Goal: Task Accomplishment & Management: Use online tool/utility

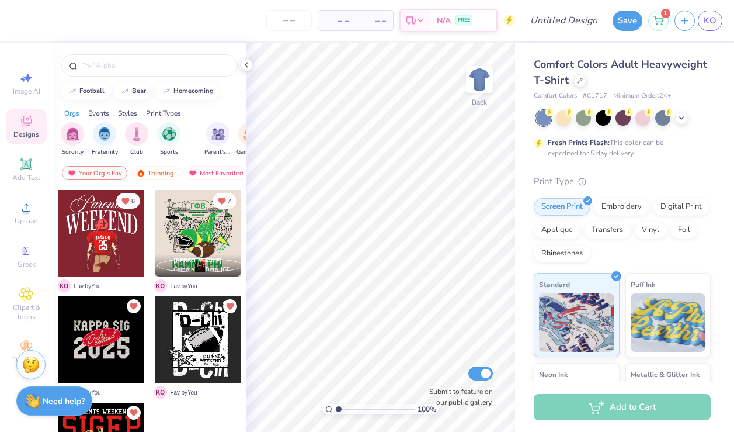
click at [210, 234] on div at bounding box center [198, 233] width 86 height 86
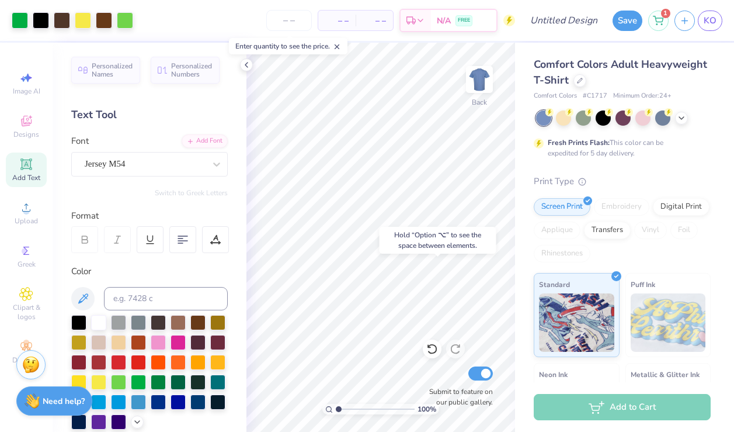
click at [390, 256] on div "Hold “Option ⌥” to see the space between elements." at bounding box center [438, 240] width 124 height 34
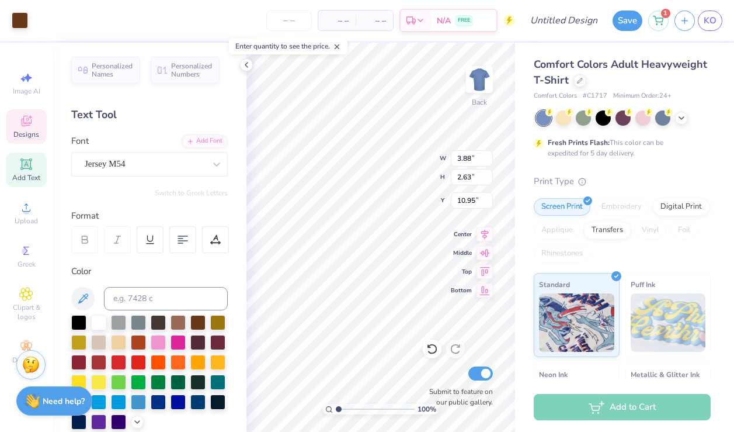
type input "9.61"
type input "7.69"
type input "5.92"
type input "3.18"
type input "3.13"
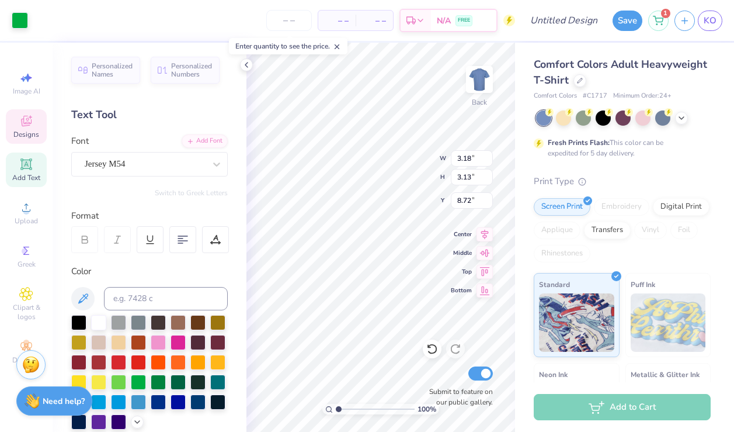
type input "8.48"
type input "11.61"
type input "10.62"
type input "3.00"
type input "3.23"
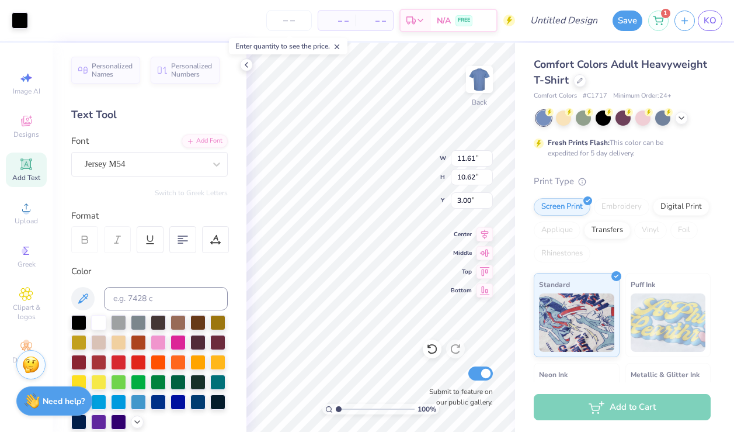
type input "0.37"
type input "15.63"
type input "9.61"
type input "7.69"
type input "5.92"
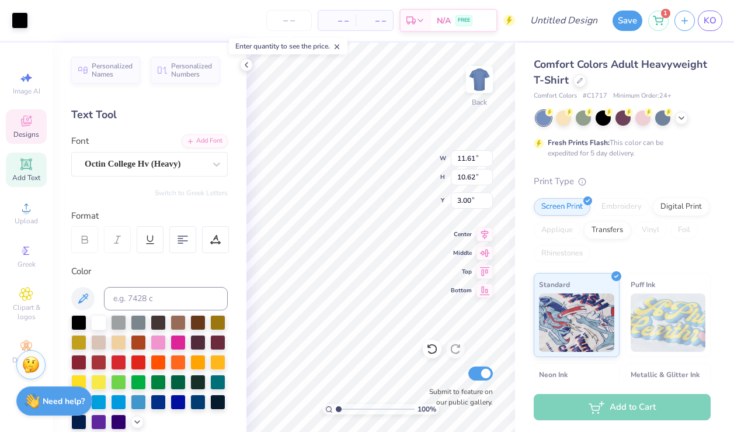
click at [37, 131] on span "Designs" at bounding box center [26, 134] width 26 height 9
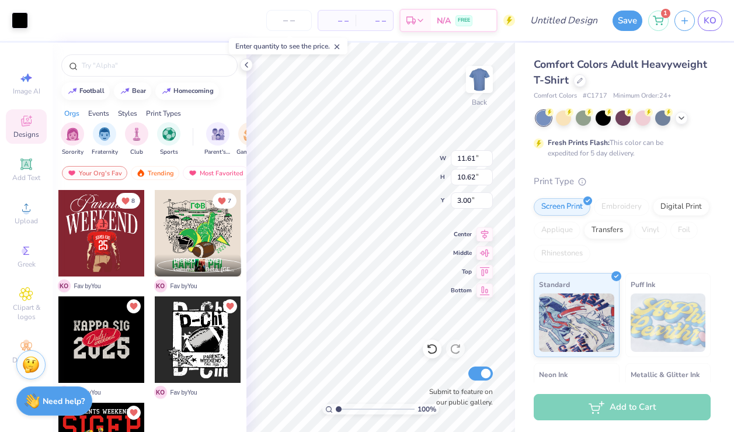
click at [117, 244] on div at bounding box center [101, 233] width 86 height 86
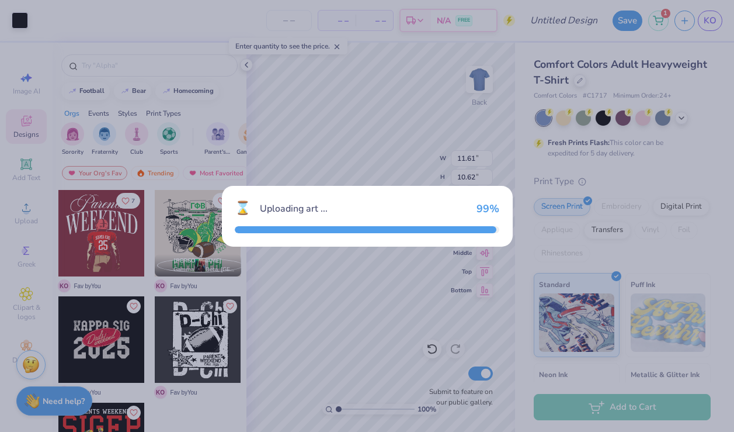
type input "10.82"
type input "11.71"
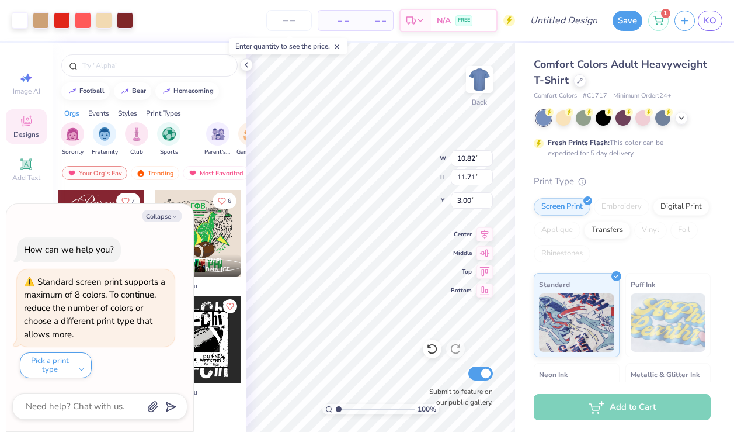
type textarea "x"
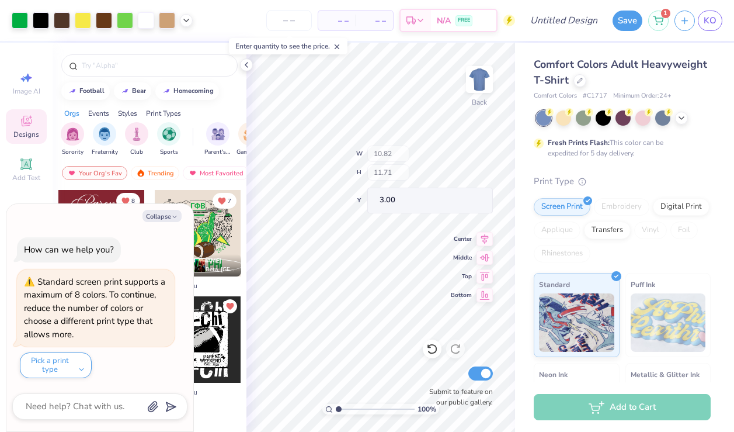
type input "5.16"
type input "8.03"
type input "6.67"
type textarea "x"
type input "6.48"
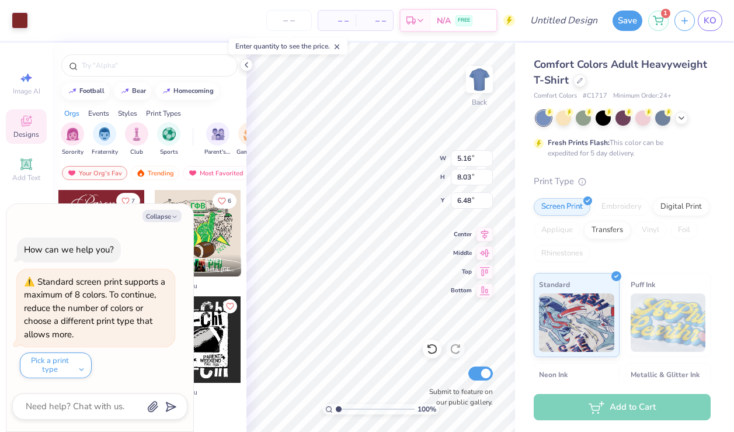
type textarea "x"
type input "15.12"
type textarea "x"
type input "3.12"
type input "5.12"
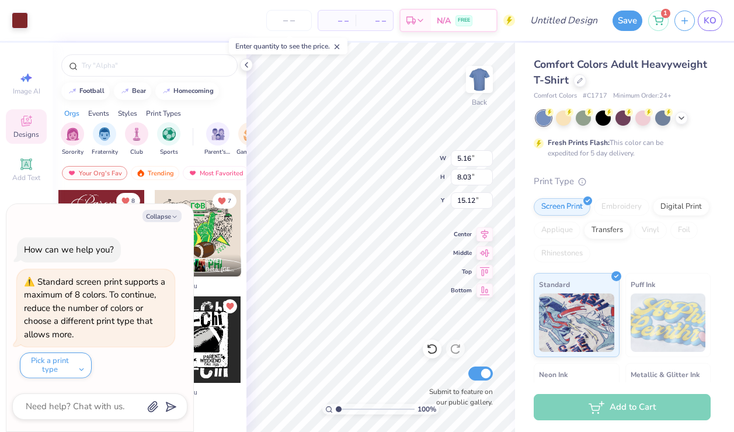
type input "5.96"
type textarea "x"
type input "6.88"
type textarea "x"
type input "1.35"
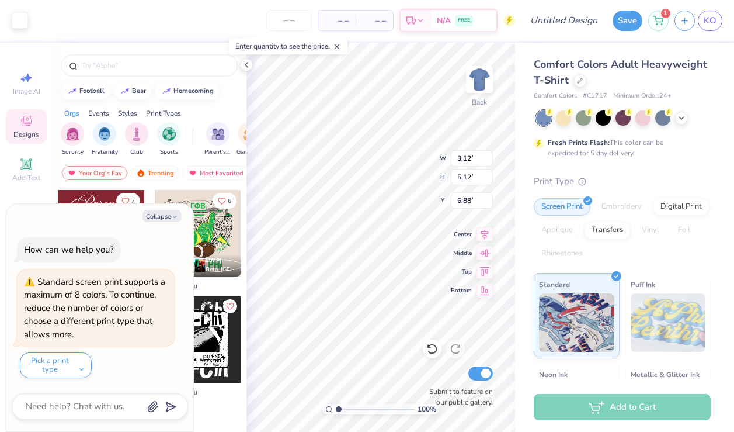
type input "1.24"
type input "9.88"
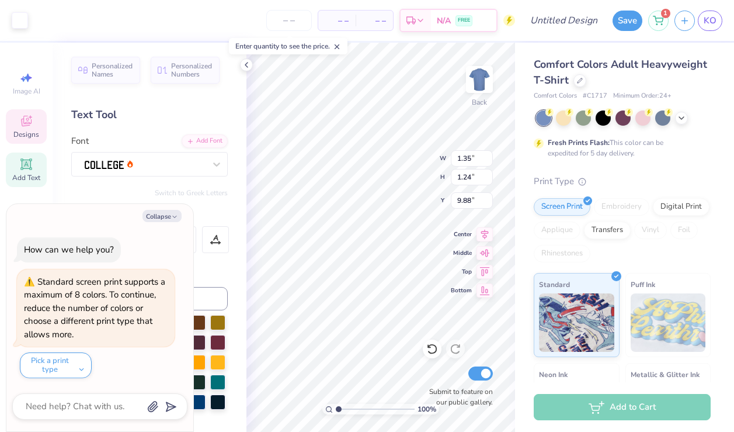
type textarea "x"
type input "15.12"
type textarea "x"
type input "4.33"
type input "3.56"
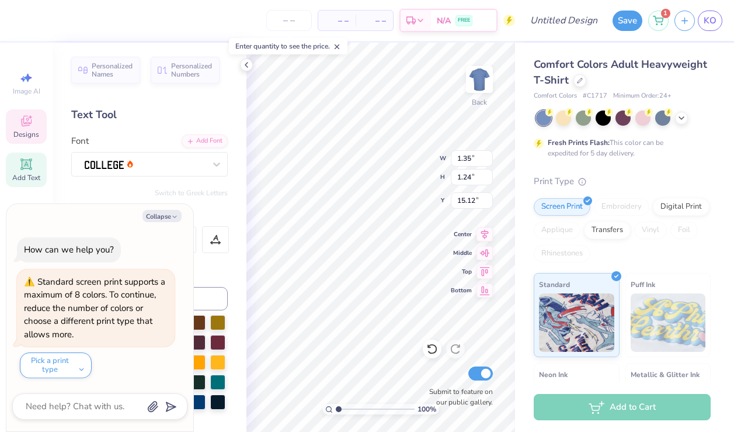
type input "8.56"
type textarea "x"
type input "18.65"
type textarea "x"
type input "2.57"
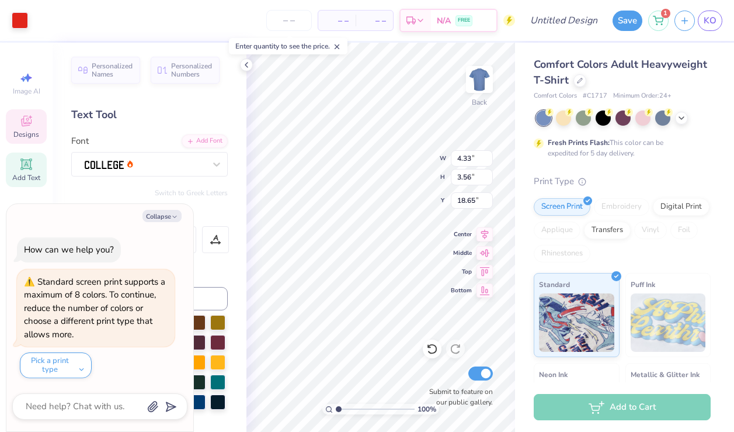
type input "2.56"
type input "12.15"
type textarea "x"
type input "21.94"
type textarea "x"
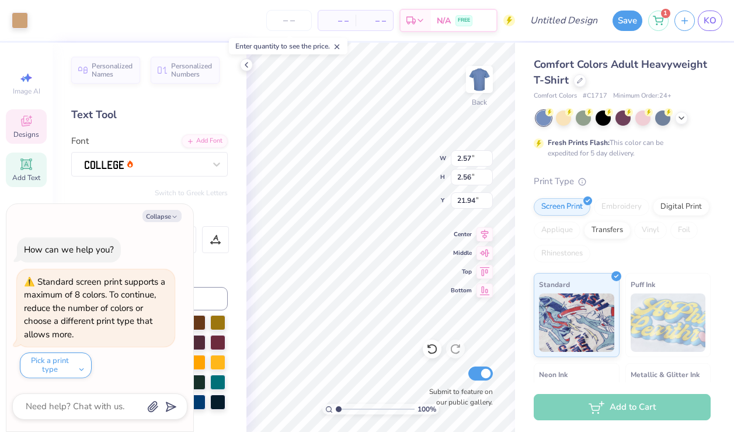
type input "4.46"
type input "2.76"
type input "10.28"
type textarea "x"
type input "20.40"
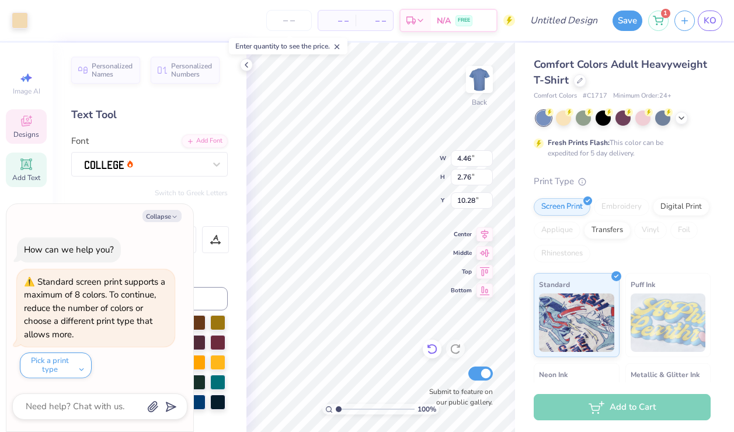
type textarea "x"
type input "10.82"
type input "3.64"
type input "5.38"
type textarea "x"
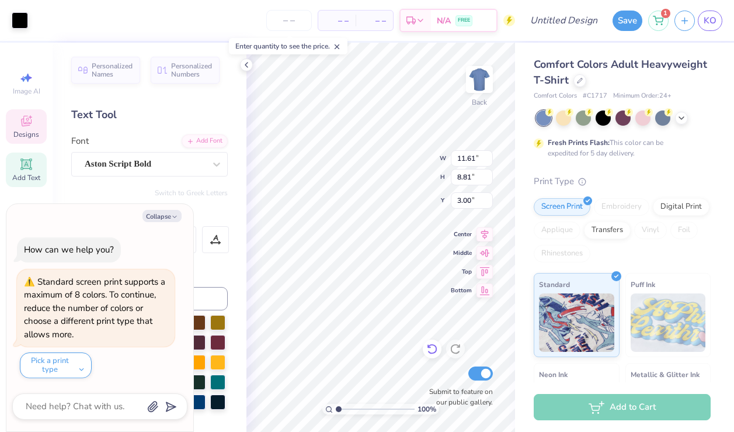
type input "1.79"
type input "1.88"
type input "6.70"
type textarea "x"
type input "16.77"
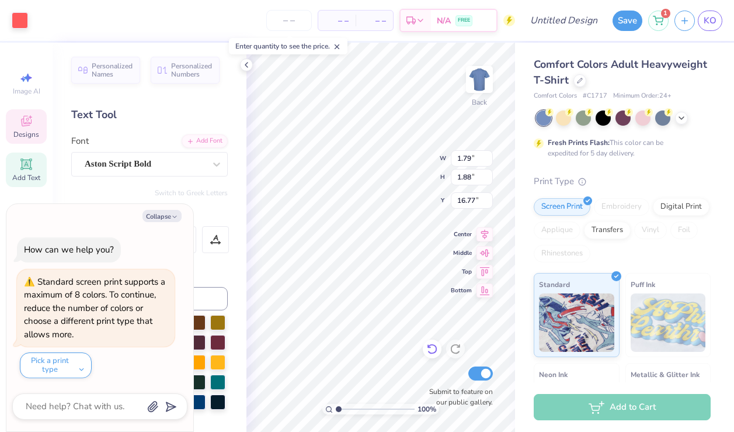
type textarea "x"
type input "9.61"
type input "7.69"
type input "5.92"
type textarea "x"
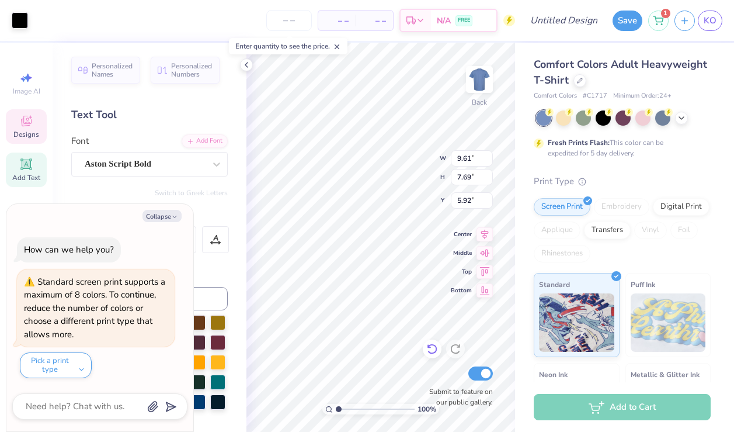
type input "5.81"
type textarea "x"
type input "16.00"
type textarea "x"
type input "11.61"
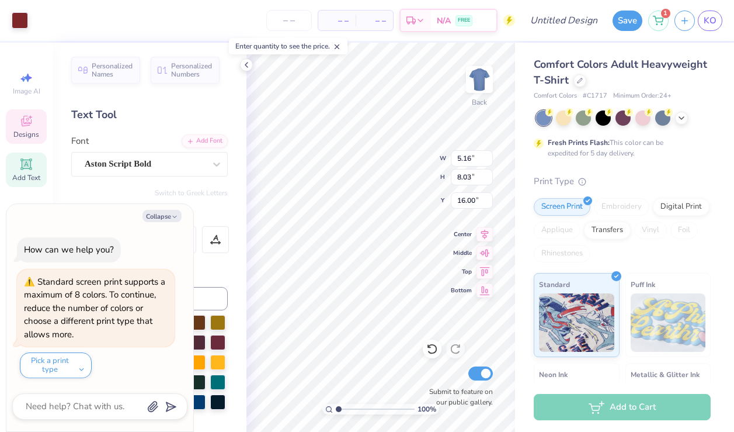
type input "8.81"
type input "3.00"
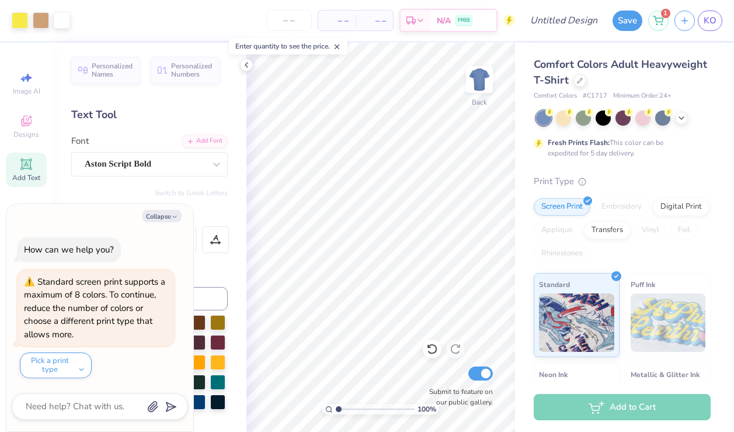
click at [435, 431] on html "Art colors – – Per Item – – Total Est. Delivery N/A FREE Design Title Save 1 KO…" at bounding box center [367, 216] width 734 height 432
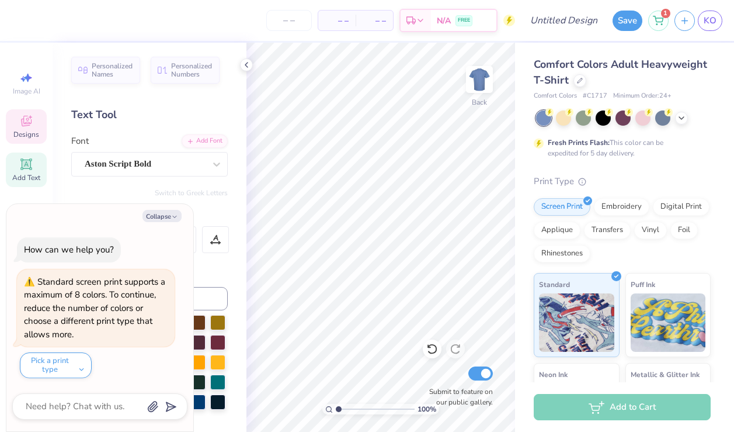
click at [27, 119] on icon at bounding box center [26, 121] width 14 height 14
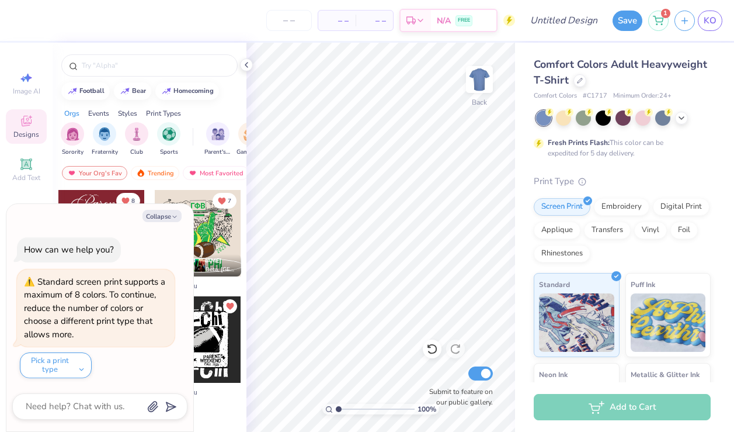
click at [212, 223] on div at bounding box center [198, 233] width 86 height 86
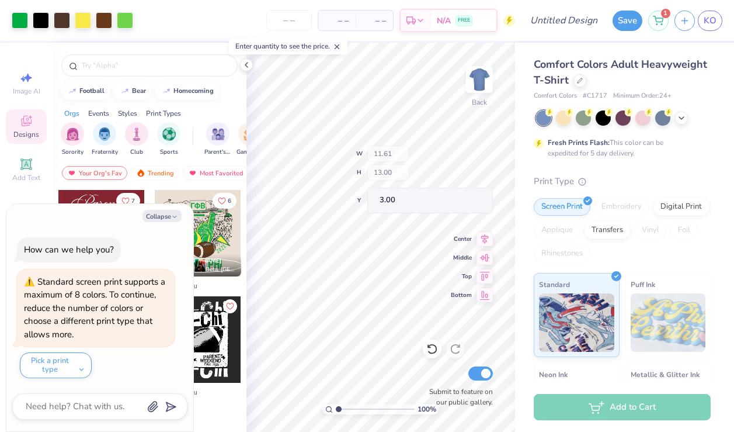
type textarea "x"
type input "3.70"
type input "3.84"
type input "8.74"
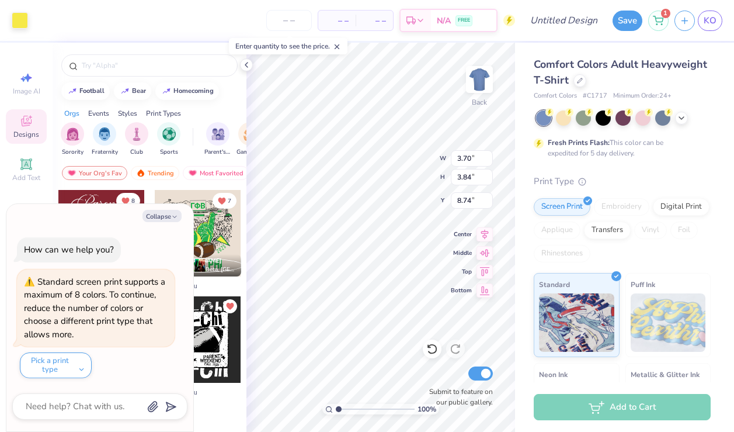
type textarea "x"
type input "8.26"
type input "1.50"
type input "13.93"
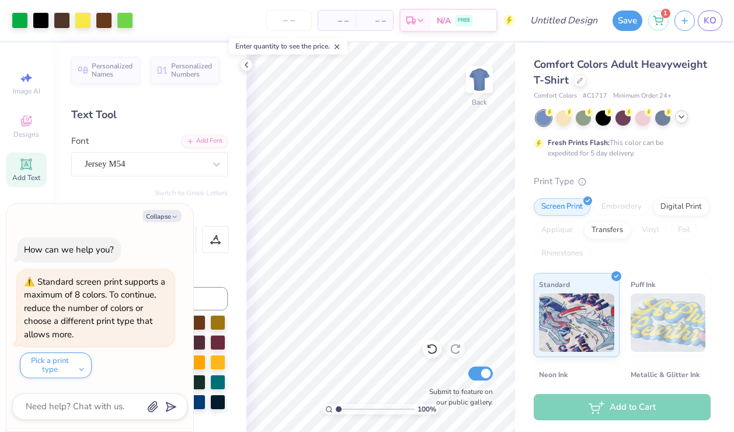
click at [681, 117] on icon at bounding box center [681, 116] width 9 height 9
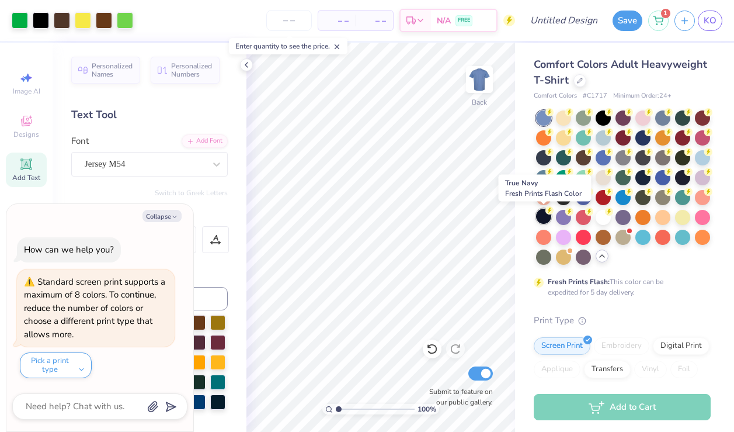
click at [543, 214] on div at bounding box center [543, 216] width 15 height 15
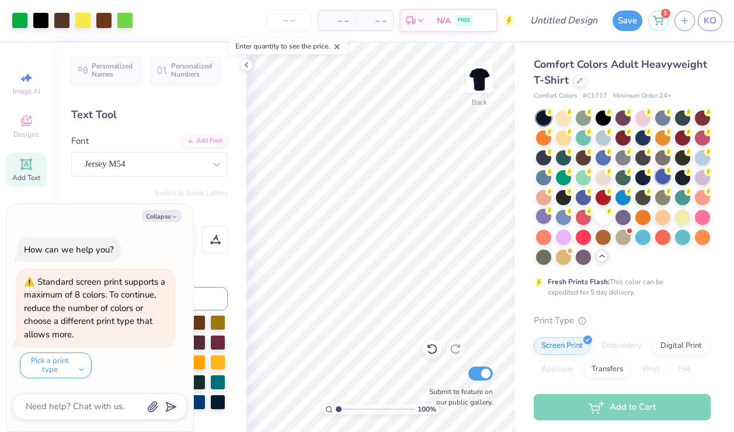
click at [660, 171] on div at bounding box center [663, 176] width 15 height 15
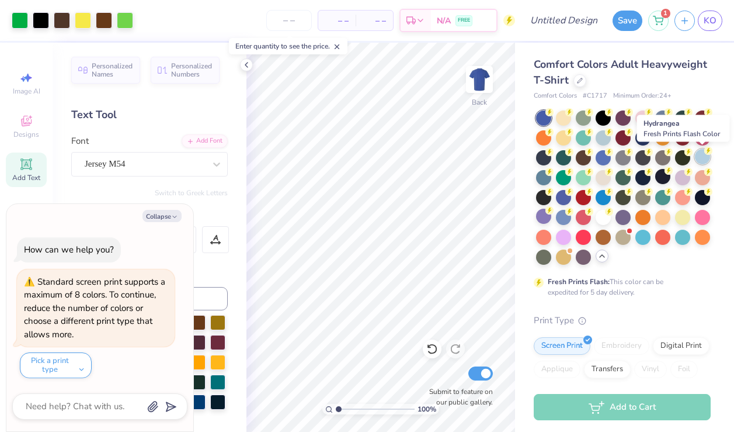
click at [696, 160] on div at bounding box center [702, 156] width 15 height 15
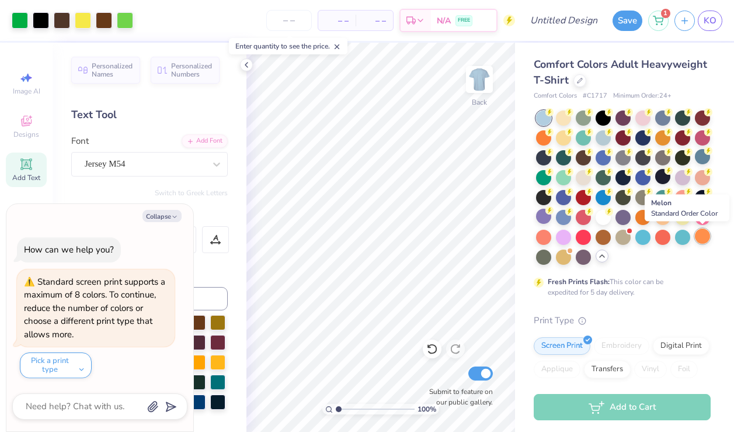
click at [703, 240] on div at bounding box center [702, 235] width 15 height 15
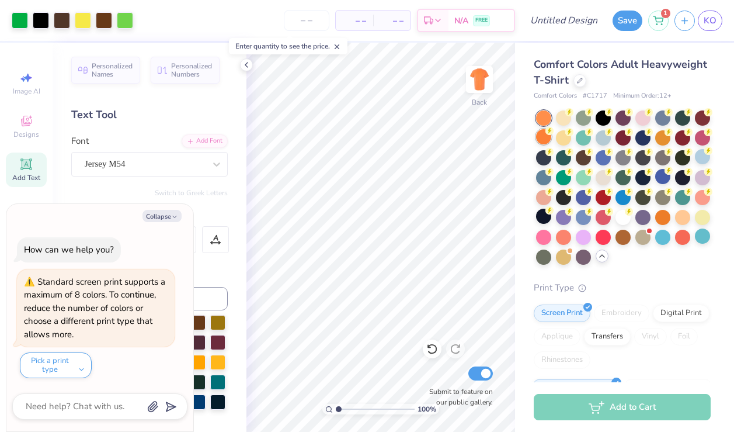
click at [547, 139] on div at bounding box center [543, 136] width 15 height 15
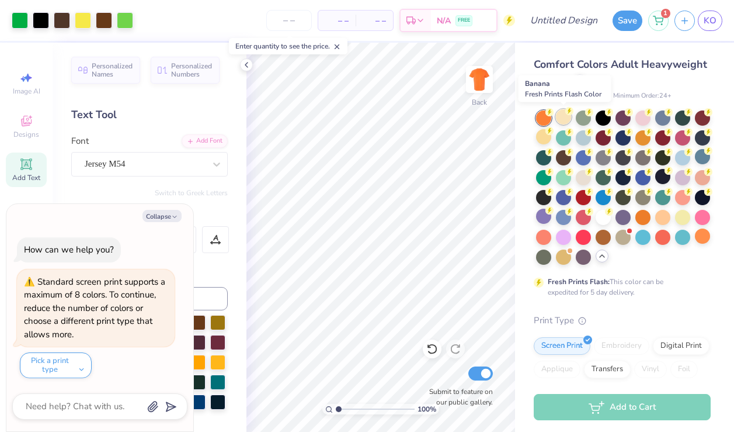
click at [568, 115] on div at bounding box center [563, 116] width 15 height 15
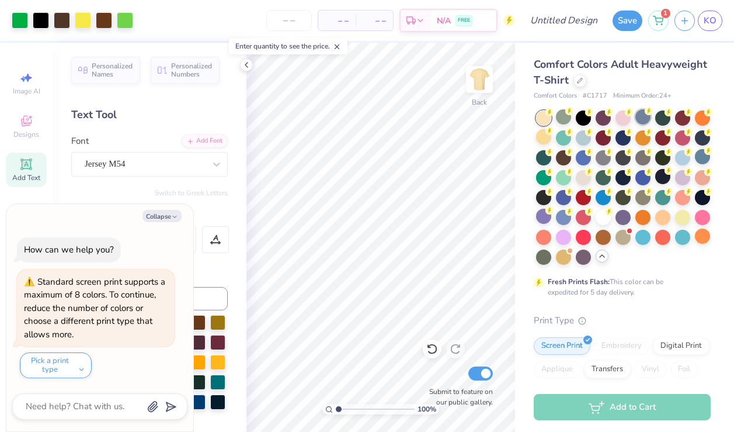
click at [636, 117] on div at bounding box center [643, 116] width 15 height 15
click at [627, 117] on div at bounding box center [623, 117] width 15 height 15
click at [625, 120] on div at bounding box center [623, 116] width 15 height 15
click at [165, 214] on button "Collapse" at bounding box center [162, 216] width 39 height 12
type textarea "x"
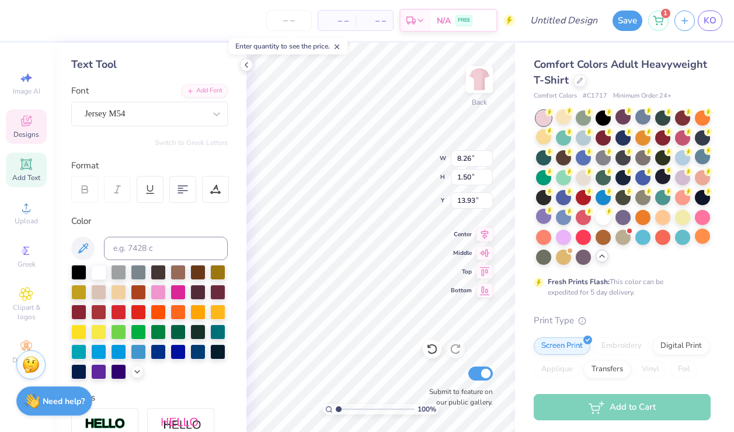
scroll to position [51, 0]
click at [81, 366] on div at bounding box center [78, 369] width 15 height 15
type textarea "Alpha CHI"
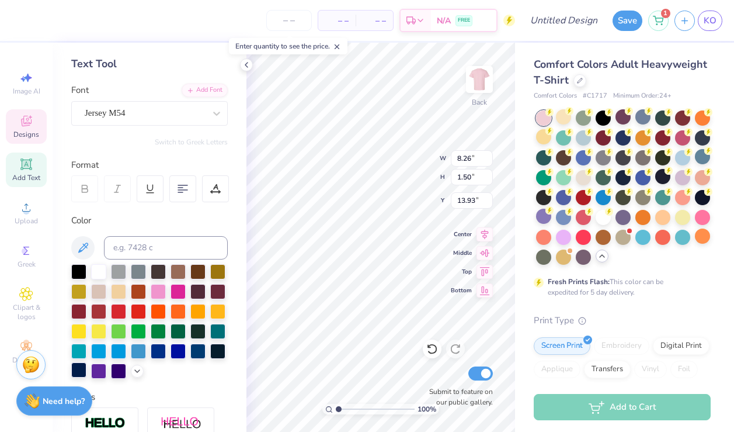
type input "3.23"
type input "0.37"
type input "15.63"
type textarea "SYRacuse, [GEOGRAPHIC_DATA]"
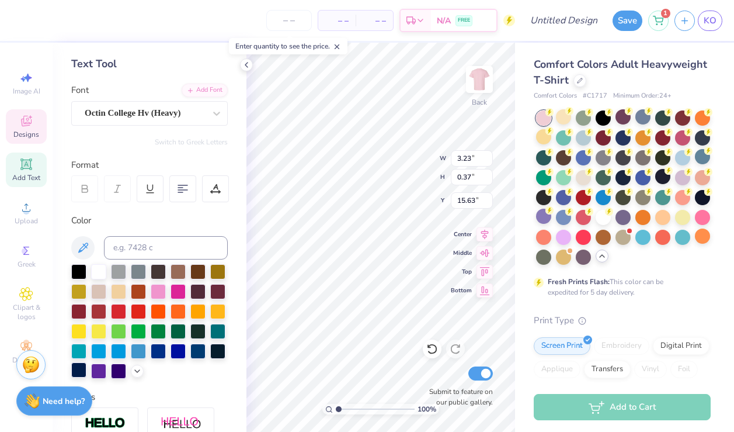
scroll to position [0, 2]
type input "2.74"
type input "15.43"
type input "15.72"
click at [82, 370] on div at bounding box center [78, 369] width 15 height 15
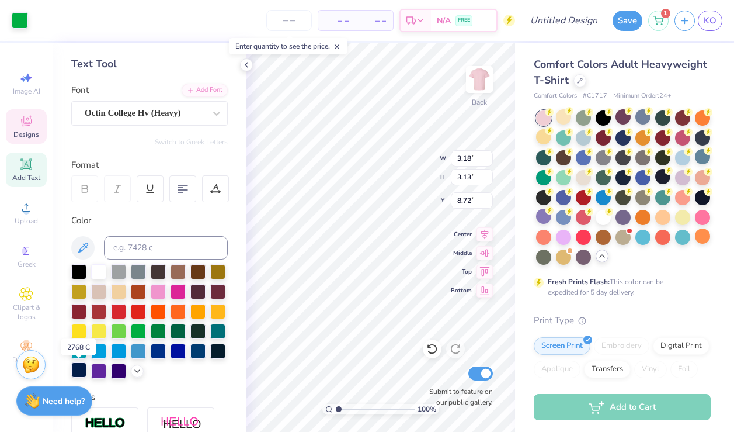
click at [82, 368] on div at bounding box center [78, 369] width 15 height 15
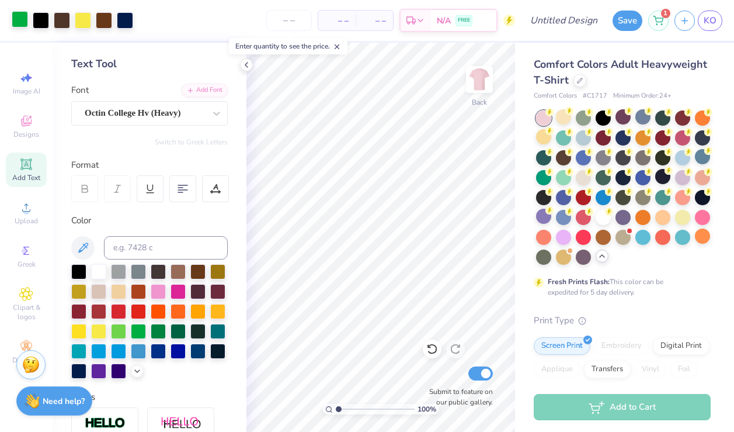
click at [18, 18] on div at bounding box center [20, 19] width 16 height 16
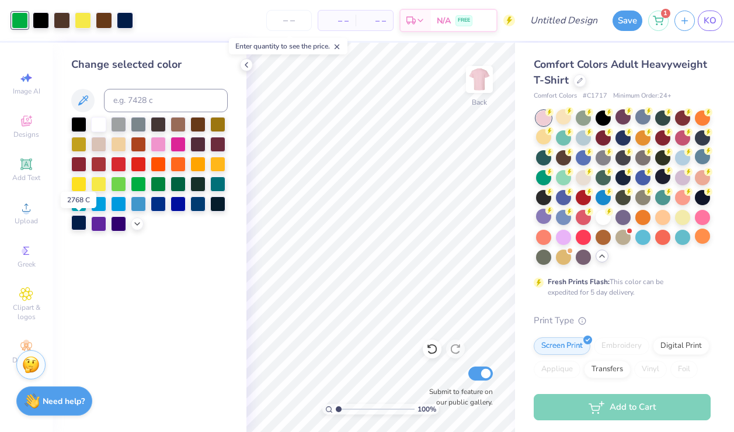
click at [84, 225] on div at bounding box center [78, 222] width 15 height 15
click at [85, 21] on div at bounding box center [83, 19] width 16 height 16
click at [160, 148] on div at bounding box center [158, 143] width 15 height 15
click at [157, 205] on div at bounding box center [158, 202] width 15 height 15
click at [102, 207] on div at bounding box center [98, 202] width 15 height 15
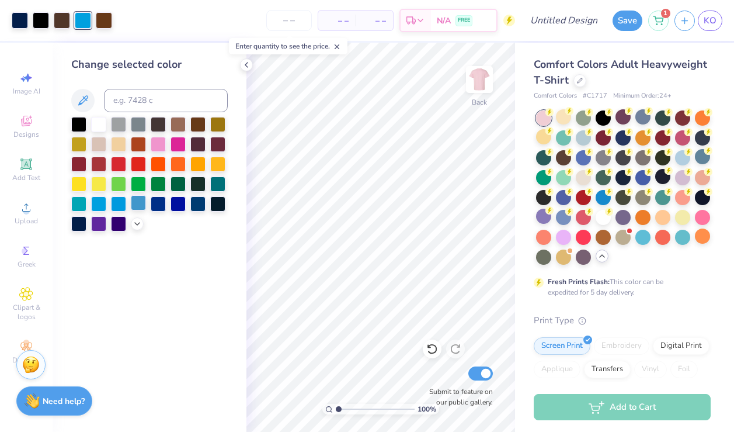
click at [138, 206] on div at bounding box center [138, 202] width 15 height 15
click at [214, 184] on div at bounding box center [217, 182] width 15 height 15
click at [134, 221] on icon at bounding box center [137, 222] width 9 height 9
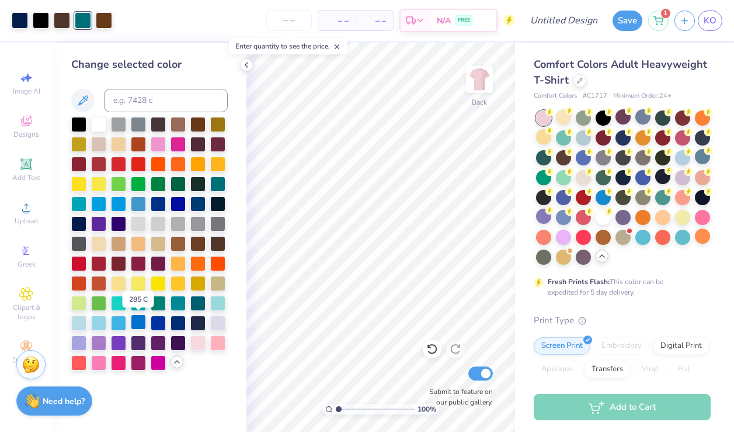
click at [139, 323] on div at bounding box center [138, 321] width 15 height 15
click at [151, 323] on div at bounding box center [158, 321] width 15 height 15
click at [99, 325] on div at bounding box center [98, 321] width 15 height 15
click at [175, 319] on div at bounding box center [178, 321] width 15 height 15
click at [202, 265] on div at bounding box center [197, 262] width 15 height 15
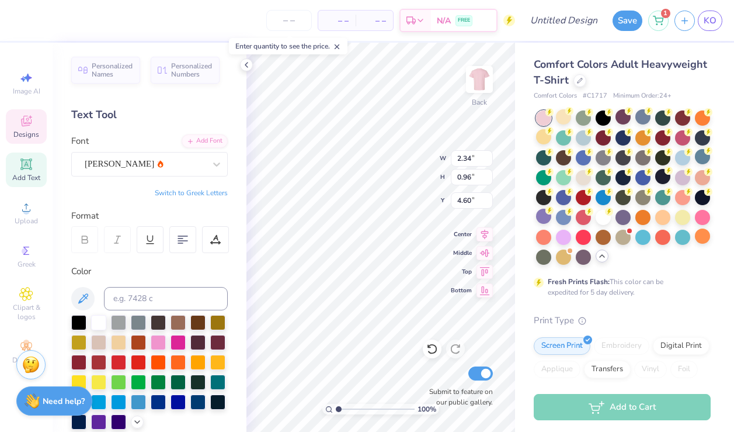
type input "4.60"
type textarea "AXO"
type input "4.34"
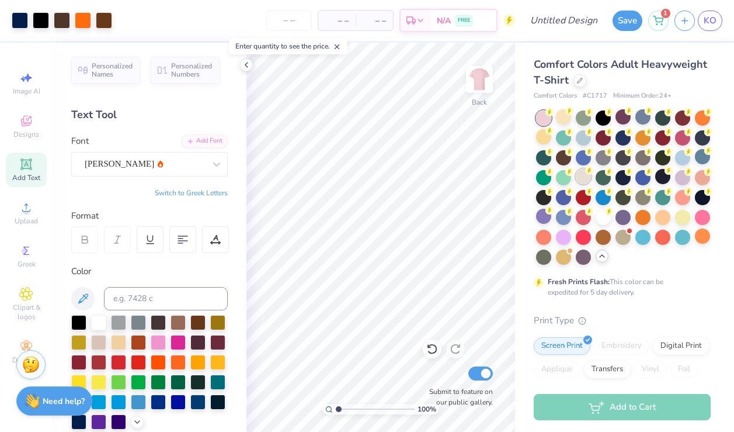
click at [584, 177] on div at bounding box center [583, 176] width 15 height 15
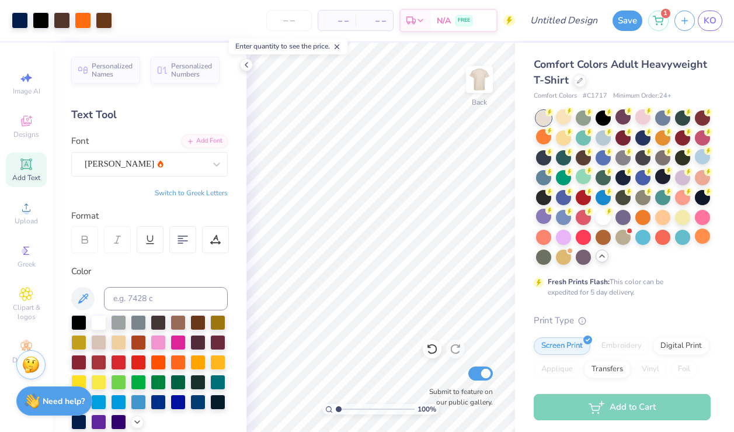
click at [676, 273] on div "Fresh Prints Flash: This color can be expedited for 5 day delivery." at bounding box center [622, 203] width 177 height 187
click at [570, 21] on input "Design Title" at bounding box center [578, 20] width 57 height 23
type input "Parents Weekend"
click at [628, 12] on button "Save" at bounding box center [628, 19] width 30 height 20
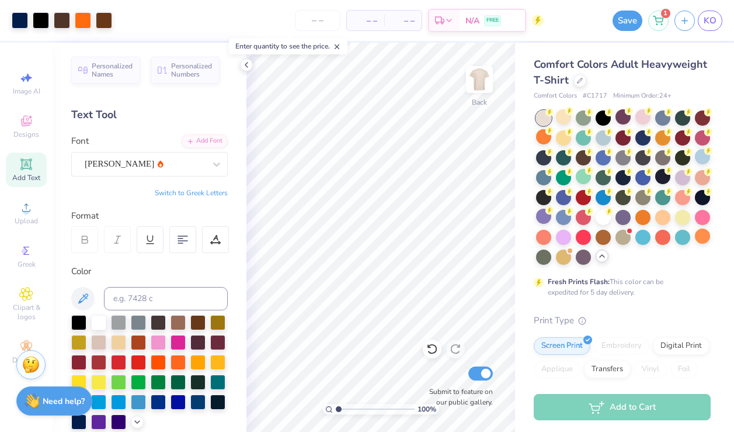
scroll to position [0, 0]
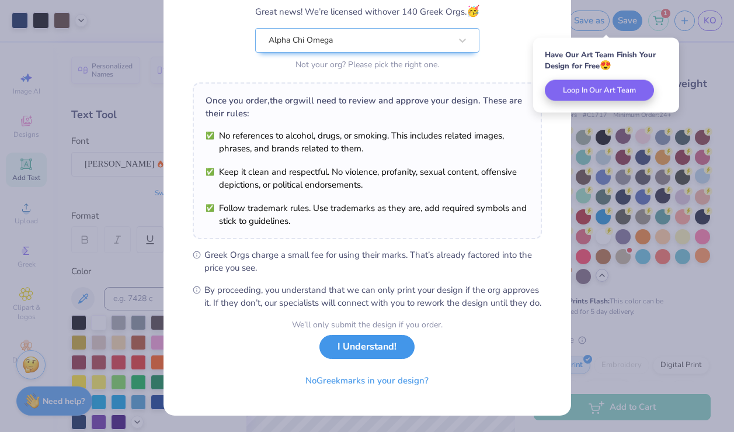
click at [366, 354] on button "I Understand!" at bounding box center [367, 347] width 95 height 24
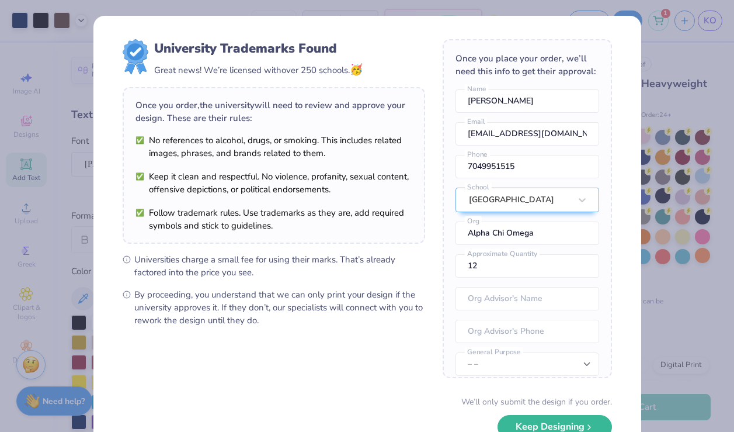
scroll to position [77, 0]
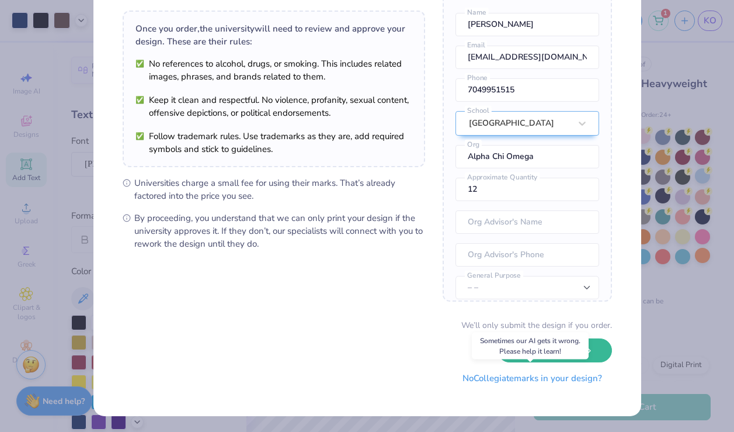
click at [551, 383] on button "No Collegiate marks in your design?" at bounding box center [533, 378] width 160 height 24
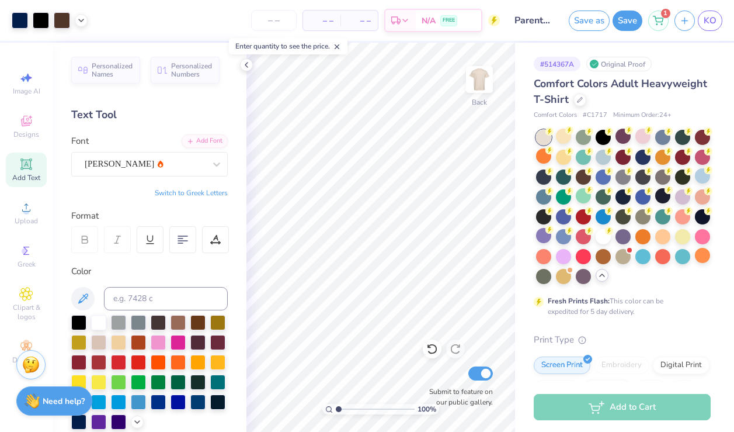
scroll to position [0, 0]
click at [617, 26] on button "Save" at bounding box center [628, 19] width 30 height 20
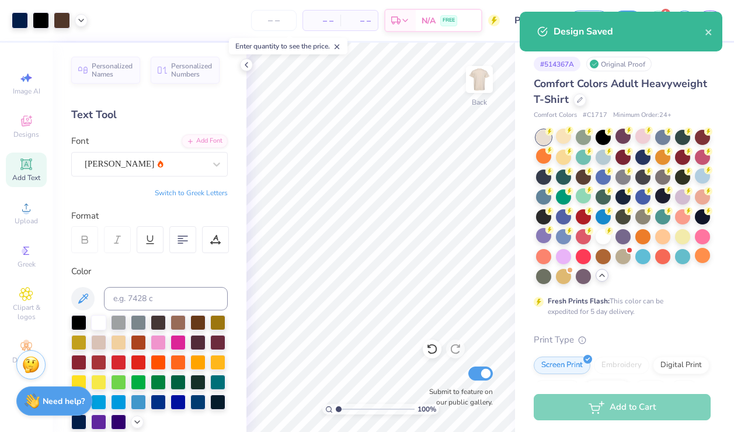
click at [650, 9] on body "Art colors – – Per Item – – Total Est. Delivery N/A FREE Design Title Parents W…" at bounding box center [367, 216] width 734 height 432
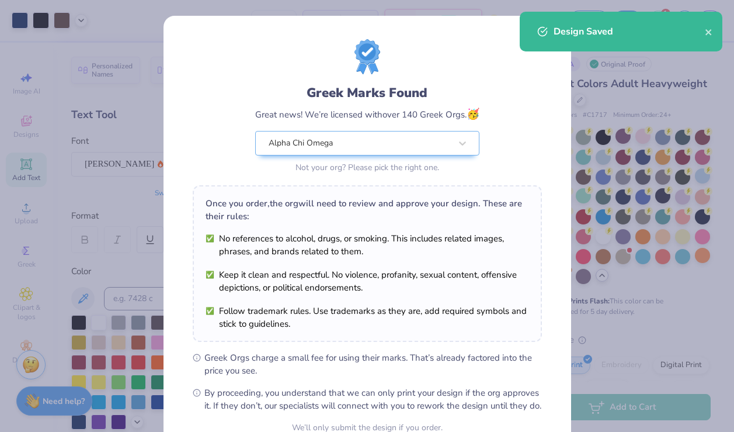
click at [594, 74] on div "Greek Marks Found Great news! We’re licensed with over 140 Greek Orgs. 🥳 Alpha …" at bounding box center [367, 216] width 734 height 432
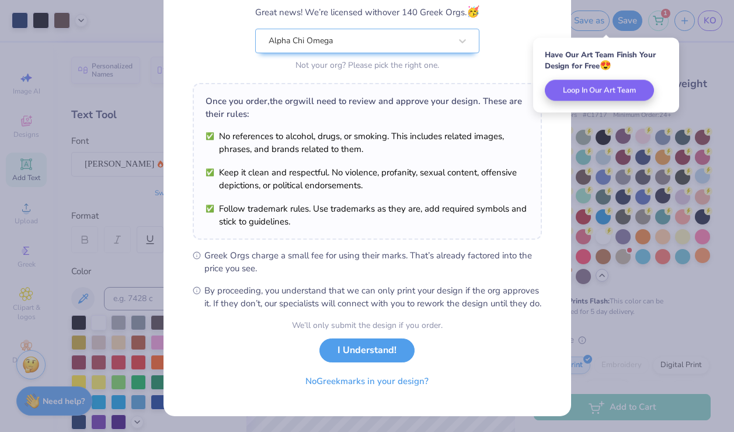
scroll to position [115, 0]
click at [349, 356] on button "I Understand!" at bounding box center [367, 347] width 95 height 24
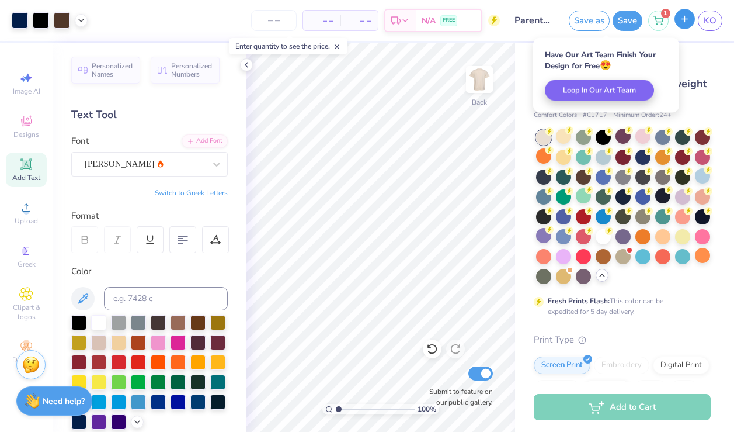
click at [677, 23] on button "button" at bounding box center [685, 19] width 20 height 20
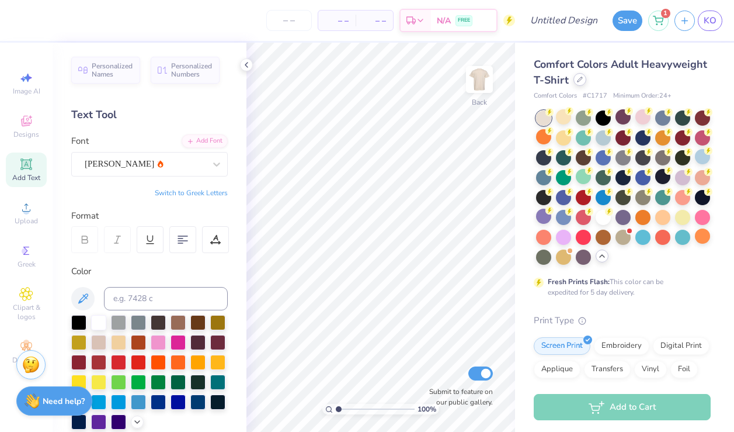
click at [576, 84] on div at bounding box center [580, 79] width 13 height 13
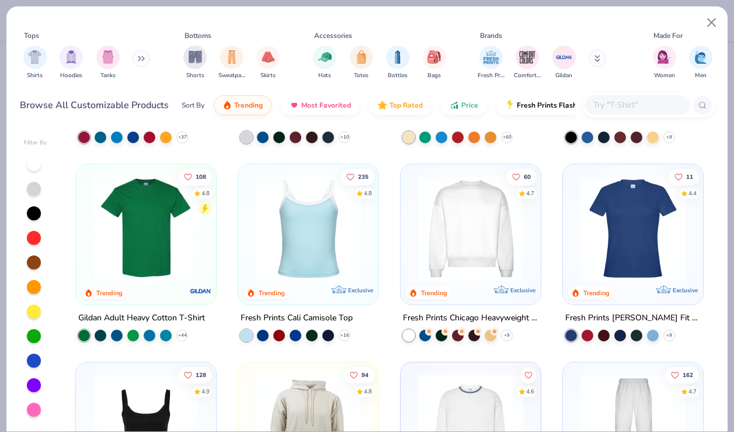
scroll to position [185, 0]
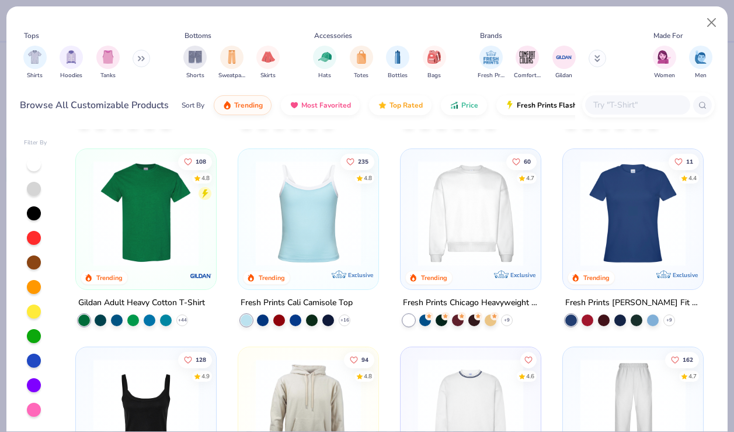
click at [464, 290] on div "60 4.7 Trending Exclusive Fresh Prints Chicago Heavyweight Crewneck + 9" at bounding box center [470, 237] width 141 height 178
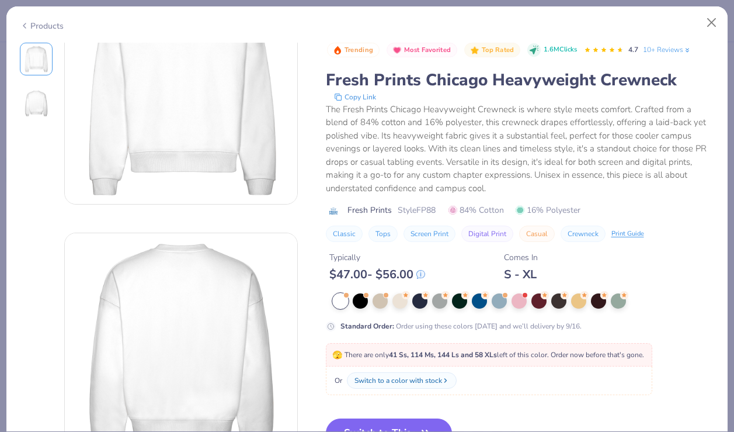
scroll to position [100, 0]
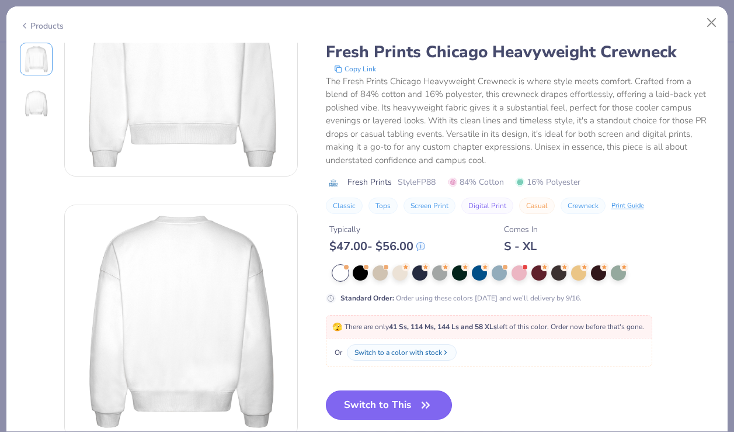
click at [405, 410] on button "Switch to This" at bounding box center [389, 404] width 127 height 29
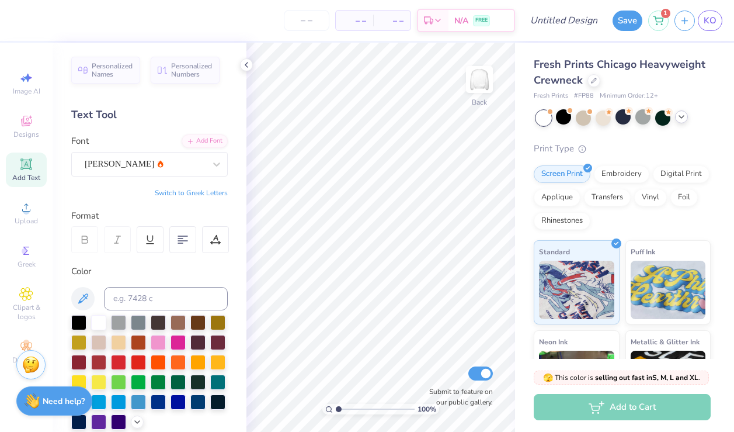
click at [683, 117] on icon at bounding box center [681, 116] width 9 height 9
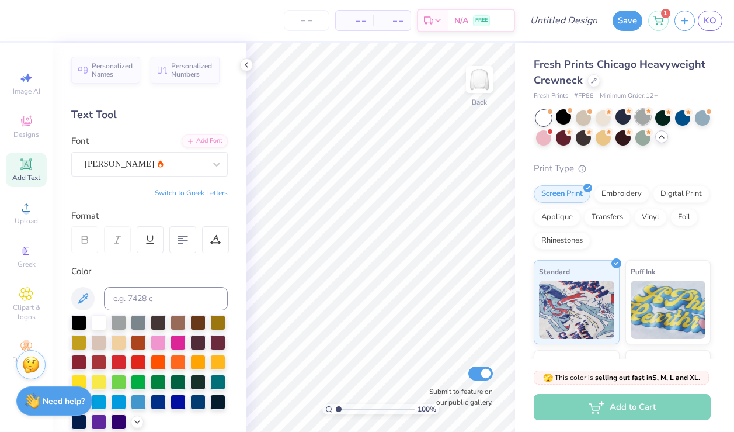
click at [650, 117] on div at bounding box center [643, 116] width 15 height 15
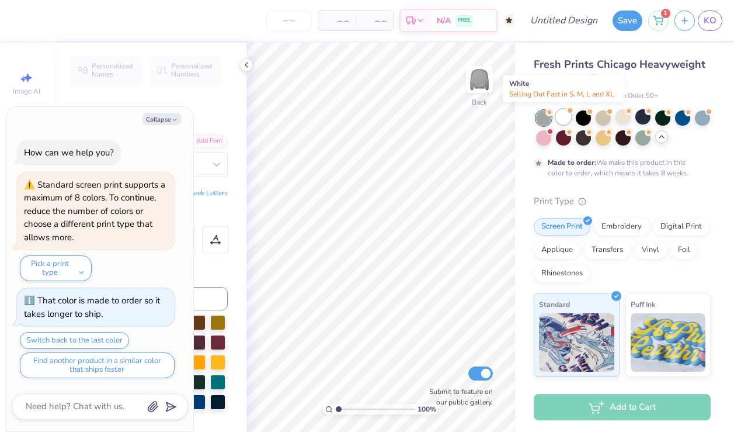
click at [556, 120] on div at bounding box center [563, 116] width 15 height 15
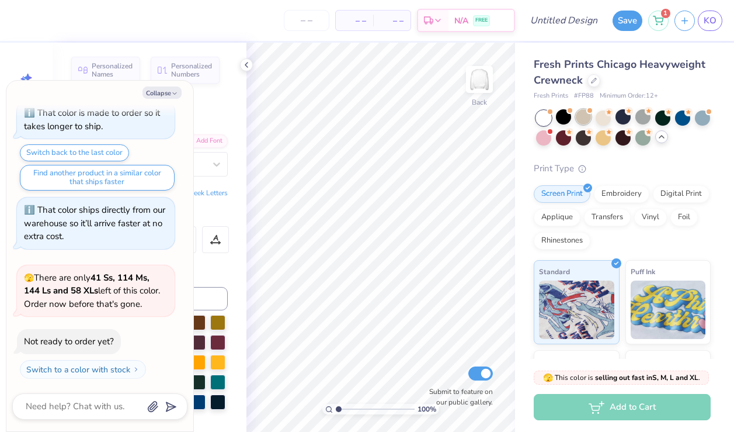
click at [584, 113] on div at bounding box center [583, 116] width 15 height 15
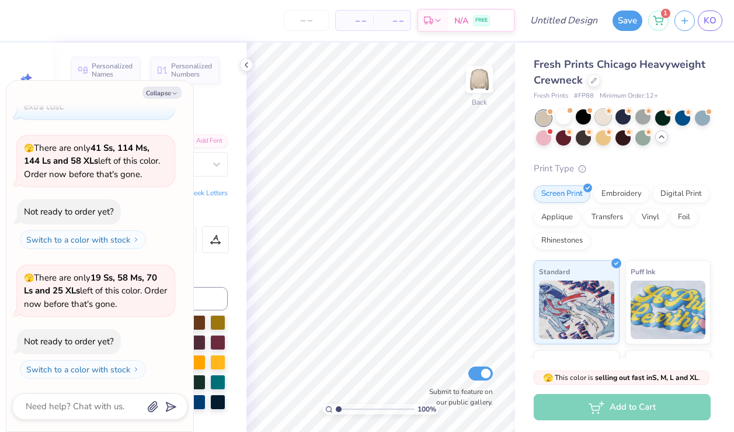
click at [604, 119] on div at bounding box center [603, 116] width 15 height 15
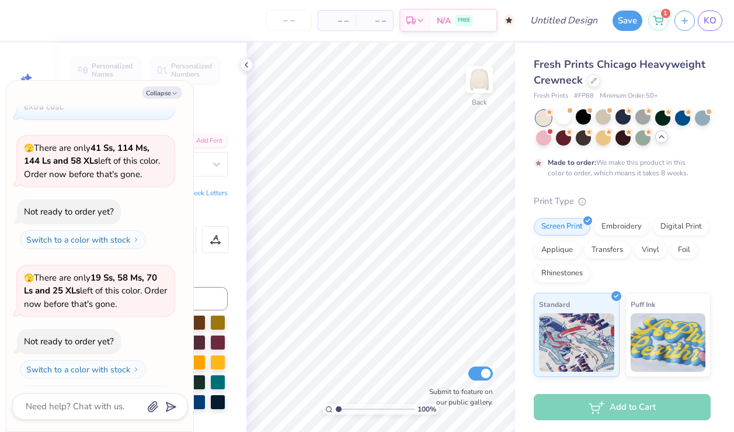
scroll to position [388, 0]
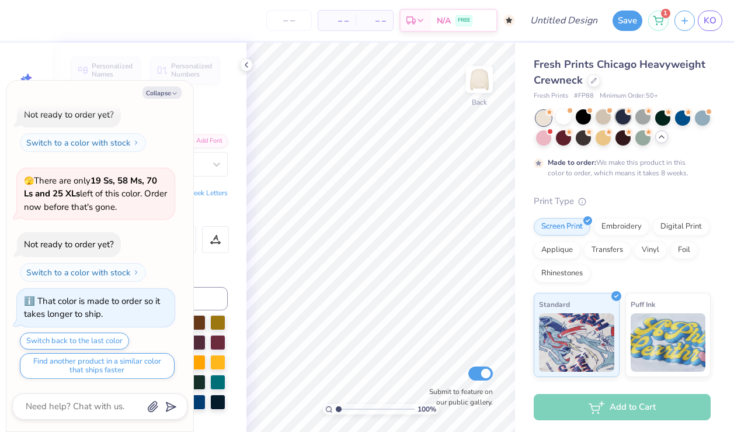
click at [628, 116] on div at bounding box center [623, 116] width 15 height 15
click at [645, 120] on div at bounding box center [643, 116] width 15 height 15
click at [665, 139] on icon at bounding box center [661, 136] width 9 height 9
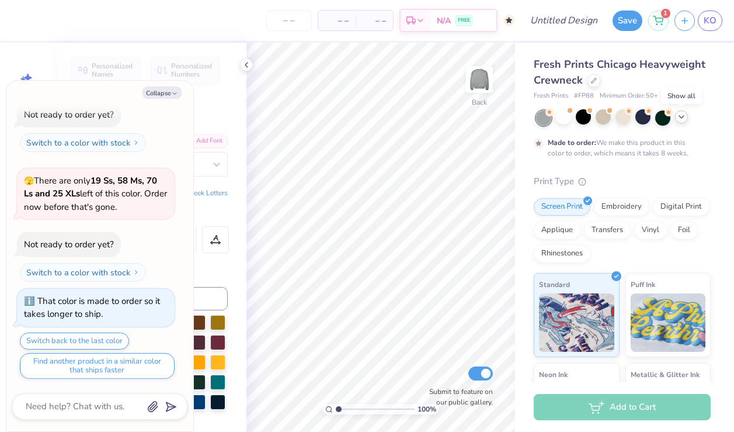
click at [681, 124] on div at bounding box center [623, 117] width 175 height 15
click at [684, 120] on icon at bounding box center [681, 116] width 9 height 9
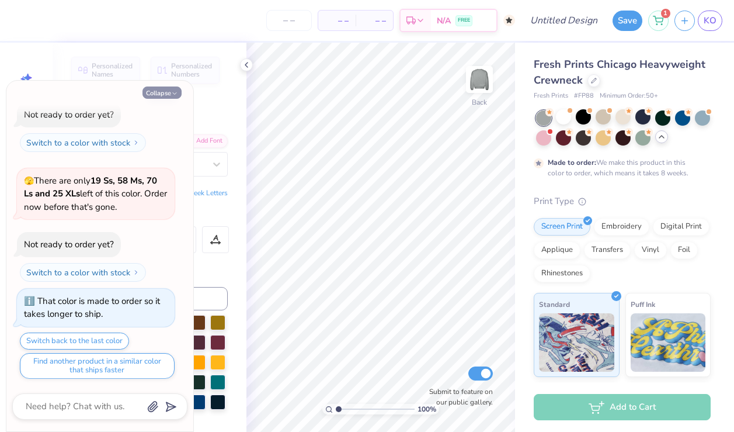
click at [172, 89] on button "Collapse" at bounding box center [162, 92] width 39 height 12
type textarea "x"
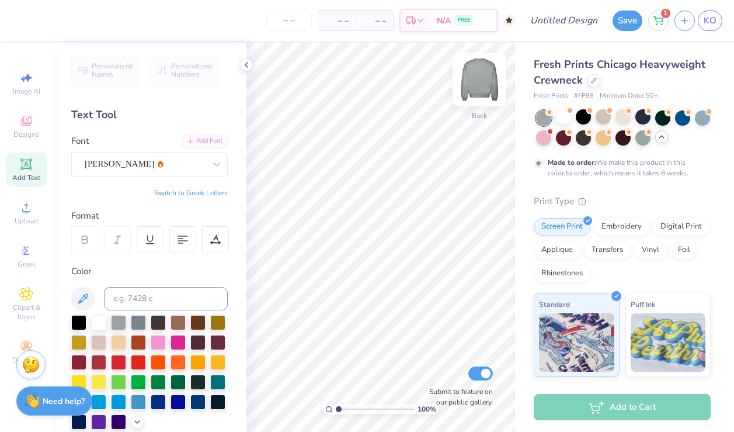
click at [494, 70] on img at bounding box center [479, 79] width 47 height 47
click at [23, 126] on icon at bounding box center [26, 121] width 14 height 14
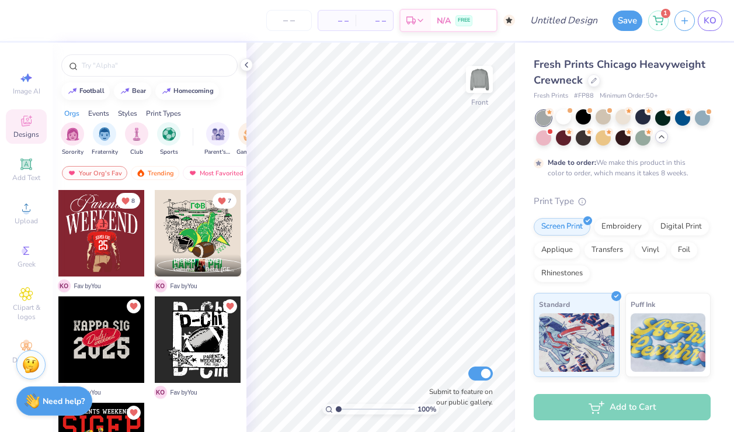
click at [116, 233] on div at bounding box center [187, 233] width 259 height 86
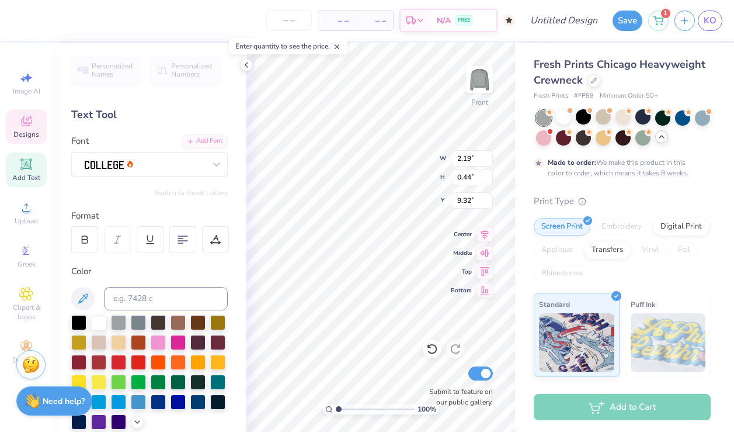
scroll to position [0, 0]
type textarea "ALPHA CHI"
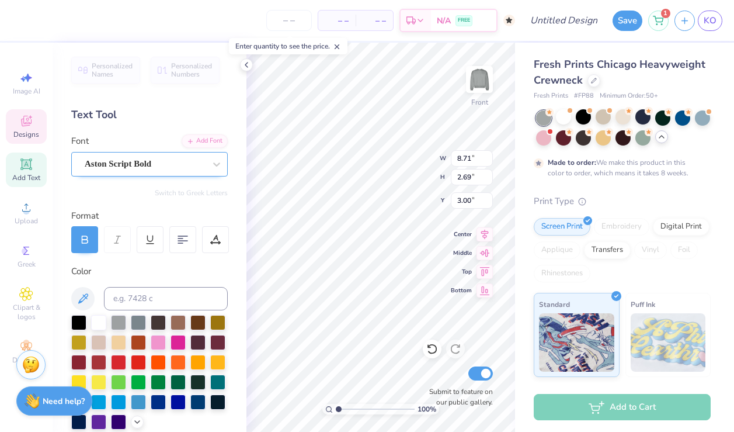
click at [191, 152] on div "Aston Script Bold" at bounding box center [149, 164] width 157 height 25
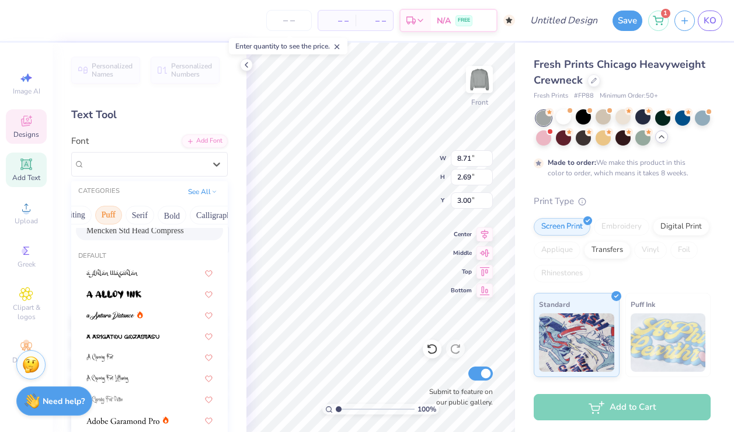
scroll to position [0, 111]
click at [194, 215] on button "Calligraphy" at bounding box center [178, 215] width 51 height 19
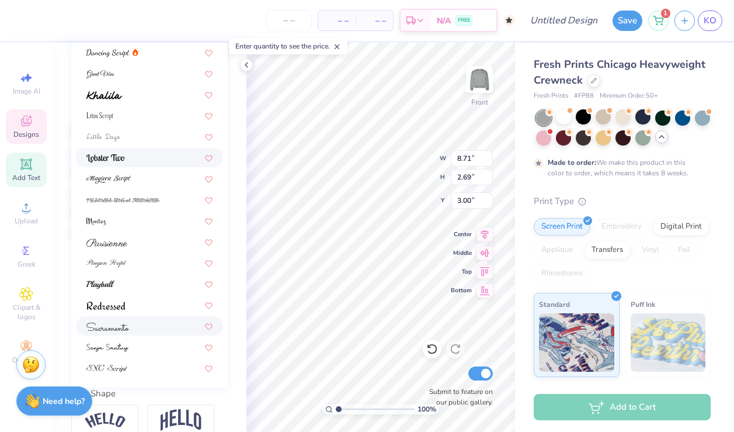
scroll to position [195, 0]
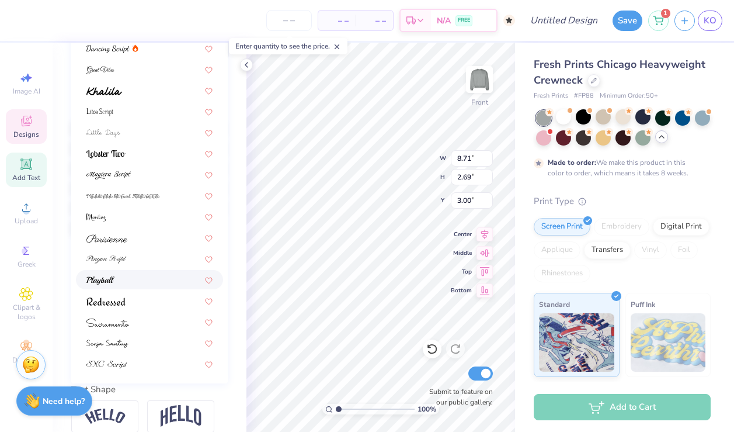
click at [160, 280] on div at bounding box center [149, 279] width 126 height 12
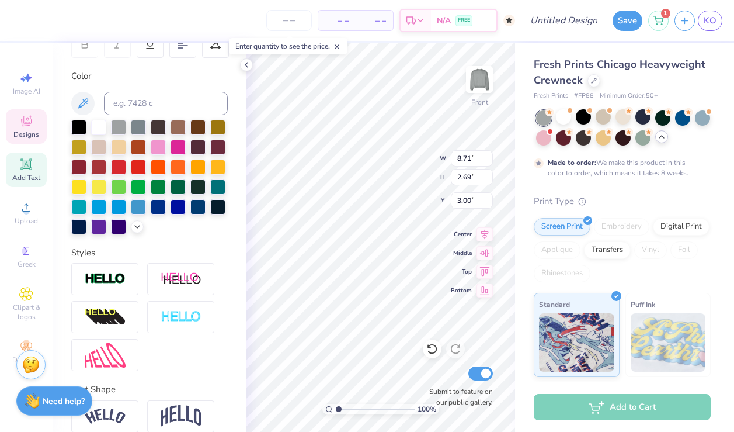
type input "5.30"
type input "1.29"
type input "3.70"
type input "7.27"
type input "1.77"
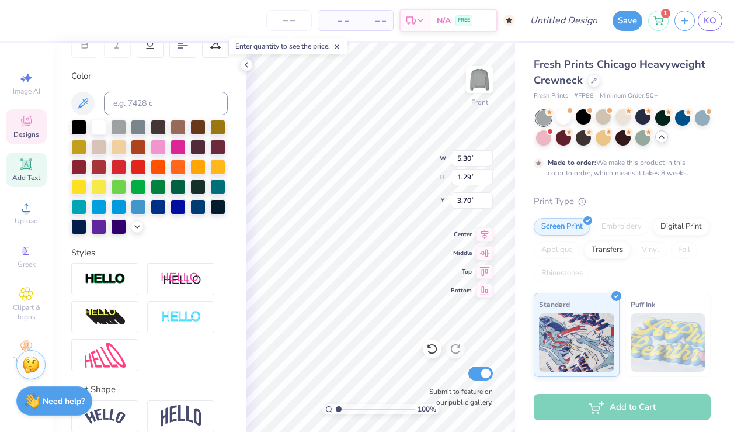
type input "3.22"
type input "5.25"
type input "8.16"
type input "6.54"
type input "3.34"
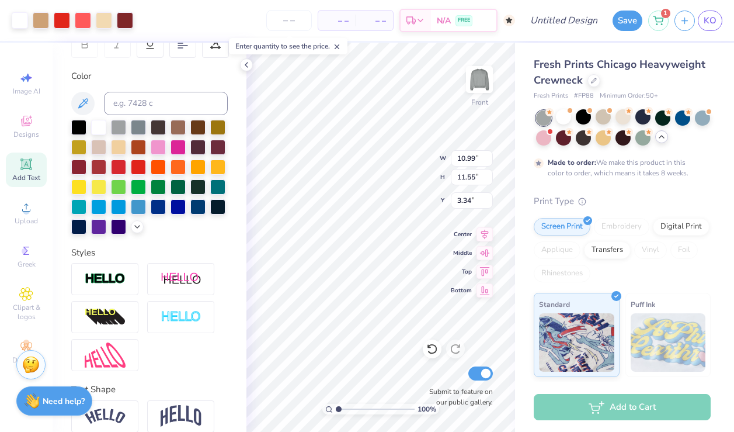
type input "4.32"
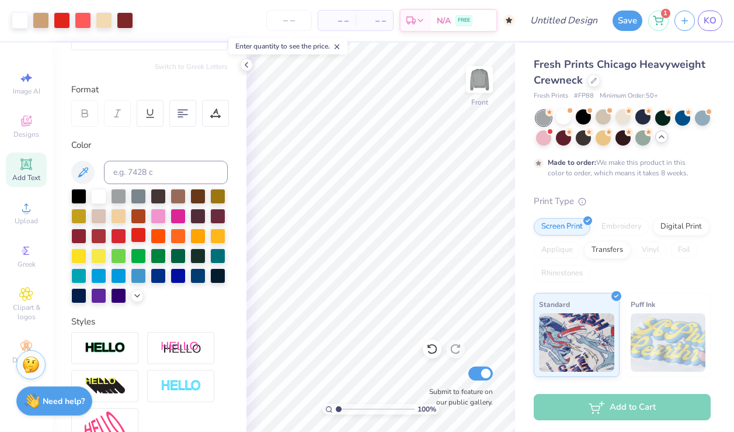
scroll to position [0, 0]
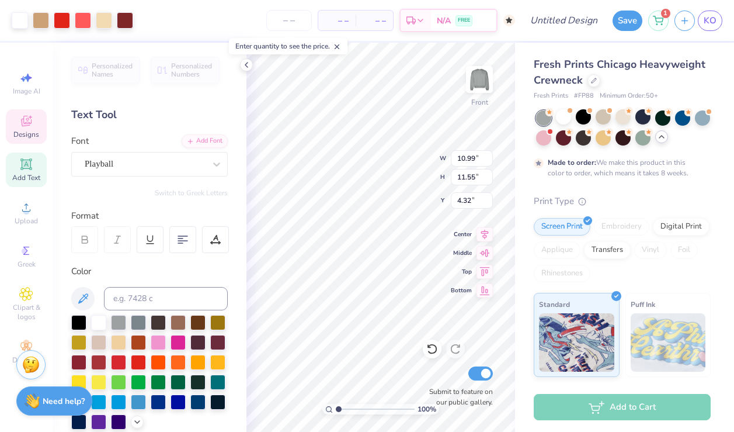
click at [30, 141] on div "Designs" at bounding box center [26, 126] width 41 height 34
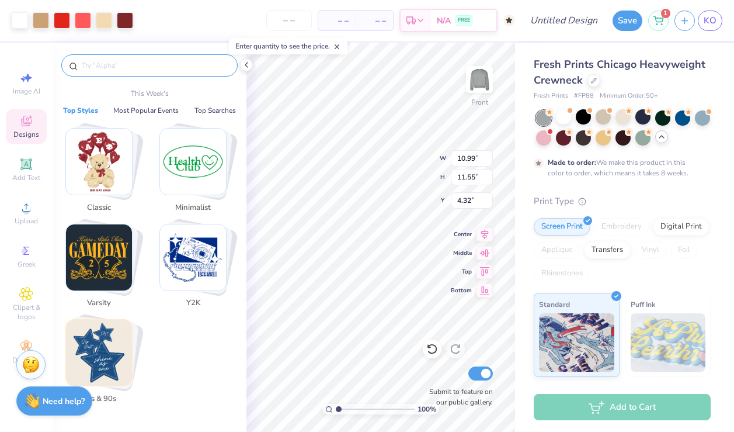
click at [138, 67] on input "text" at bounding box center [156, 66] width 150 height 12
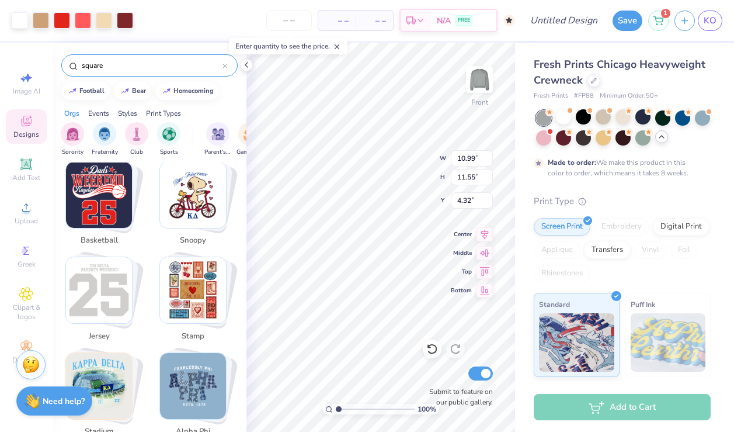
scroll to position [973, 0]
click at [201, 285] on img "Stack Card Button stamp" at bounding box center [193, 289] width 66 height 66
type input "stamp"
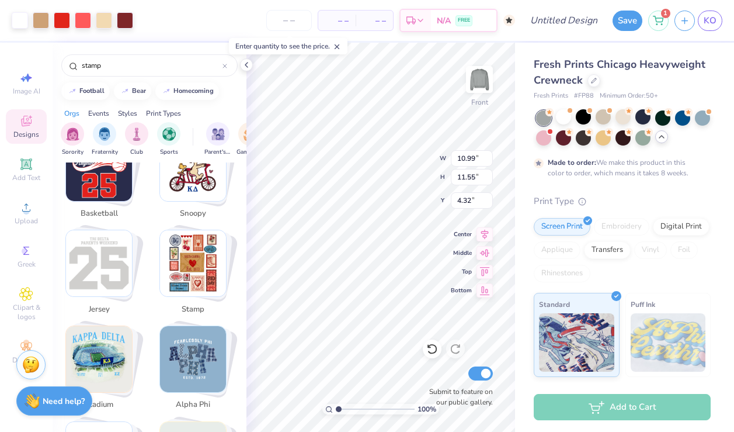
scroll to position [1003, 0]
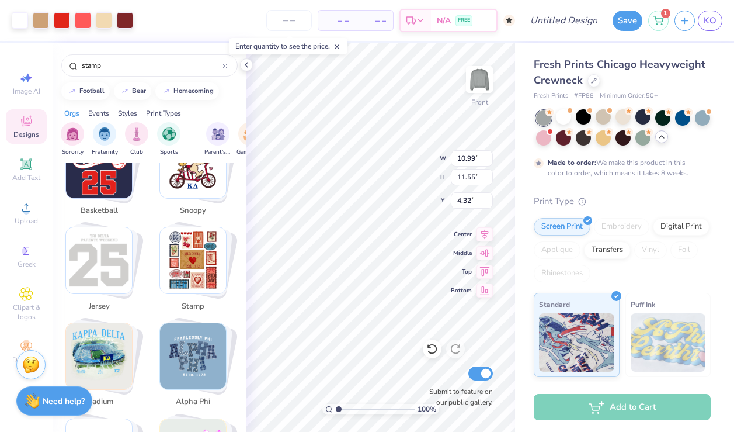
click at [196, 273] on img "Stack Card Button stamp" at bounding box center [193, 260] width 66 height 66
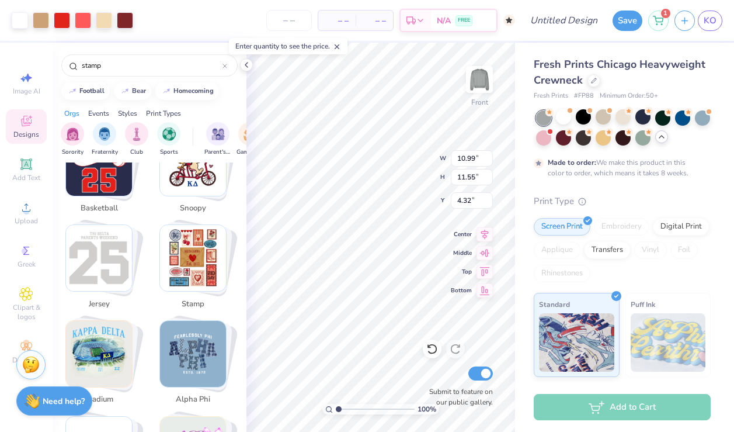
scroll to position [1004, 0]
click at [188, 259] on img "Stack Card Button stamp" at bounding box center [193, 259] width 66 height 66
click at [193, 242] on img "Stack Card Button stamp" at bounding box center [193, 259] width 66 height 66
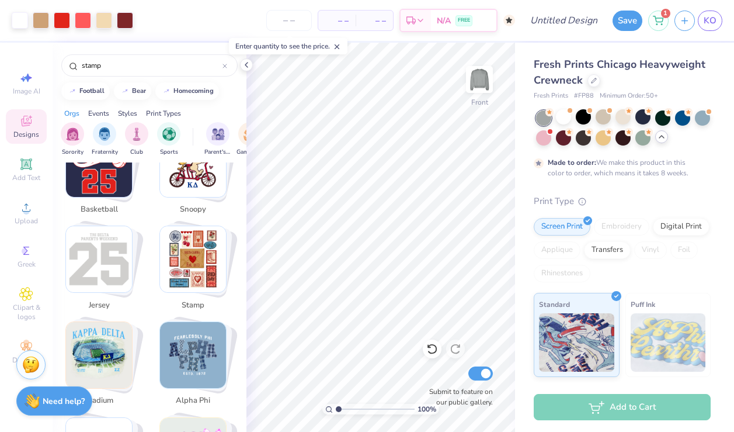
click at [181, 262] on img "Stack Card Button stamp" at bounding box center [193, 259] width 66 height 66
drag, startPoint x: 204, startPoint y: 243, endPoint x: 186, endPoint y: 254, distance: 20.9
click at [186, 254] on img "Stack Card Button stamp" at bounding box center [193, 259] width 66 height 66
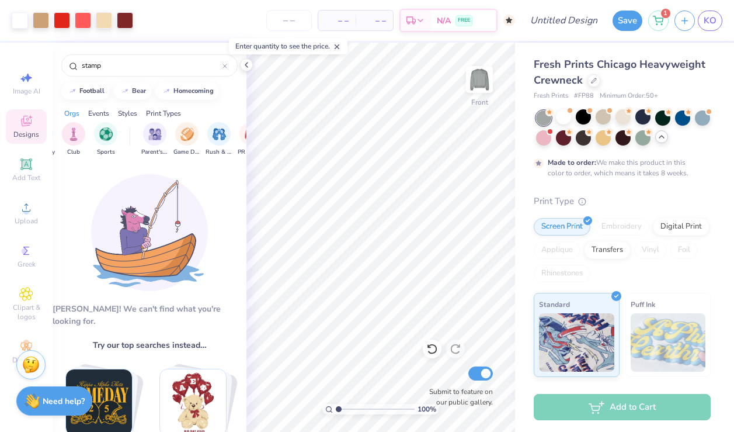
scroll to position [0, 71]
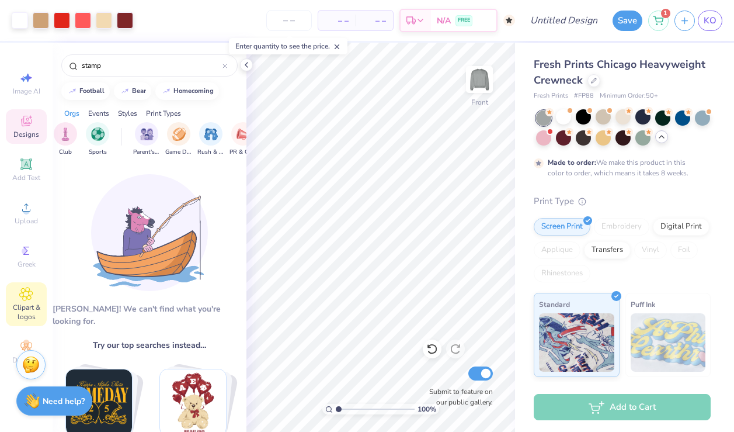
click at [26, 290] on icon at bounding box center [25, 294] width 13 height 14
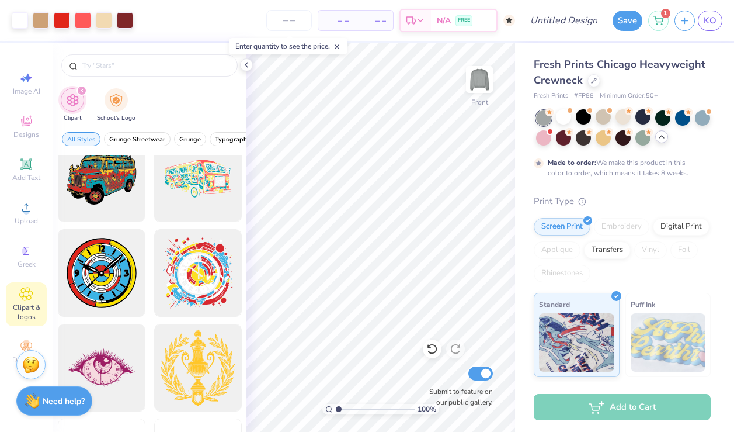
scroll to position [824, 0]
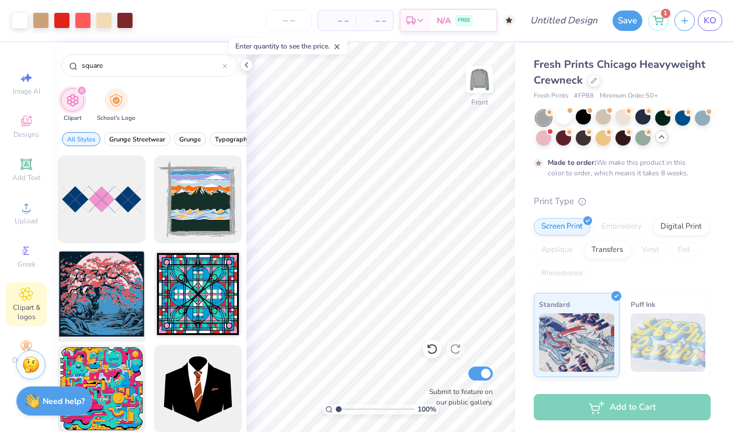
type input "square"
click at [137, 294] on div at bounding box center [101, 294] width 96 height 96
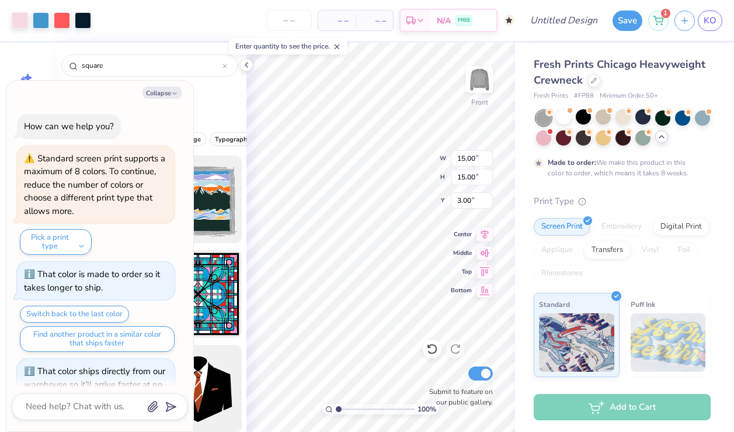
scroll to position [504, 0]
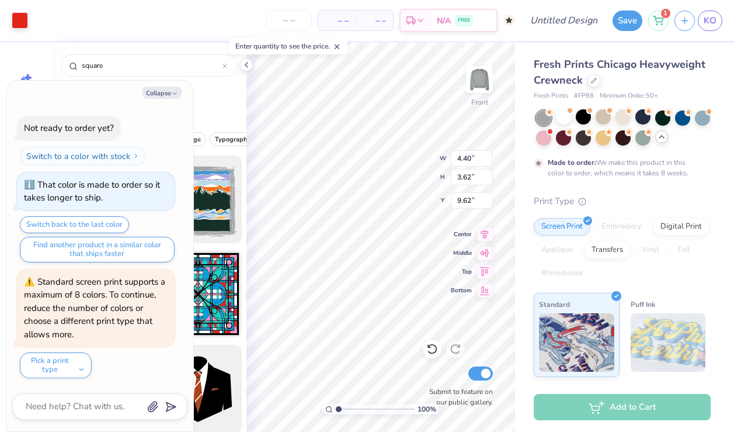
click at [162, 85] on div "Collapse How can we help you? Standard screen print supports a maximum of 8 col…" at bounding box center [99, 256] width 187 height 351
click at [162, 88] on button "Collapse" at bounding box center [162, 92] width 39 height 12
type textarea "x"
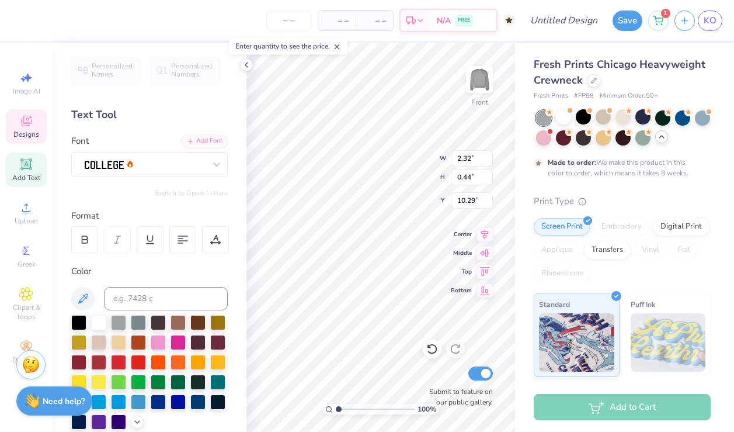
type input "5.25"
type input "8.16"
type input "7.42"
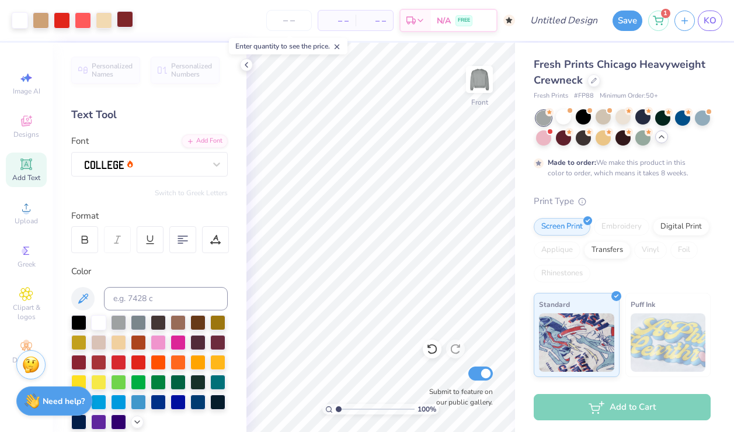
click at [127, 22] on div at bounding box center [125, 19] width 16 height 16
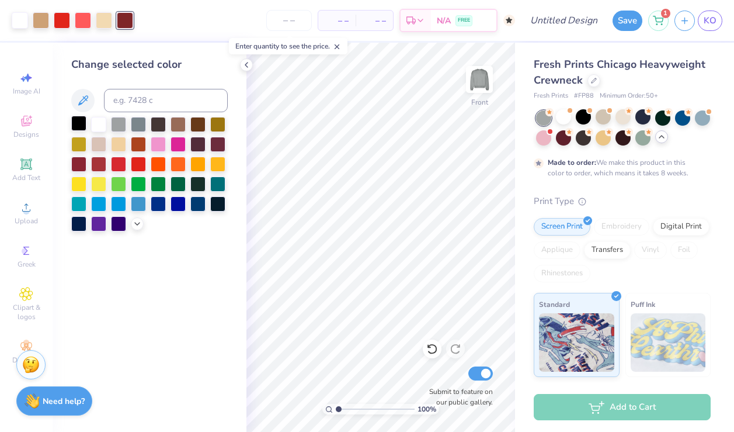
click at [83, 121] on div at bounding box center [78, 123] width 15 height 15
click at [216, 146] on div at bounding box center [217, 143] width 15 height 15
click at [134, 223] on icon at bounding box center [137, 222] width 9 height 9
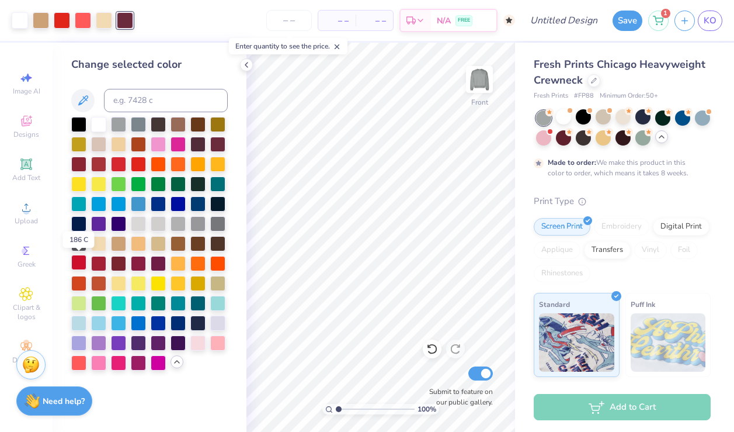
click at [85, 263] on div at bounding box center [78, 262] width 15 height 15
click at [221, 148] on div at bounding box center [217, 143] width 15 height 15
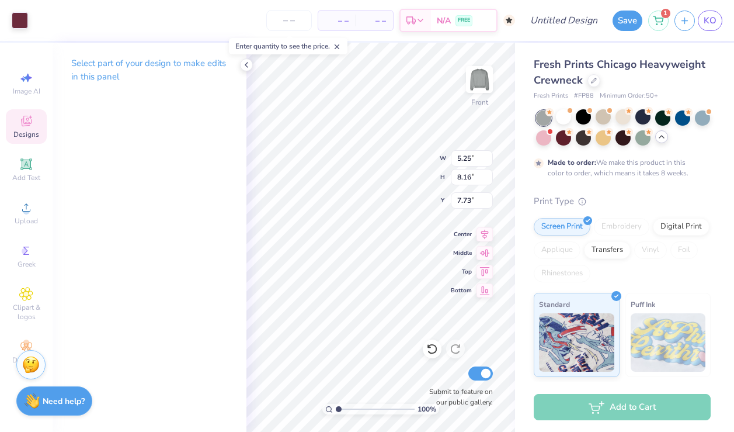
type input "7.73"
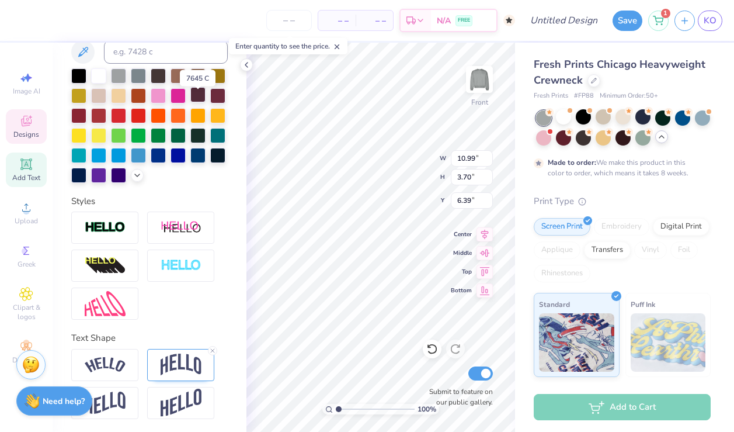
scroll to position [247, 0]
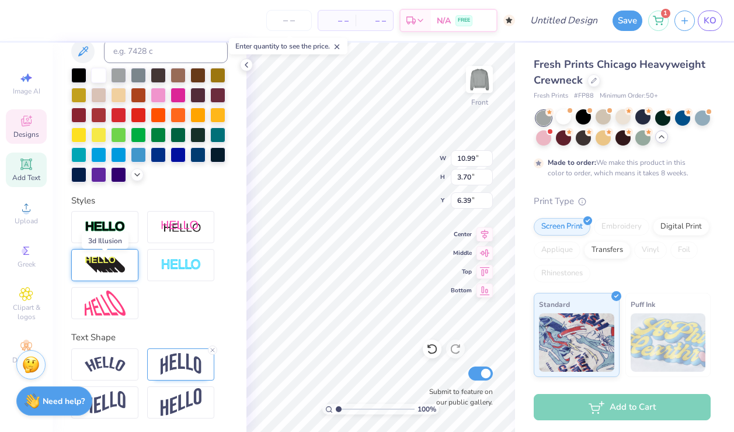
click at [119, 273] on img at bounding box center [105, 265] width 41 height 19
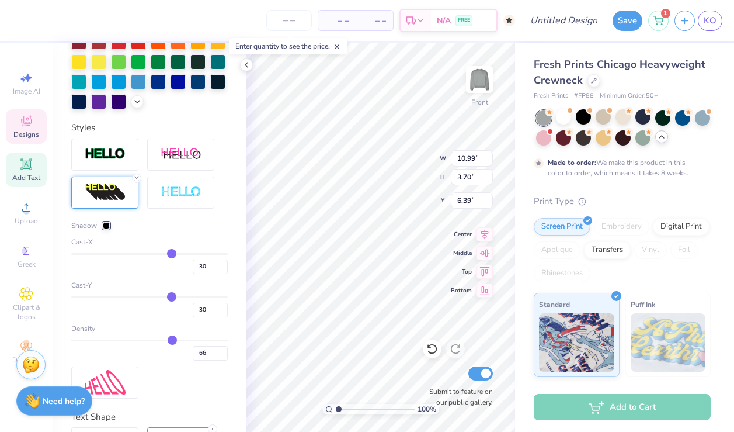
scroll to position [381, 0]
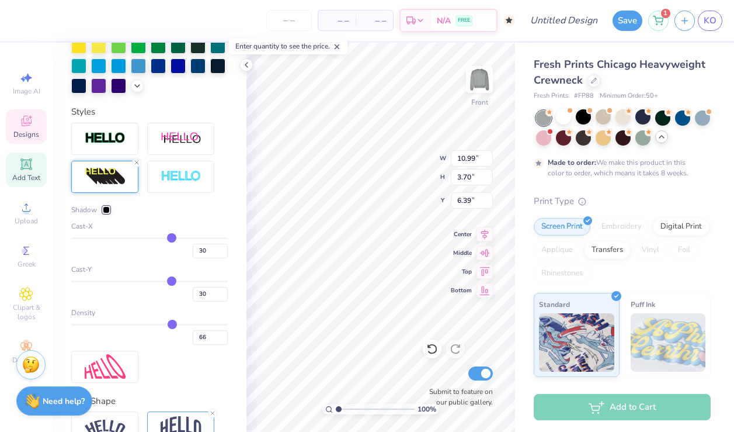
type input "27"
type input "26"
type input "25"
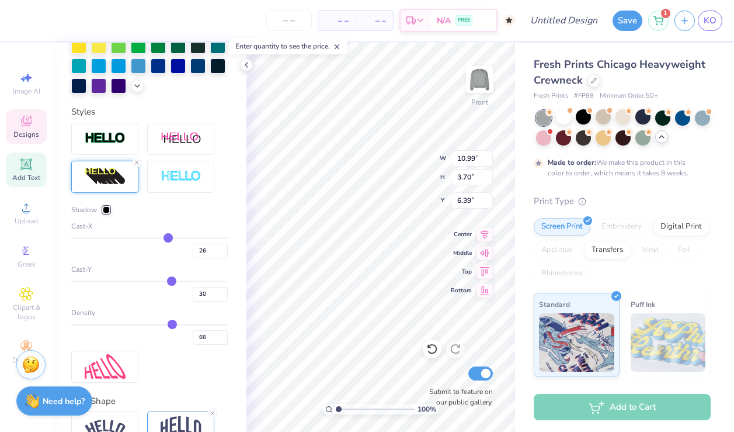
type input "25"
type input "23"
type input "21"
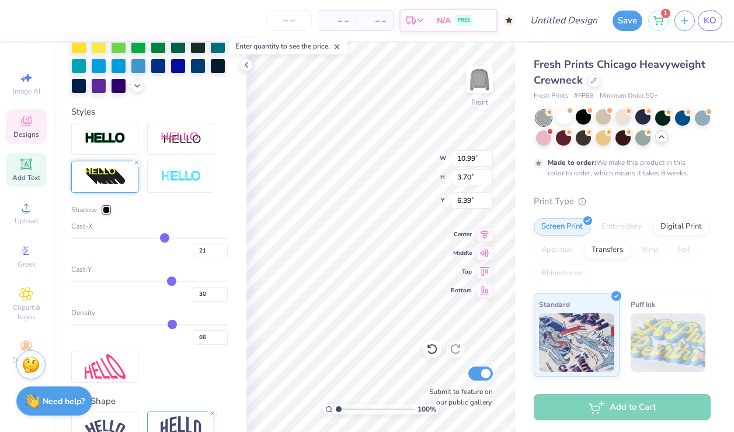
type input "20"
type input "19"
type input "18"
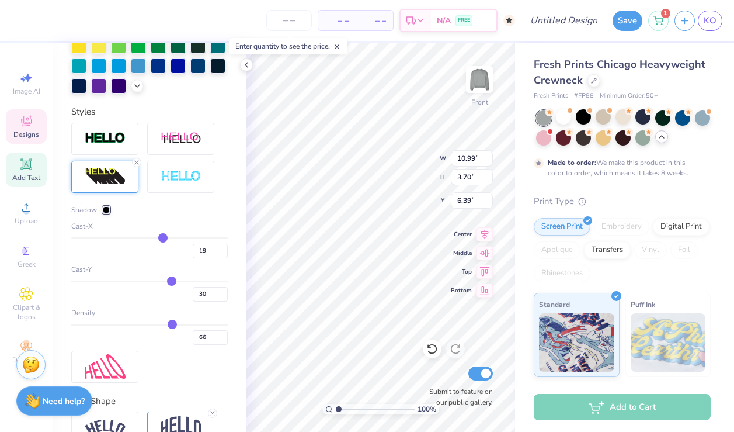
type input "18"
type input "17"
type input "16"
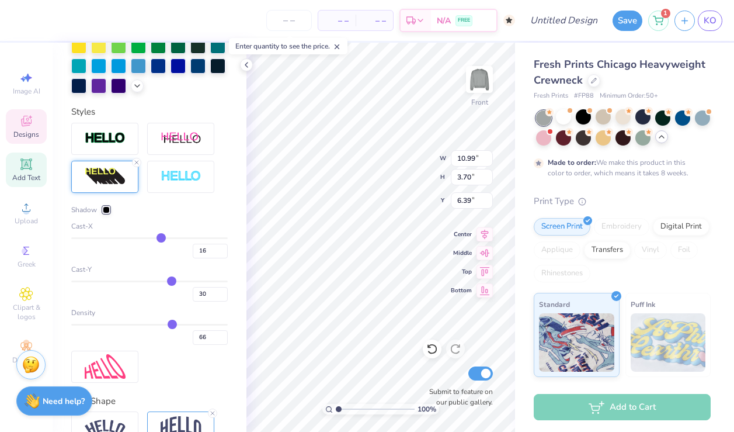
type input "15"
type input "14"
type input "13"
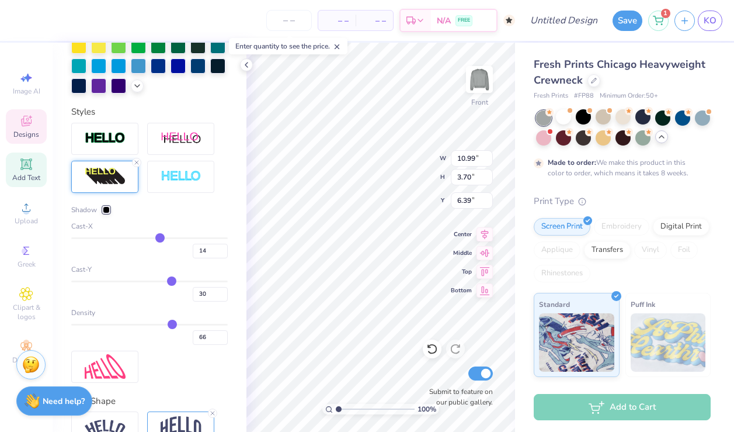
type input "13"
type input "12"
type input "11"
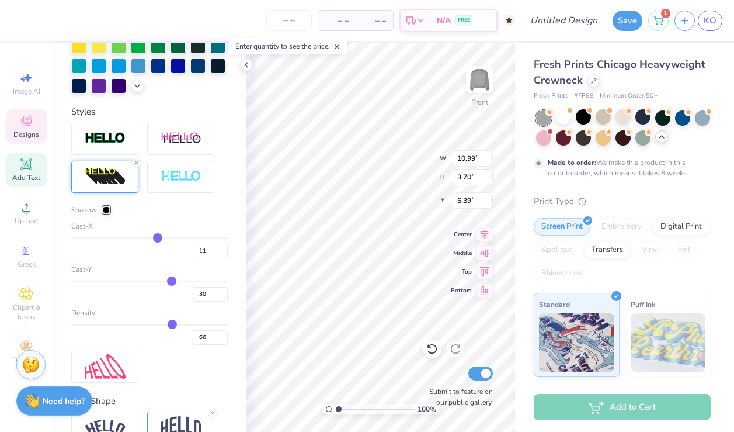
type input "10"
type input "9"
type input "8"
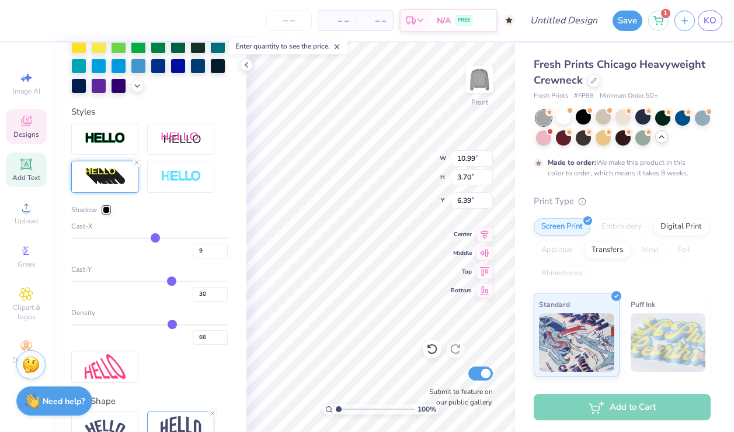
type input "8"
type input "7"
type input "6"
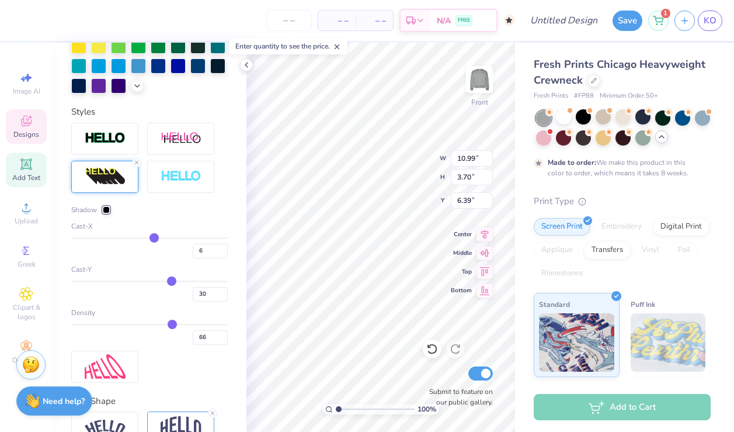
type input "5"
type input "4"
type input "3"
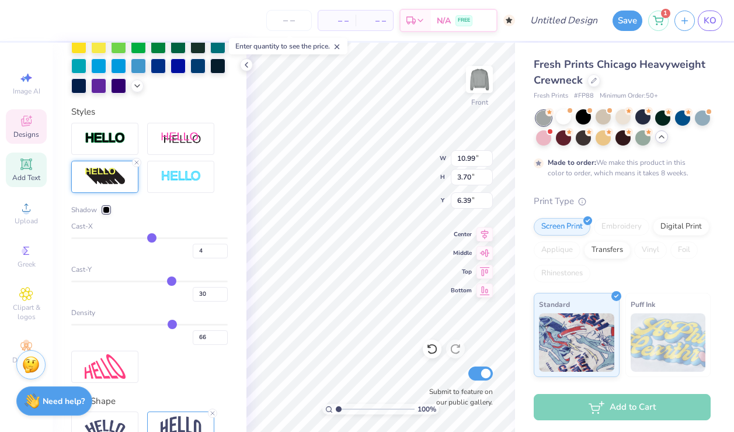
type input "3"
type input "2"
drag, startPoint x: 170, startPoint y: 241, endPoint x: 151, endPoint y: 241, distance: 19.3
click at [151, 239] on input "range" at bounding box center [149, 238] width 157 height 2
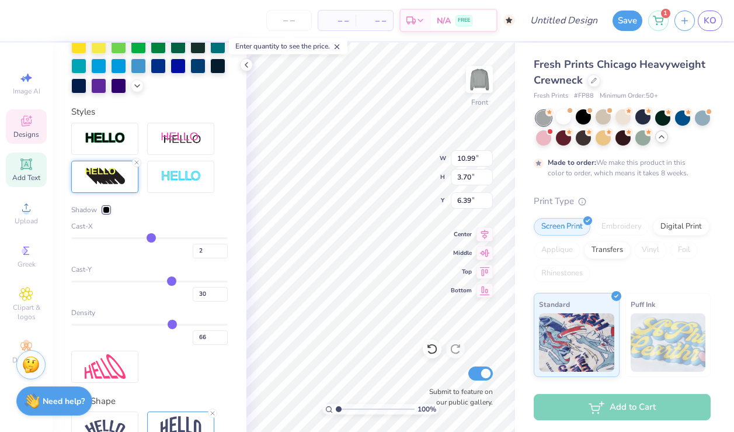
type input "1"
type input "0"
type input "-2"
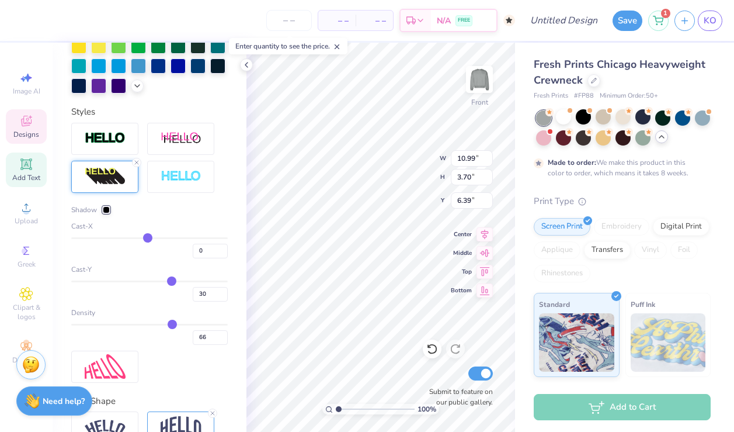
type input "-2"
type input "-4"
type input "-6"
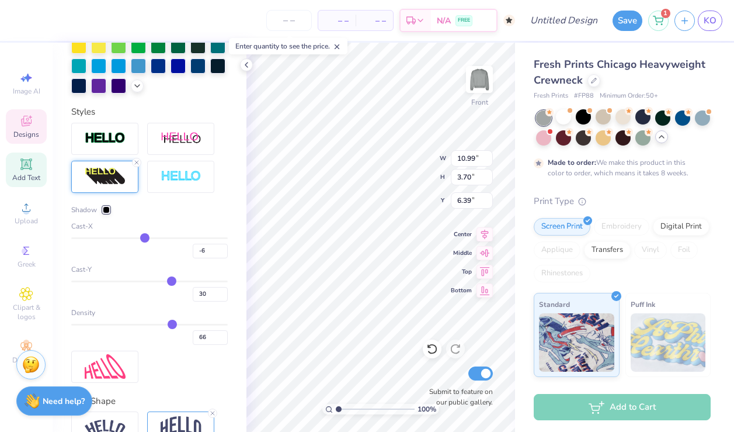
type input "-8"
type input "-9"
type input "-10"
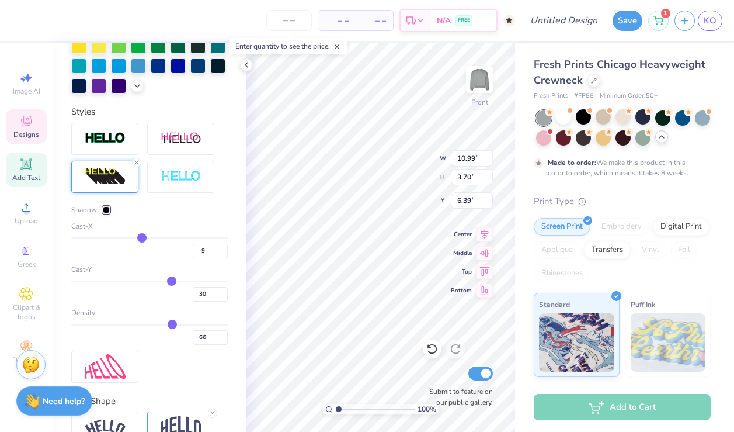
type input "-10"
type input "-11"
type input "-12"
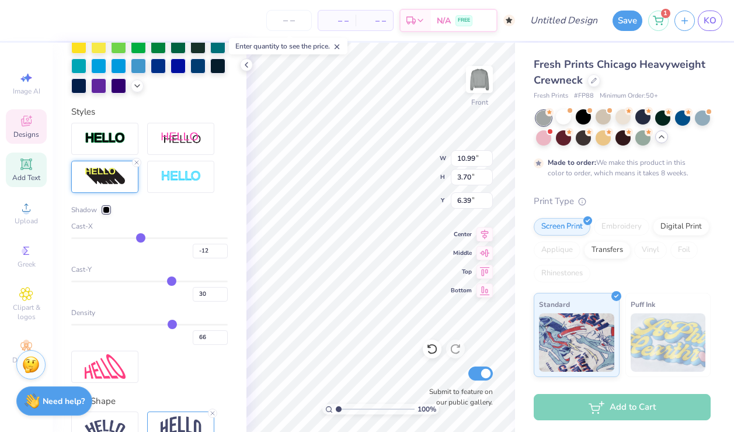
type input "-13"
type input "-14"
type input "-15"
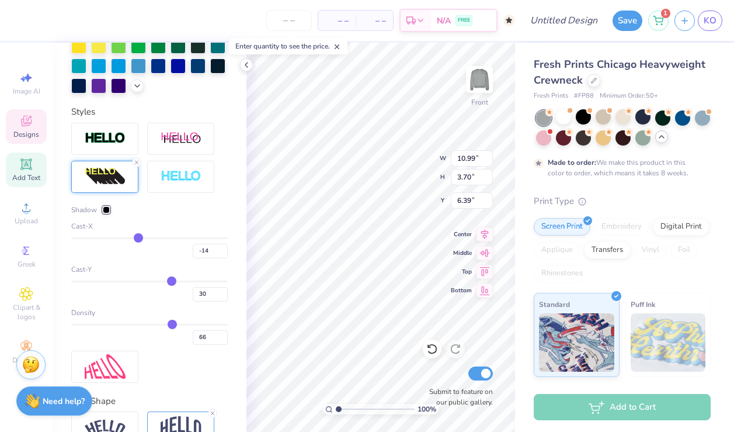
type input "-15"
type input "-16"
type input "-17"
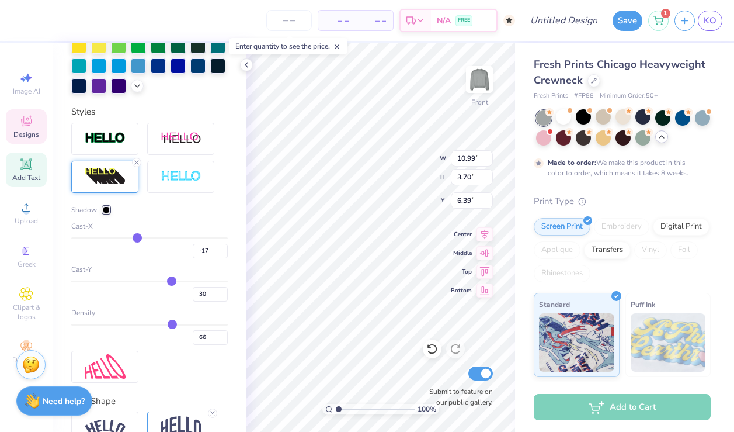
type input "-18"
type input "-19"
drag, startPoint x: 151, startPoint y: 240, endPoint x: 130, endPoint y: 240, distance: 20.4
click at [130, 239] on input "range" at bounding box center [149, 238] width 157 height 2
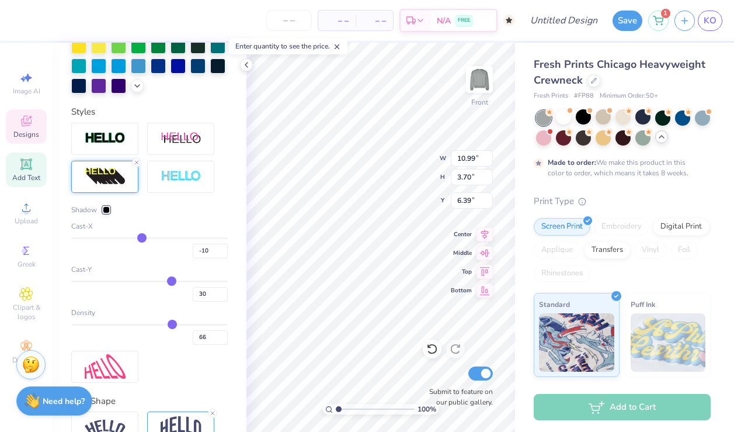
drag, startPoint x: 130, startPoint y: 240, endPoint x: 141, endPoint y: 242, distance: 11.2
click at [141, 239] on input "range" at bounding box center [149, 238] width 157 height 2
drag, startPoint x: 141, startPoint y: 242, endPoint x: 150, endPoint y: 242, distance: 8.2
click at [150, 239] on input "range" at bounding box center [149, 238] width 157 height 2
drag, startPoint x: 150, startPoint y: 242, endPoint x: 143, endPoint y: 241, distance: 7.0
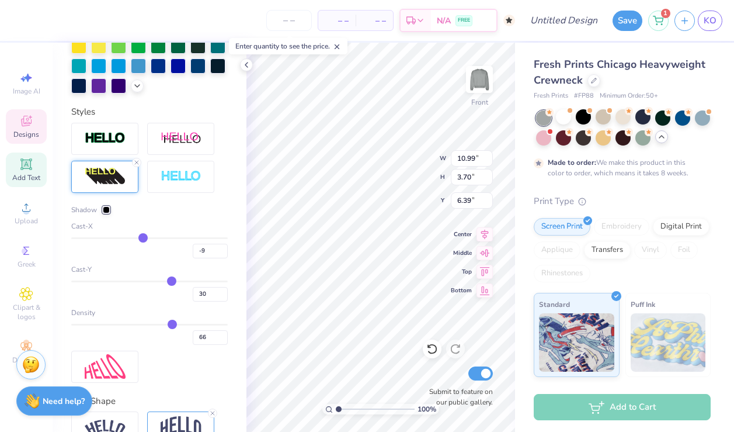
click at [143, 239] on input "range" at bounding box center [149, 238] width 157 height 2
click at [169, 324] on input "range" at bounding box center [149, 325] width 157 height 2
drag, startPoint x: 169, startPoint y: 323, endPoint x: 159, endPoint y: 324, distance: 10.6
click at [160, 324] on input "range" at bounding box center [149, 325] width 157 height 2
drag, startPoint x: 159, startPoint y: 324, endPoint x: 124, endPoint y: 328, distance: 35.2
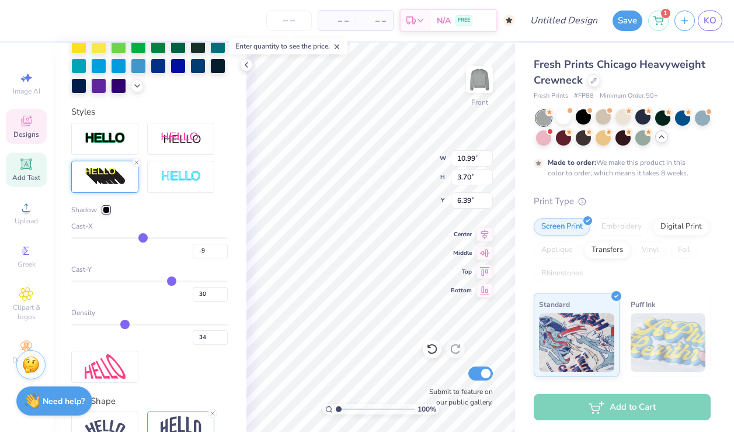
click at [124, 325] on input "range" at bounding box center [149, 325] width 157 height 2
drag, startPoint x: 124, startPoint y: 328, endPoint x: 91, endPoint y: 330, distance: 33.3
click at [91, 325] on input "range" at bounding box center [149, 325] width 157 height 2
drag, startPoint x: 91, startPoint y: 330, endPoint x: 78, endPoint y: 329, distance: 12.3
click at [78, 329] on div "11" at bounding box center [149, 334] width 157 height 21
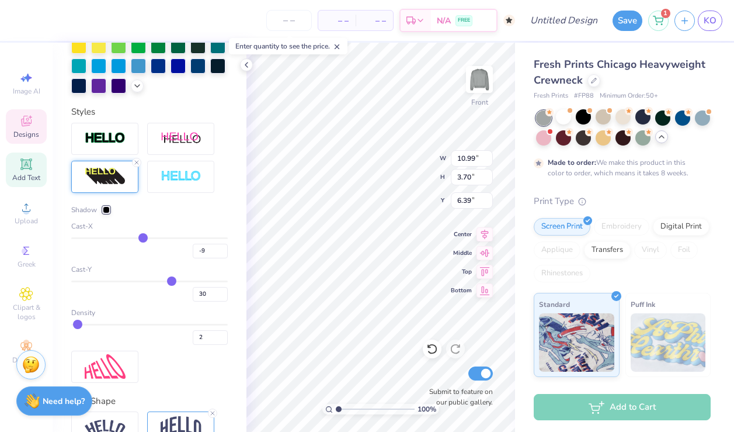
drag, startPoint x: 91, startPoint y: 323, endPoint x: 76, endPoint y: 322, distance: 14.7
click at [76, 324] on input "range" at bounding box center [149, 325] width 157 height 2
drag, startPoint x: 78, startPoint y: 324, endPoint x: 95, endPoint y: 323, distance: 17.5
click at [95, 324] on input "range" at bounding box center [149, 325] width 157 height 2
click at [91, 324] on input "range" at bounding box center [149, 325] width 157 height 2
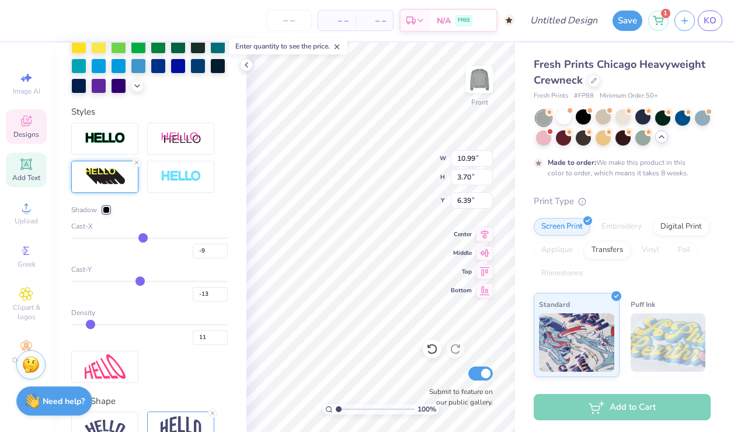
drag, startPoint x: 168, startPoint y: 280, endPoint x: 140, endPoint y: 280, distance: 28.6
click at [140, 280] on input "range" at bounding box center [149, 281] width 157 height 2
drag, startPoint x: 140, startPoint y: 280, endPoint x: 163, endPoint y: 283, distance: 23.5
click at [163, 282] on input "range" at bounding box center [149, 281] width 157 height 2
click at [168, 282] on input "range" at bounding box center [149, 281] width 157 height 2
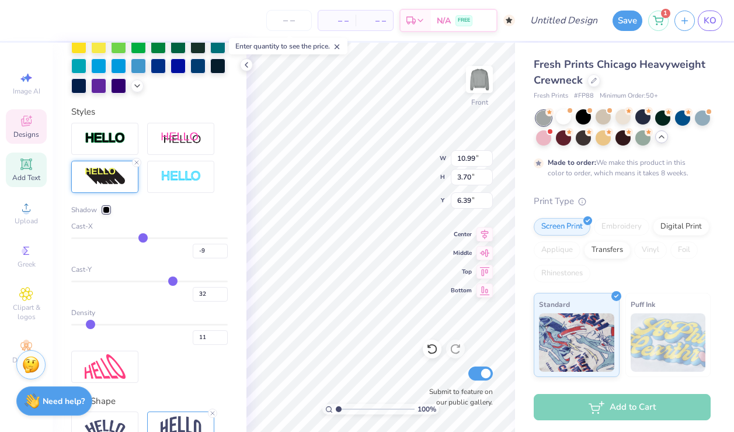
click at [173, 282] on input "range" at bounding box center [149, 281] width 157 height 2
click at [171, 282] on input "range" at bounding box center [149, 281] width 157 height 2
click at [20, 20] on div at bounding box center [20, 19] width 16 height 16
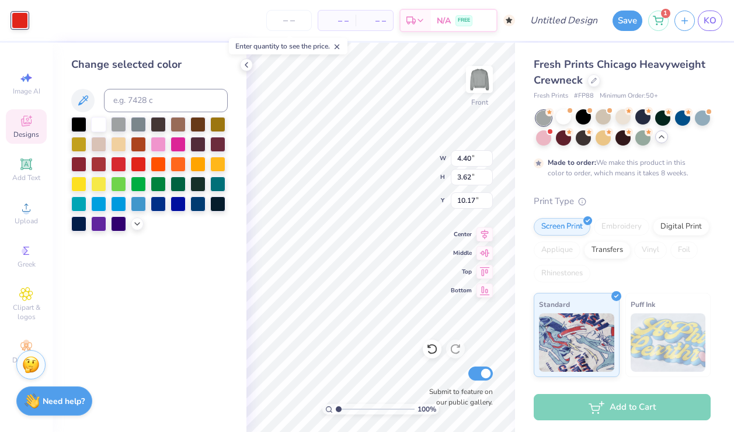
click at [141, 217] on div at bounding box center [149, 174] width 157 height 115
click at [138, 229] on div at bounding box center [149, 174] width 157 height 115
click at [138, 222] on polyline at bounding box center [137, 222] width 5 height 2
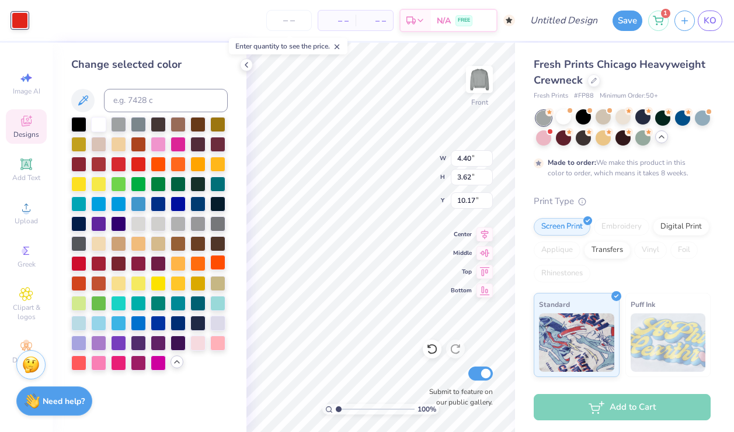
click at [226, 265] on div at bounding box center [217, 262] width 15 height 15
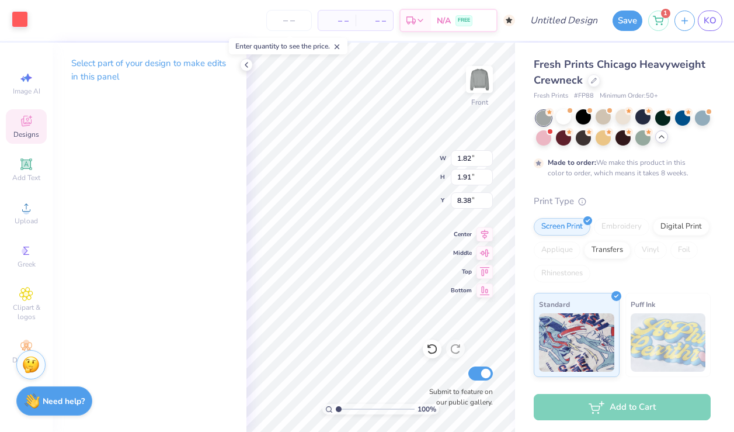
click at [16, 22] on div at bounding box center [20, 19] width 16 height 16
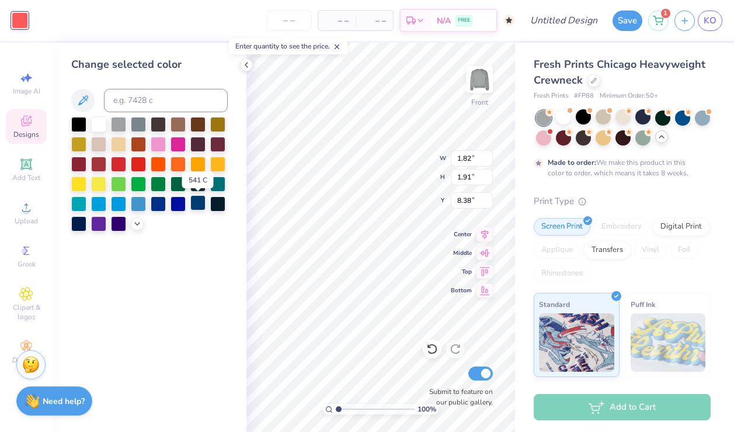
click at [194, 209] on div at bounding box center [197, 202] width 15 height 15
click at [138, 164] on div at bounding box center [138, 162] width 15 height 15
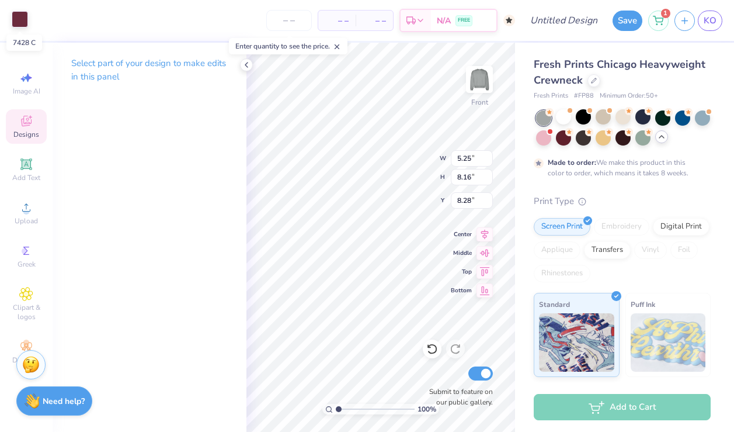
click at [22, 19] on div at bounding box center [20, 19] width 16 height 16
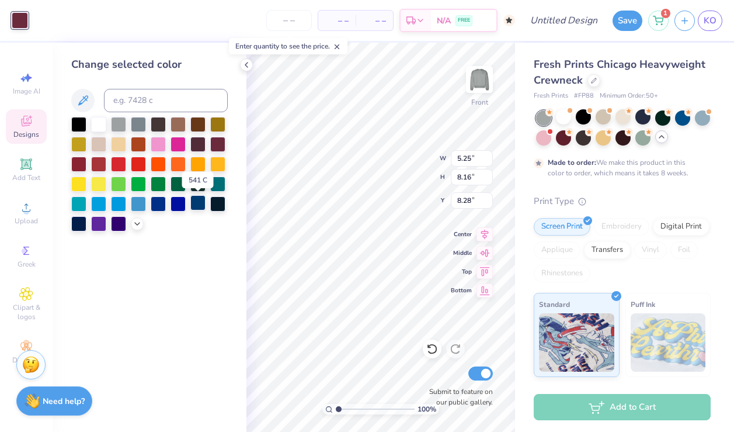
click at [197, 208] on div at bounding box center [197, 202] width 15 height 15
click at [181, 206] on div at bounding box center [178, 202] width 15 height 15
click at [89, 223] on div at bounding box center [149, 174] width 157 height 115
click at [82, 223] on div at bounding box center [78, 222] width 15 height 15
click at [452, 249] on span "Middle" at bounding box center [461, 251] width 21 height 8
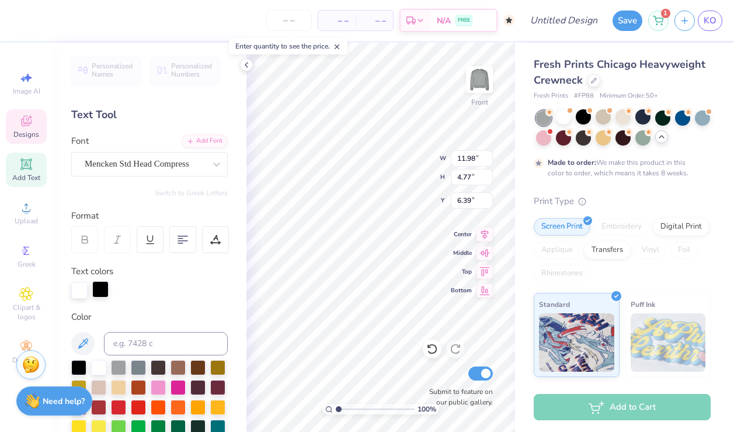
click at [102, 292] on div at bounding box center [100, 289] width 16 height 16
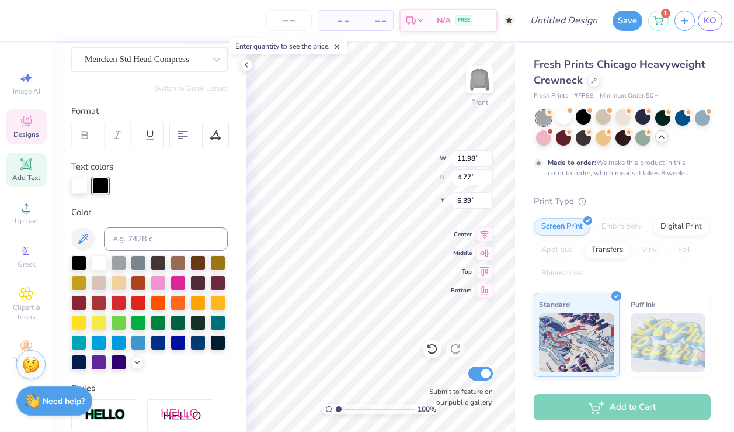
scroll to position [106, 0]
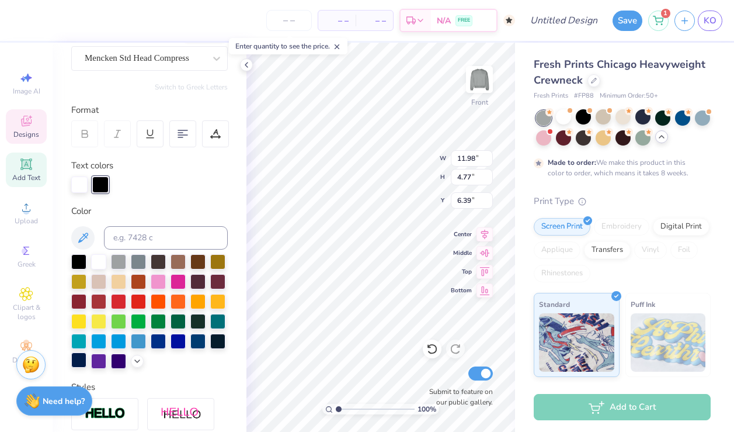
click at [78, 359] on div at bounding box center [78, 359] width 15 height 15
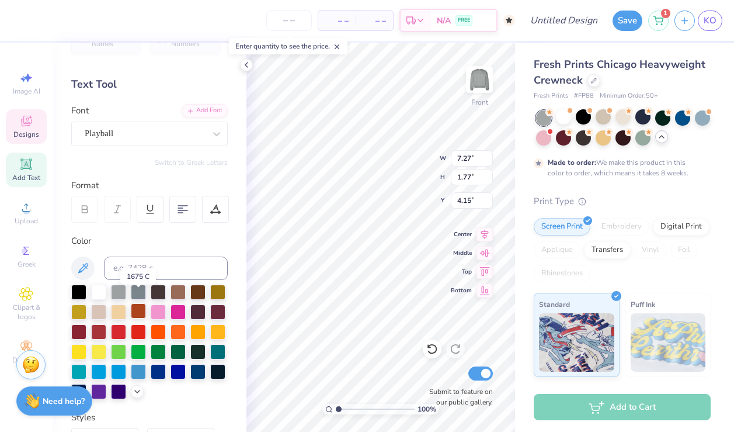
scroll to position [46, 0]
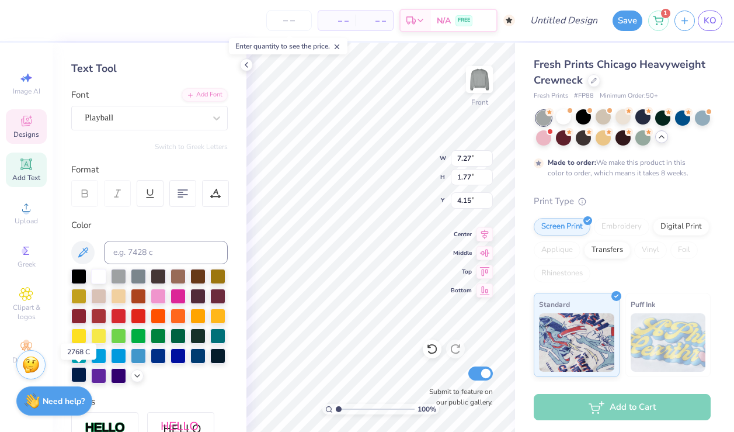
click at [77, 372] on div at bounding box center [78, 374] width 15 height 15
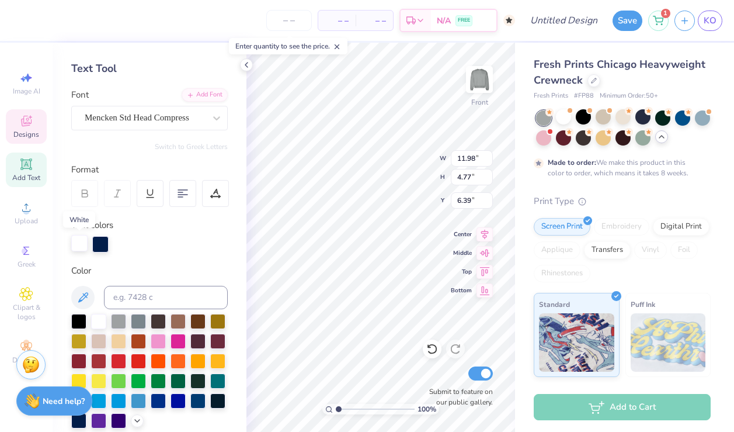
click at [79, 247] on div at bounding box center [79, 243] width 16 height 16
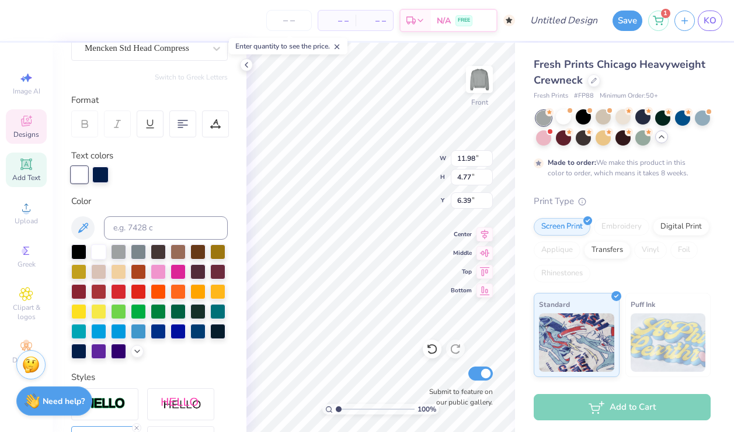
scroll to position [122, 0]
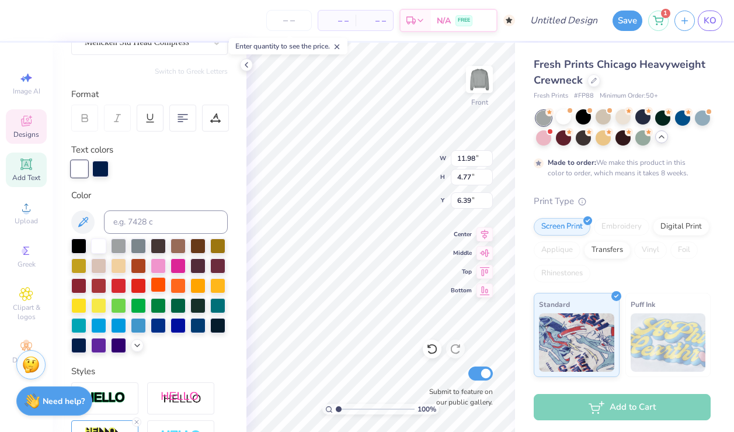
click at [164, 285] on div at bounding box center [158, 284] width 15 height 15
click at [159, 285] on div at bounding box center [158, 284] width 15 height 15
click at [17, 19] on div at bounding box center [20, 19] width 16 height 16
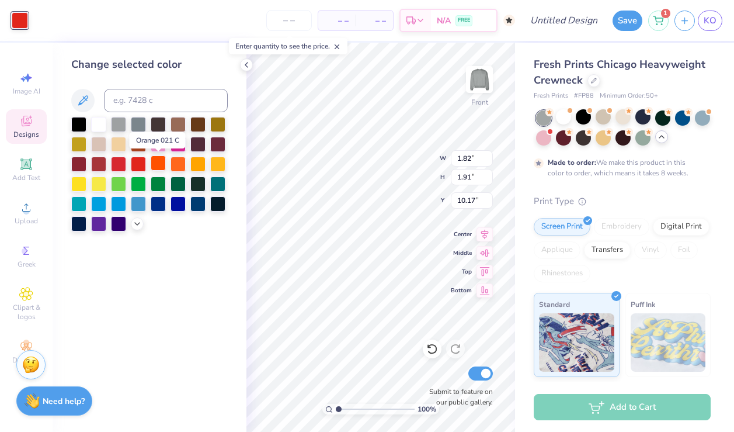
click at [160, 161] on div at bounding box center [158, 162] width 15 height 15
click at [134, 217] on div at bounding box center [149, 174] width 157 height 115
click at [134, 226] on icon at bounding box center [137, 222] width 9 height 9
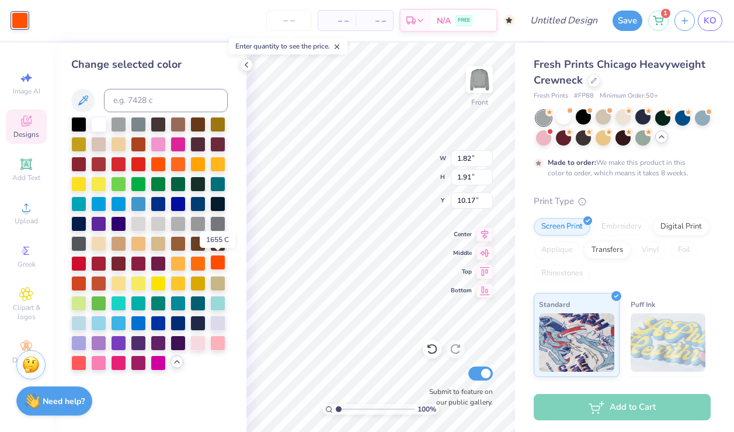
click at [211, 263] on div at bounding box center [217, 262] width 15 height 15
click at [216, 264] on div at bounding box center [217, 262] width 15 height 15
click at [82, 278] on div at bounding box center [78, 282] width 15 height 15
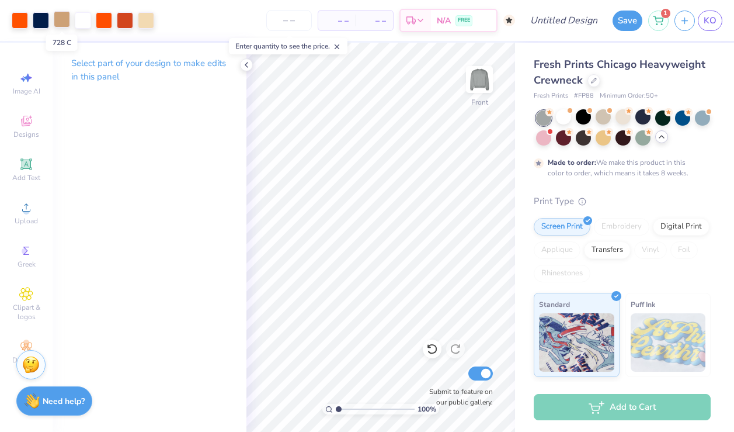
click at [63, 18] on div at bounding box center [62, 19] width 16 height 16
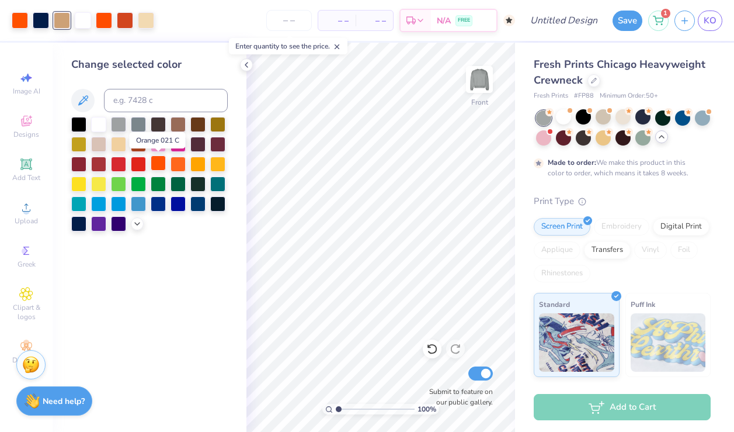
click at [161, 162] on div at bounding box center [158, 162] width 15 height 15
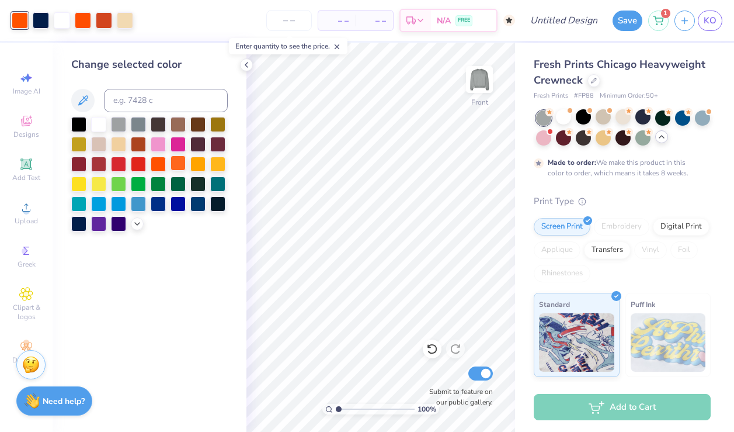
click at [179, 164] on div at bounding box center [178, 162] width 15 height 15
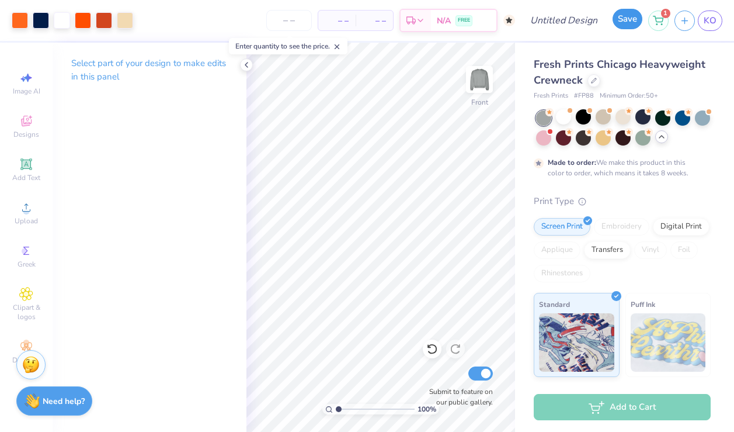
click at [626, 25] on button "Save" at bounding box center [628, 19] width 30 height 20
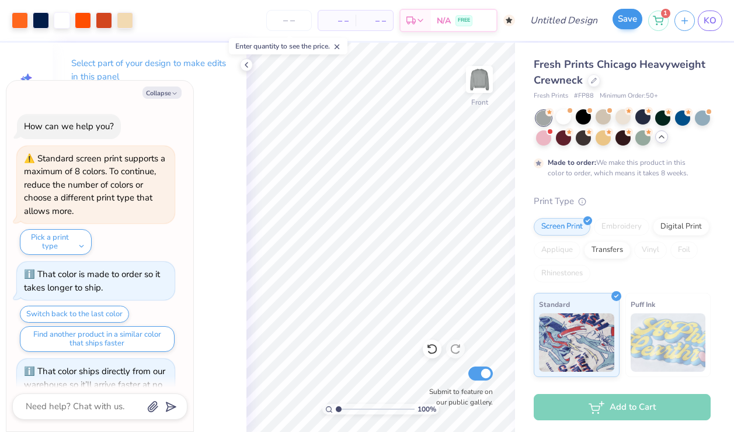
scroll to position [536, 0]
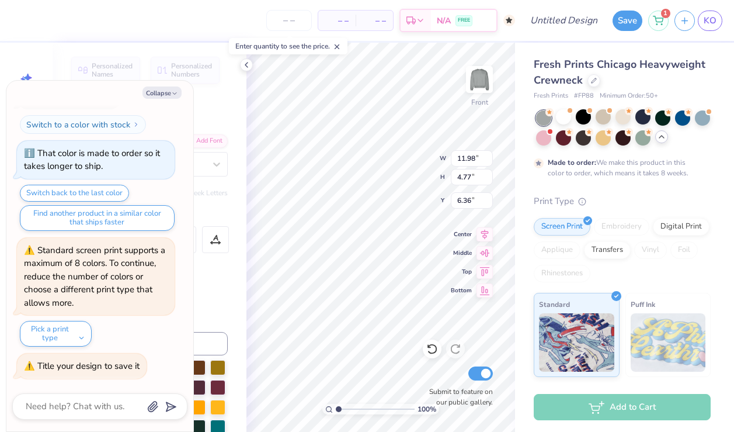
click at [160, 84] on div "Collapse How can we help you? Standard screen print supports a maximum of 8 col…" at bounding box center [99, 256] width 187 height 351
click at [162, 95] on button "Collapse" at bounding box center [162, 92] width 39 height 12
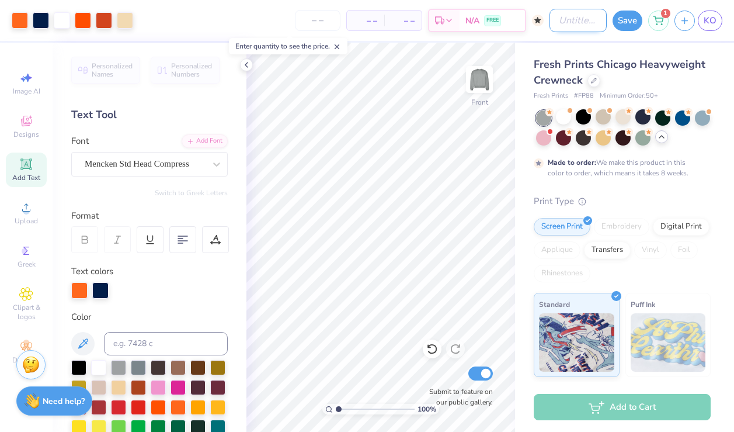
click at [577, 24] on input "Design Title" at bounding box center [578, 20] width 57 height 23
click at [624, 25] on button "Save" at bounding box center [628, 19] width 30 height 20
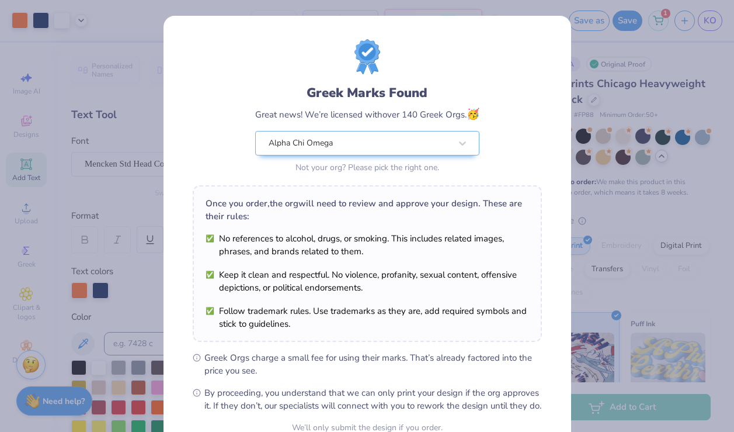
scroll to position [115, 0]
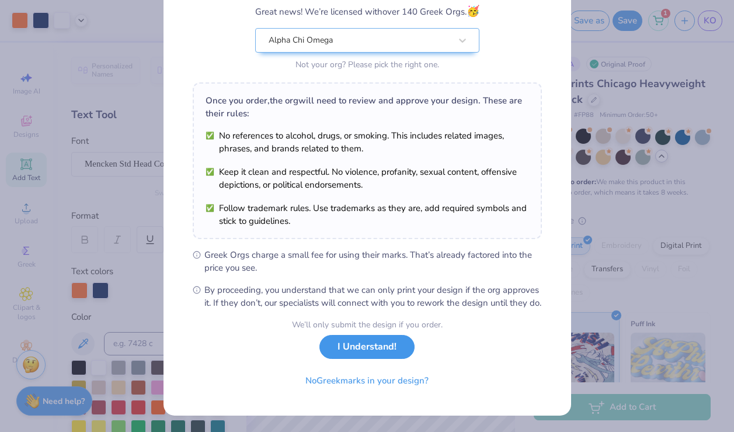
click at [393, 344] on button "I Understand!" at bounding box center [367, 347] width 95 height 24
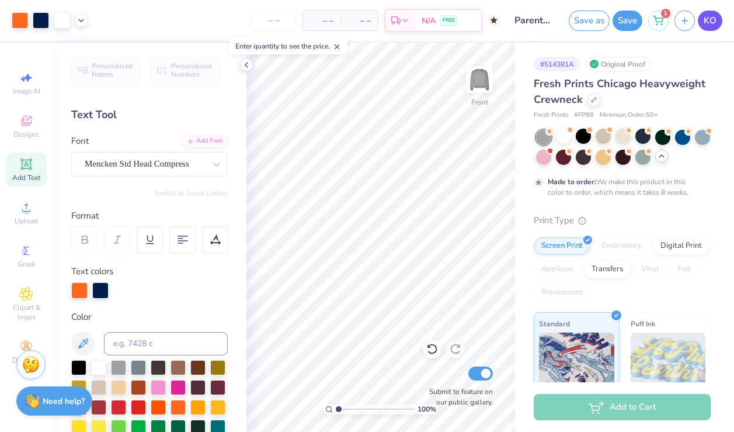
click at [710, 22] on span "KO" at bounding box center [710, 20] width 13 height 13
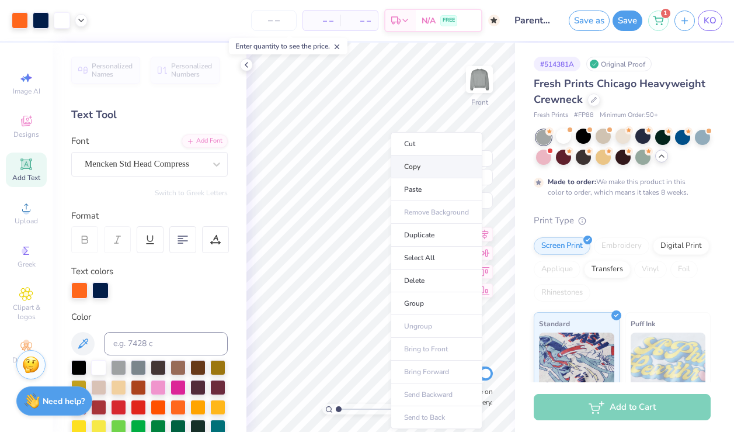
click at [426, 165] on li "Copy" at bounding box center [437, 166] width 92 height 23
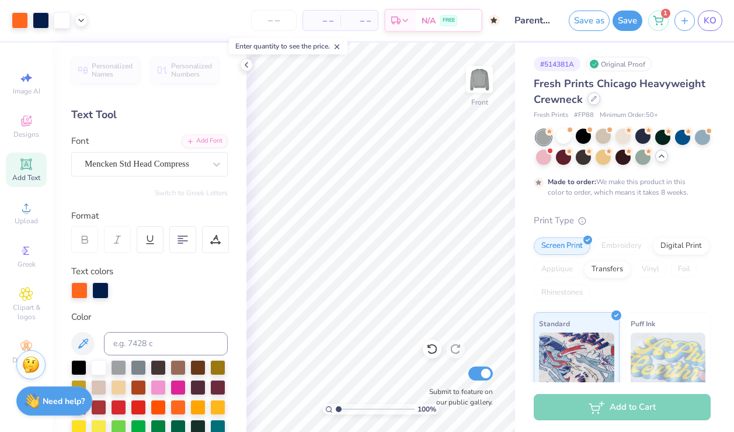
click at [592, 102] on div at bounding box center [594, 98] width 13 height 13
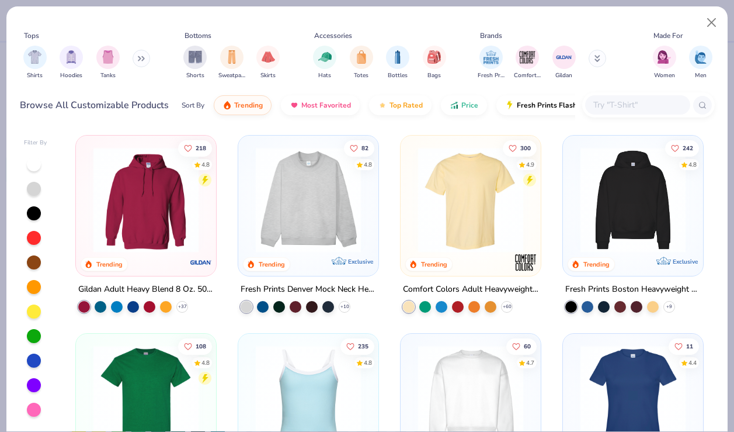
click at [474, 237] on img at bounding box center [470, 199] width 117 height 105
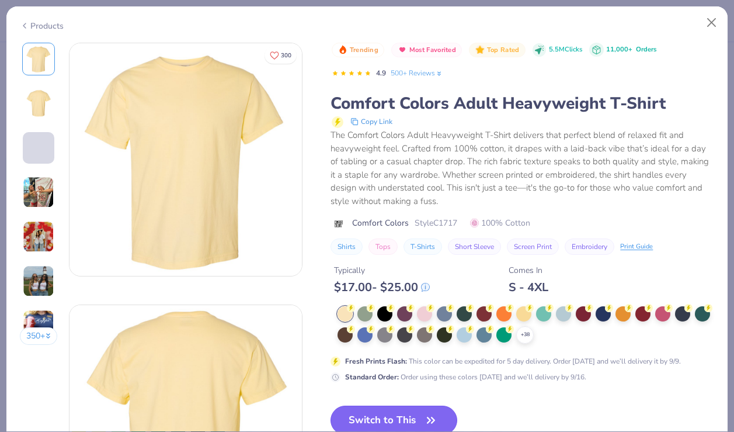
click at [396, 413] on button "Switch to This" at bounding box center [394, 419] width 127 height 29
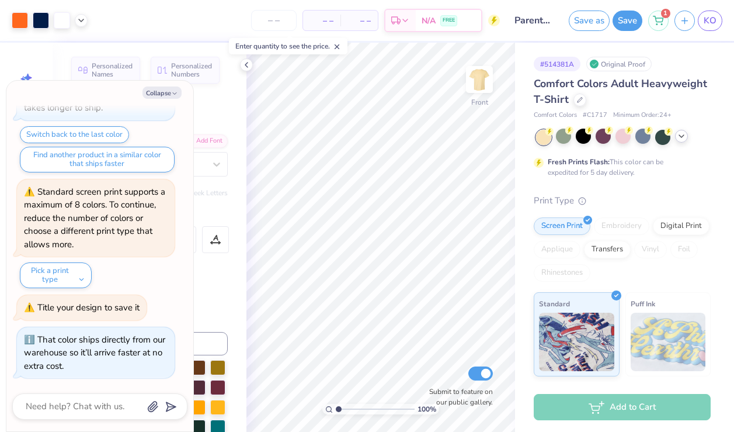
click at [677, 138] on icon at bounding box center [681, 135] width 9 height 9
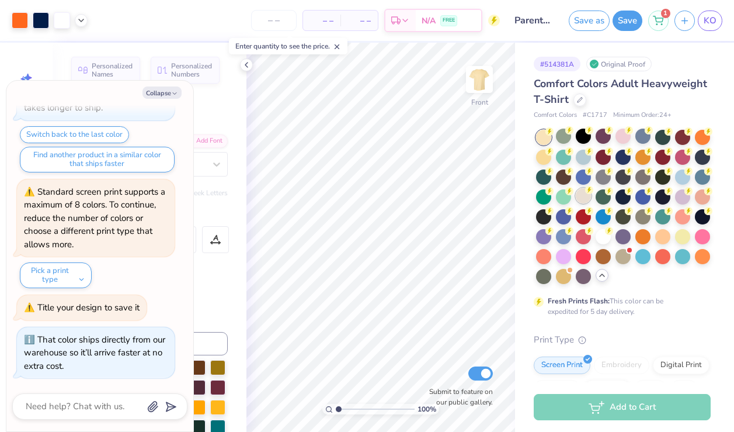
click at [587, 199] on div at bounding box center [583, 195] width 15 height 15
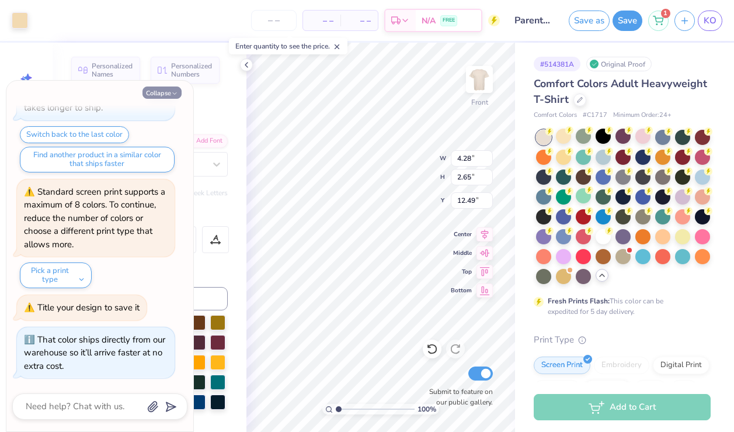
click at [169, 91] on button "Collapse" at bounding box center [162, 92] width 39 height 12
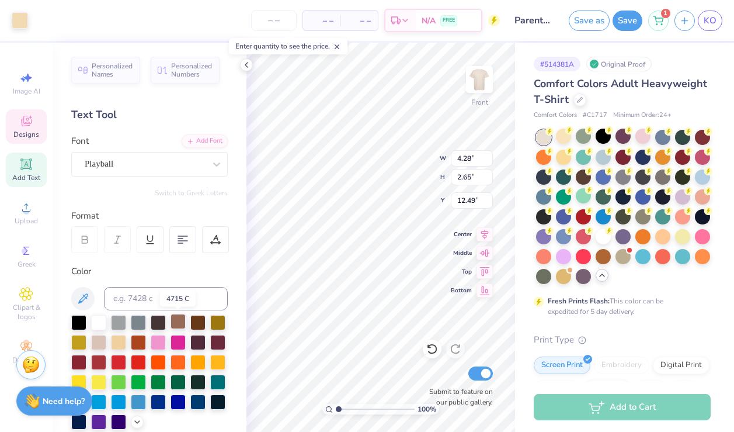
click at [181, 321] on div at bounding box center [178, 321] width 15 height 15
click at [18, 18] on div at bounding box center [20, 19] width 16 height 16
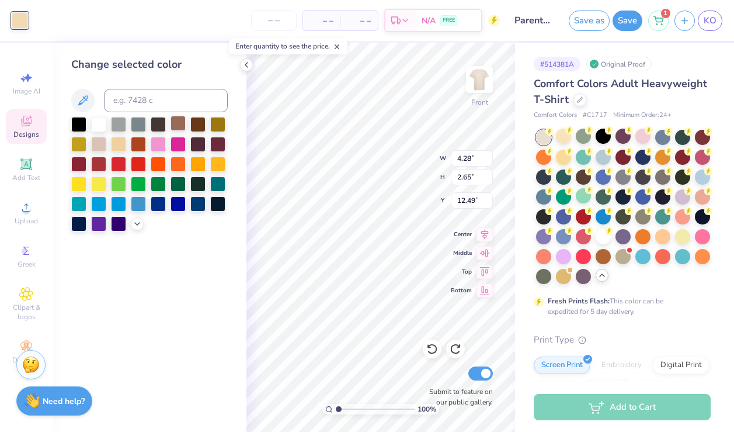
click at [181, 124] on div at bounding box center [178, 123] width 15 height 15
click at [137, 221] on icon at bounding box center [137, 222] width 9 height 9
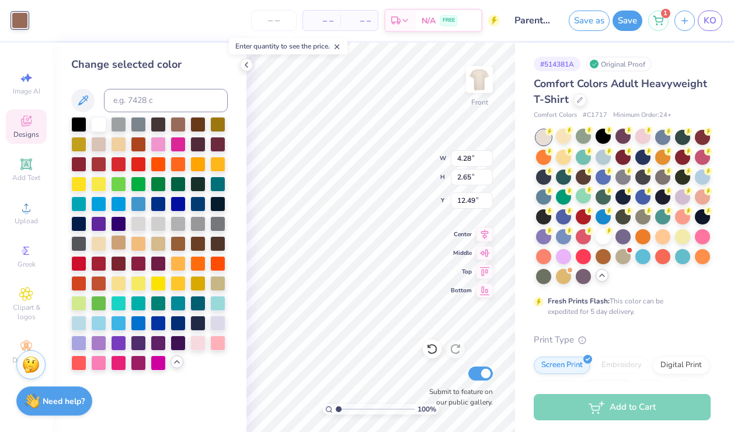
click at [115, 244] on div at bounding box center [118, 242] width 15 height 15
click at [174, 247] on div at bounding box center [178, 242] width 15 height 15
click at [175, 128] on div at bounding box center [178, 123] width 15 height 15
click at [124, 241] on div at bounding box center [118, 242] width 15 height 15
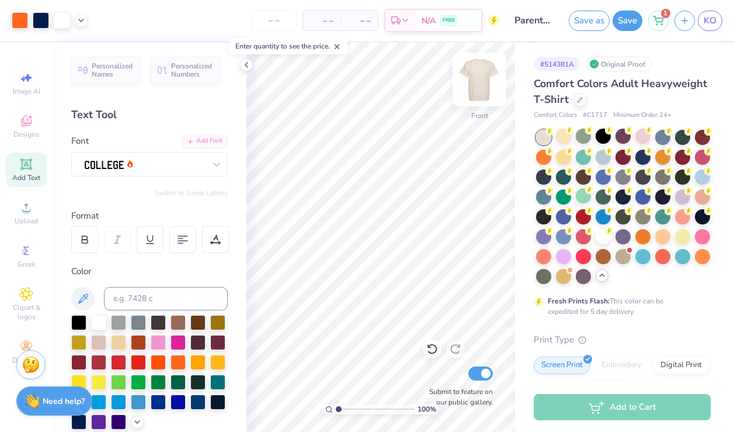
click at [487, 81] on img at bounding box center [479, 79] width 47 height 47
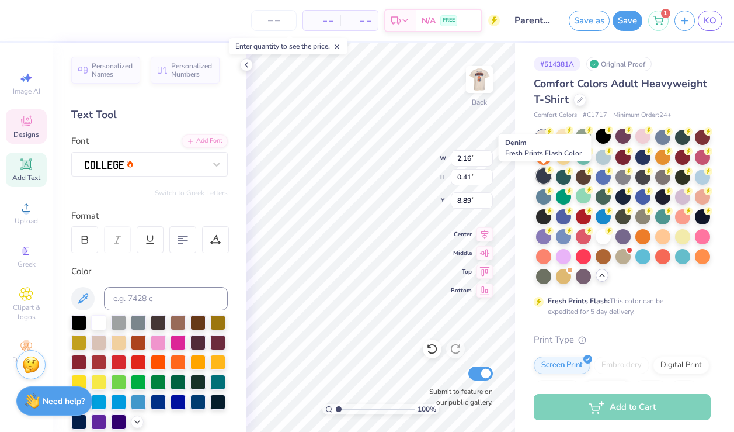
click at [545, 175] on div at bounding box center [543, 175] width 15 height 15
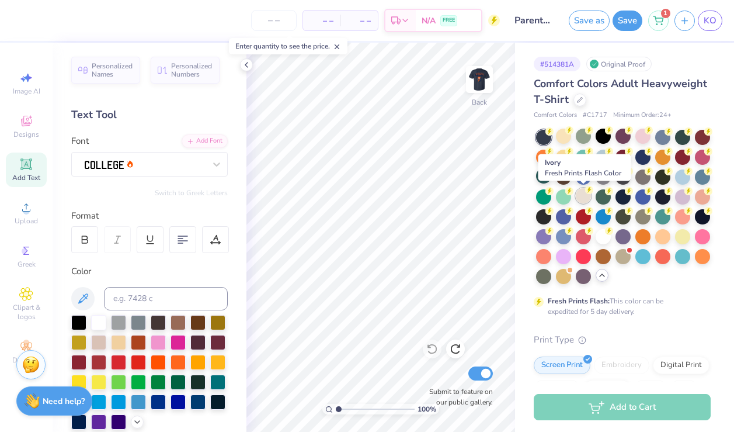
click at [585, 192] on icon at bounding box center [589, 190] width 8 height 8
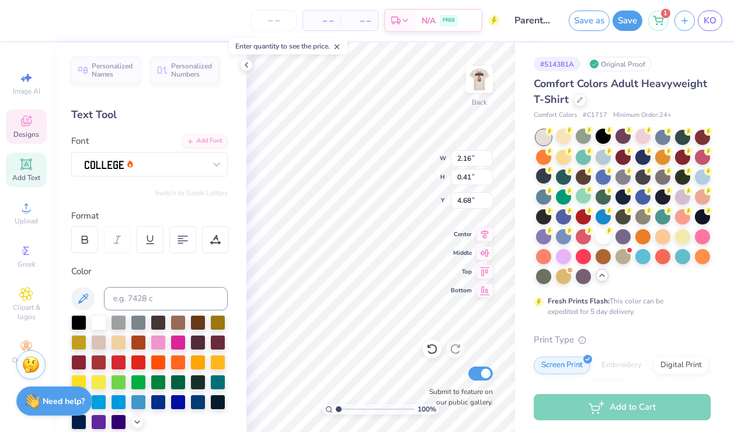
click at [481, 79] on img at bounding box center [479, 79] width 23 height 23
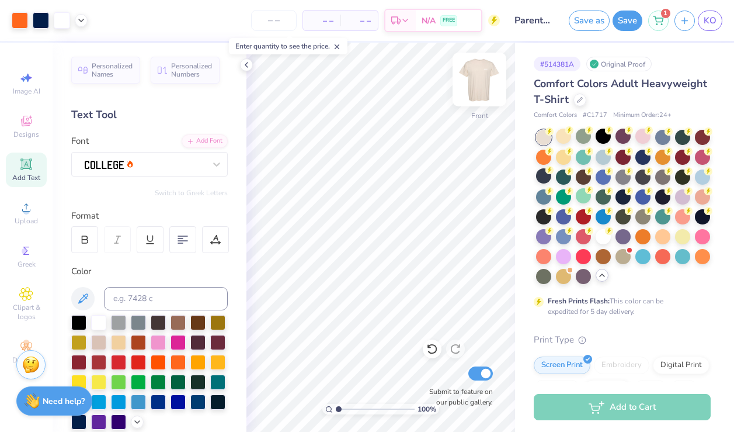
click at [487, 82] on img at bounding box center [479, 79] width 47 height 47
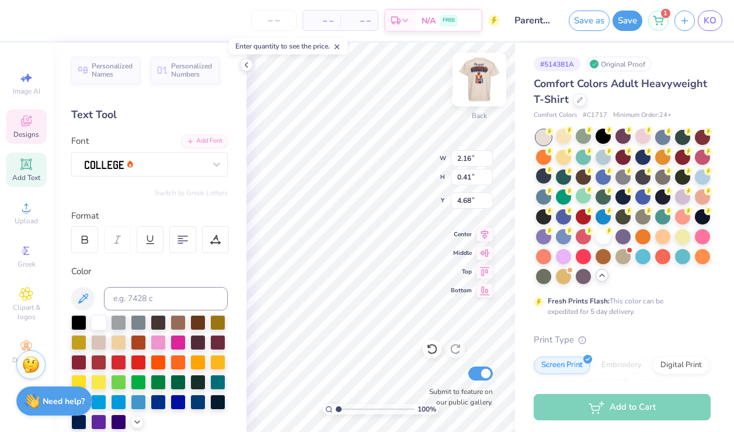
scroll to position [0, 1]
click at [452, 155] on div "100 % Back W 2.16 2.16 " H 0.41 0.41 " Y 4.68 4.68 " Center Middle Top Bottom S…" at bounding box center [381, 237] width 269 height 389
click at [461, 158] on div "100 % Back W 4.07 4.07 " H 0.78 0.78 " Y 4.79 4.79 " Center Middle Top Bottom S…" at bounding box center [381, 237] width 269 height 389
click at [77, 419] on div at bounding box center [78, 420] width 15 height 15
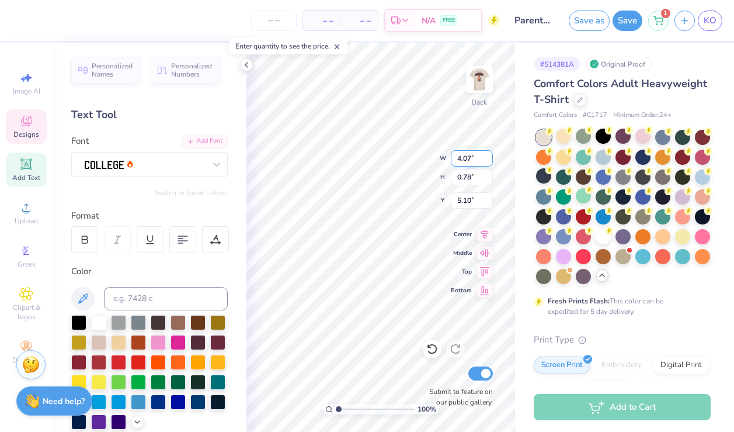
click at [451, 160] on input "4.07" at bounding box center [472, 158] width 42 height 16
click at [177, 244] on div at bounding box center [182, 239] width 27 height 27
click at [178, 243] on icon at bounding box center [183, 239] width 11 height 11
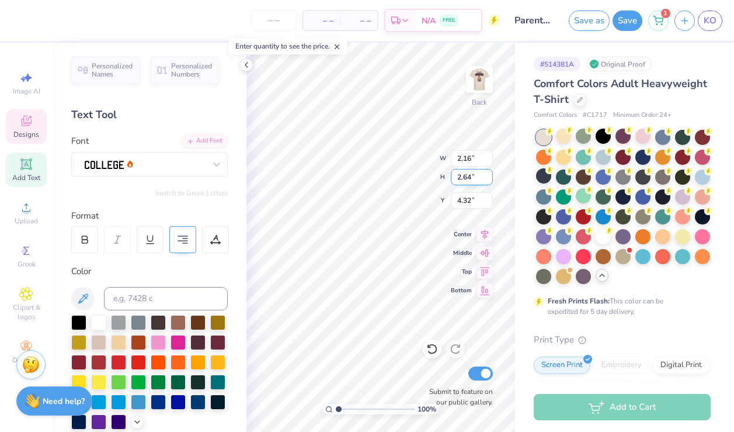
click at [451, 181] on div "100 % Back W 2.16 2.16 " H 2.64 2.64 " Y 4.32 4.32 " Center Middle Top Bottom S…" at bounding box center [381, 237] width 269 height 389
click at [28, 254] on icon at bounding box center [26, 251] width 6 height 8
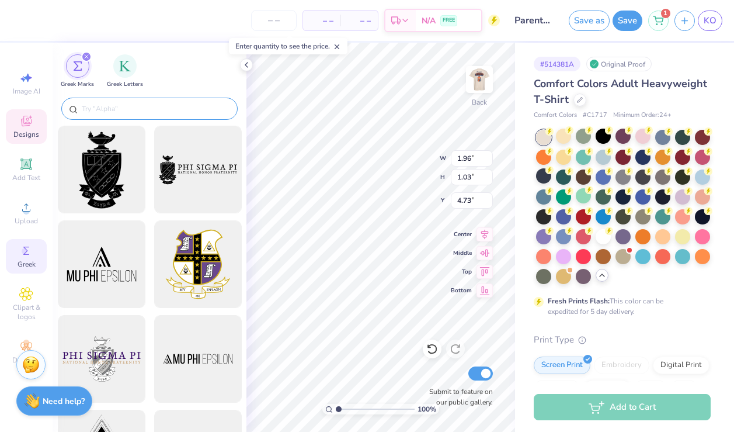
click at [98, 107] on input "text" at bounding box center [156, 109] width 150 height 12
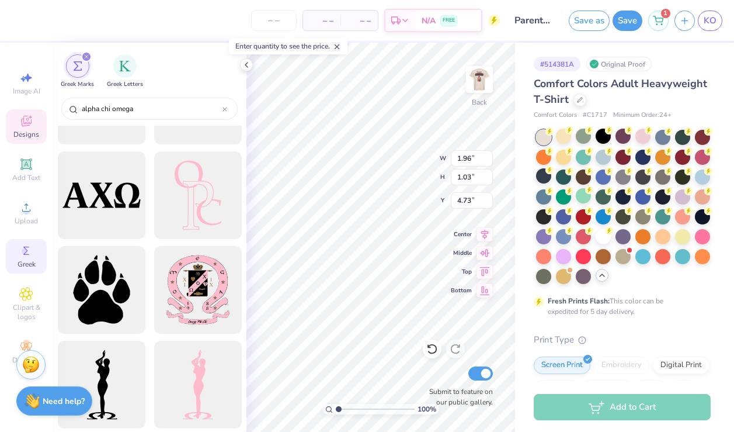
scroll to position [830, 0]
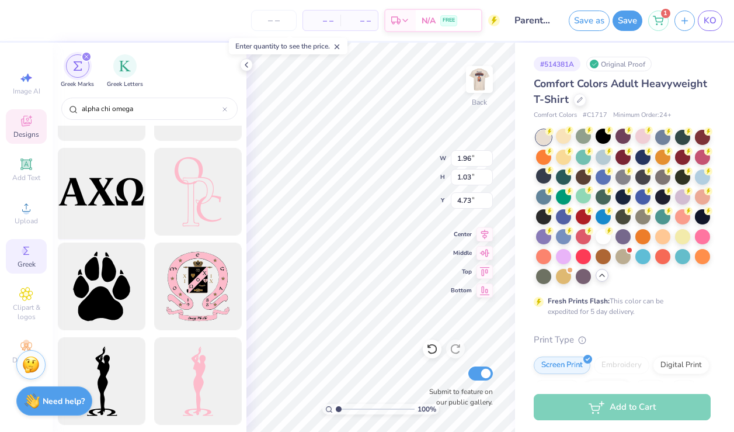
click at [113, 195] on div at bounding box center [101, 192] width 96 height 96
click at [15, 17] on div at bounding box center [20, 19] width 16 height 16
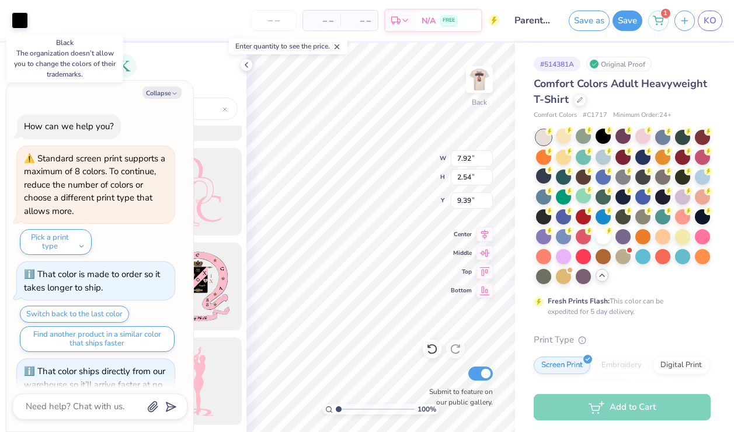
scroll to position [652, 0]
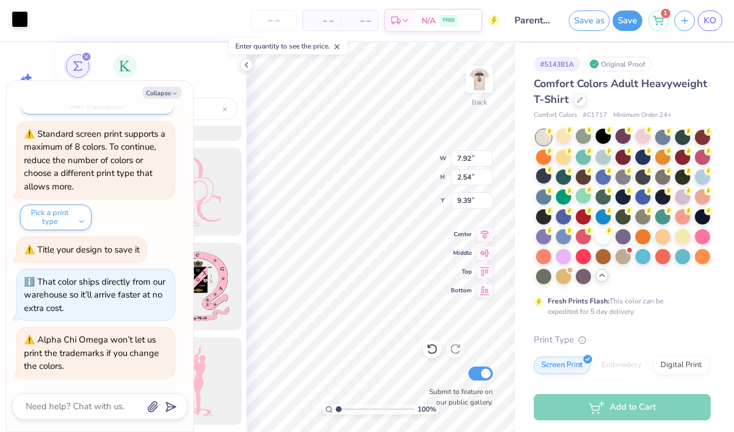
click at [16, 17] on div at bounding box center [20, 19] width 16 height 16
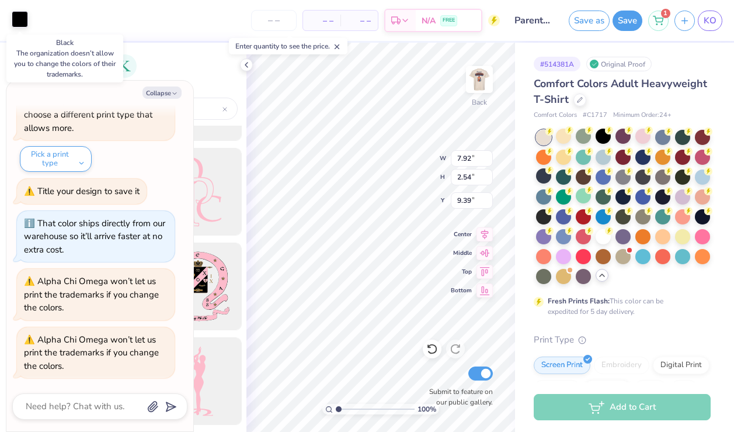
click at [23, 19] on div at bounding box center [20, 19] width 16 height 16
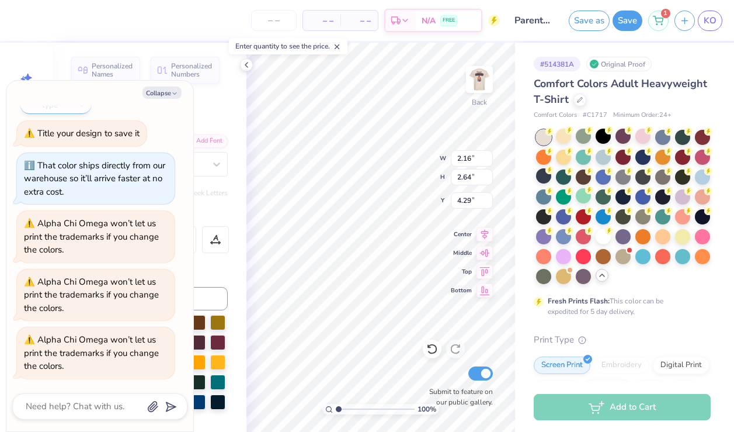
scroll to position [1, 1]
click at [579, 23] on button "Save as" at bounding box center [589, 19] width 41 height 20
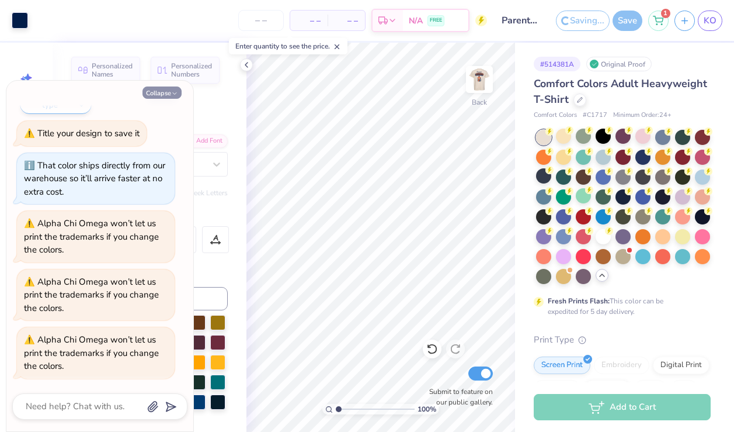
click at [171, 91] on icon "button" at bounding box center [174, 93] width 7 height 7
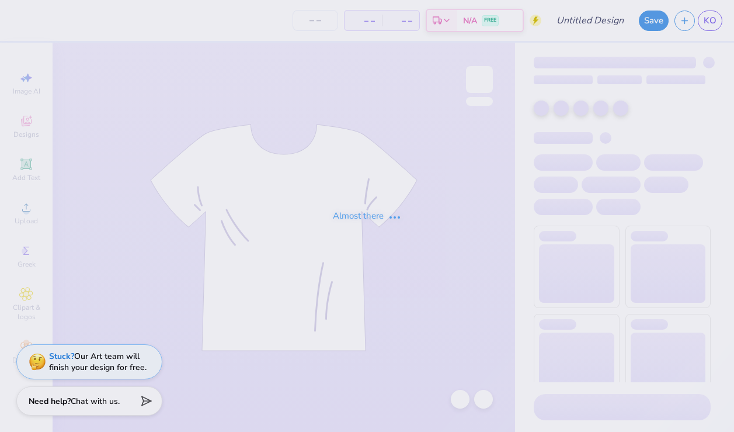
type input "Parents Weekend"
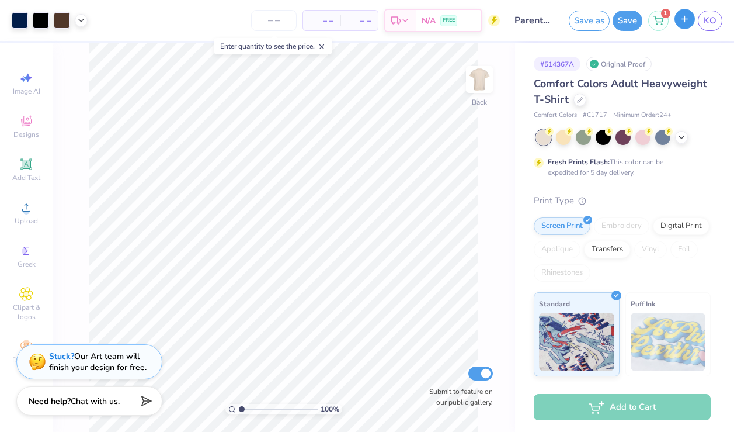
click at [685, 19] on line "button" at bounding box center [685, 19] width 6 height 0
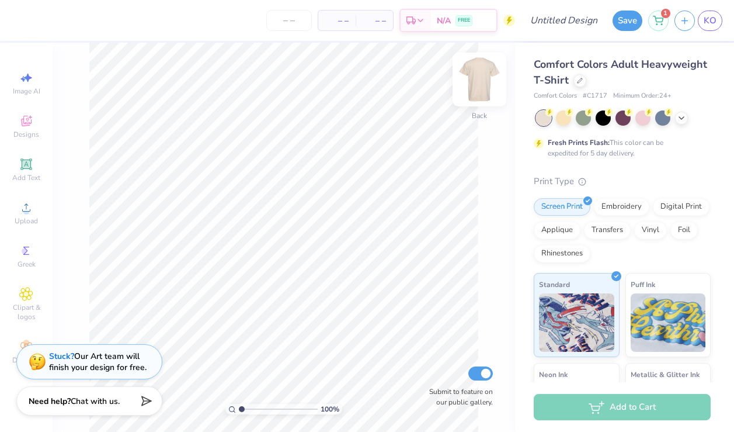
click at [481, 87] on img at bounding box center [479, 79] width 47 height 47
click at [29, 126] on icon at bounding box center [26, 121] width 14 height 14
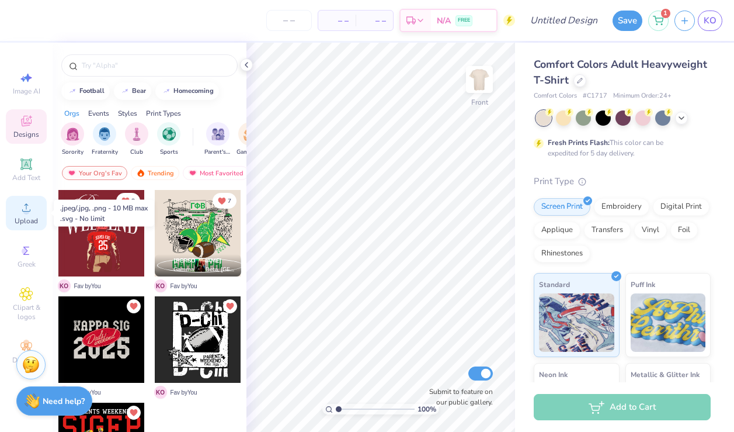
click at [33, 223] on span "Upload" at bounding box center [26, 220] width 23 height 9
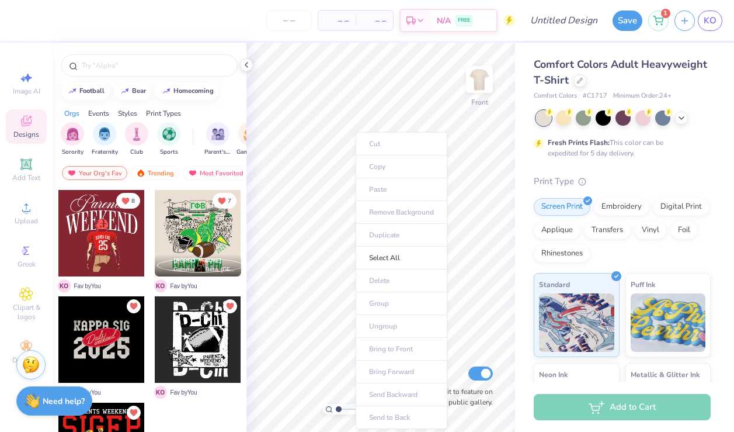
click at [377, 196] on ul "Cut Copy Paste Remove Background Duplicate Select All Delete Group Ungroup Brin…" at bounding box center [402, 280] width 92 height 297
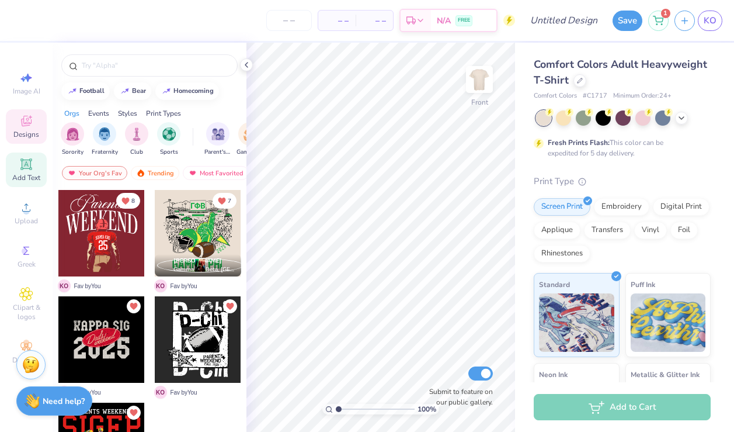
click at [26, 166] on icon at bounding box center [26, 164] width 9 height 9
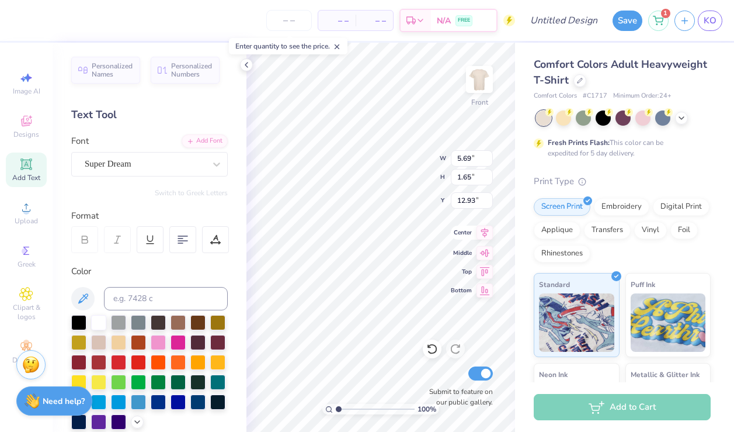
scroll to position [0, 4]
type textarea "Alpha Chi Omega"
click at [175, 179] on div "Personalized Names Personalized Numbers Text Tool Add Font Font Super Dream Swi…" at bounding box center [150, 237] width 194 height 389
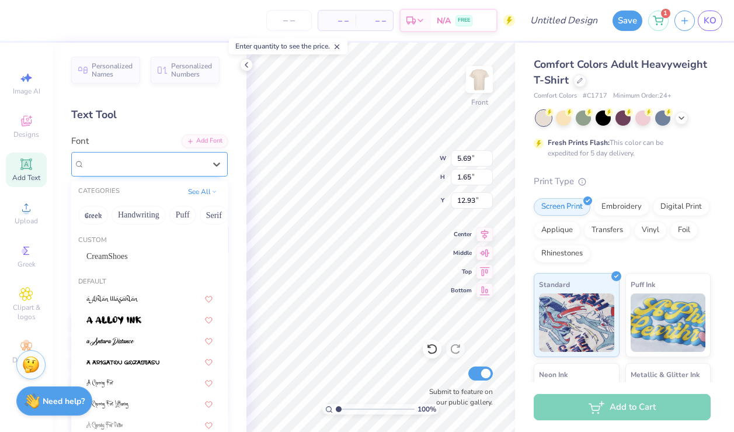
click at [169, 171] on div at bounding box center [145, 164] width 120 height 16
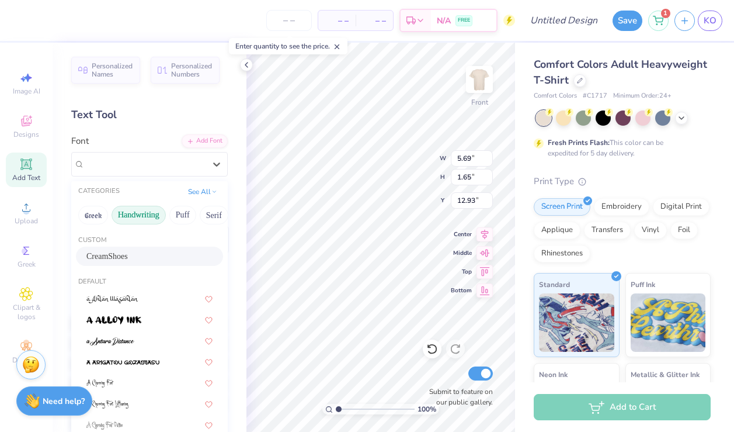
click at [148, 211] on button "Handwriting" at bounding box center [139, 215] width 54 height 19
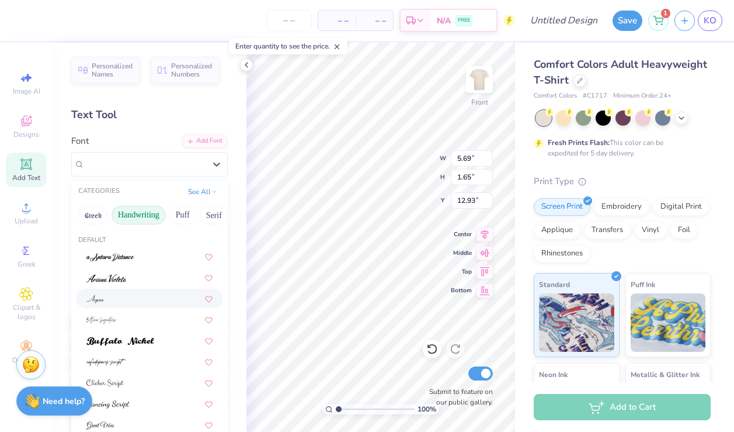
scroll to position [47, 0]
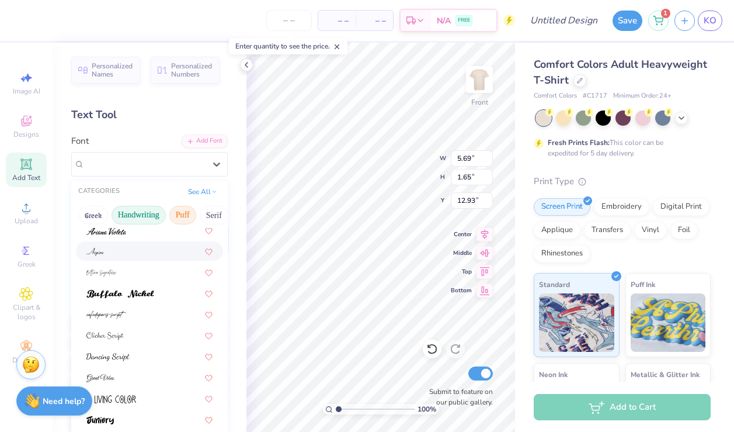
click at [184, 214] on button "Puff" at bounding box center [182, 215] width 27 height 19
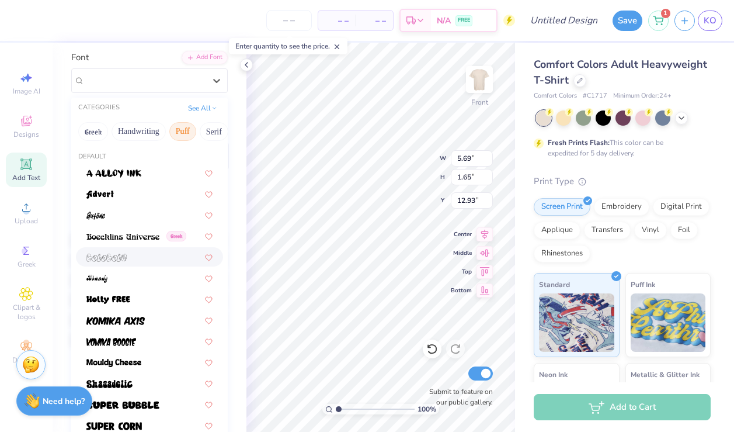
scroll to position [90, 0]
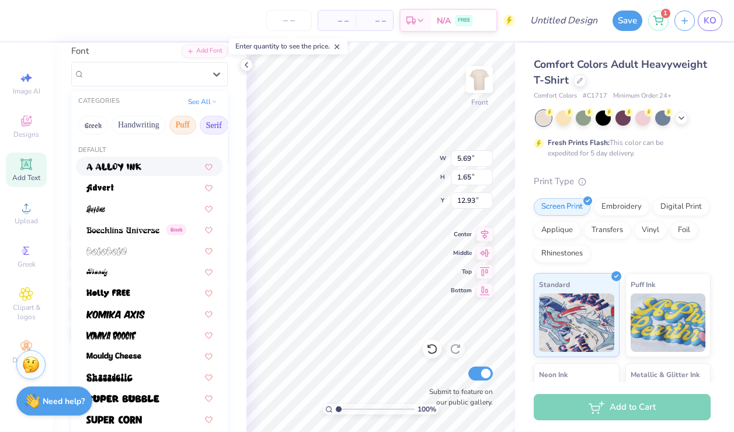
click at [214, 126] on button "Serif" at bounding box center [214, 125] width 29 height 19
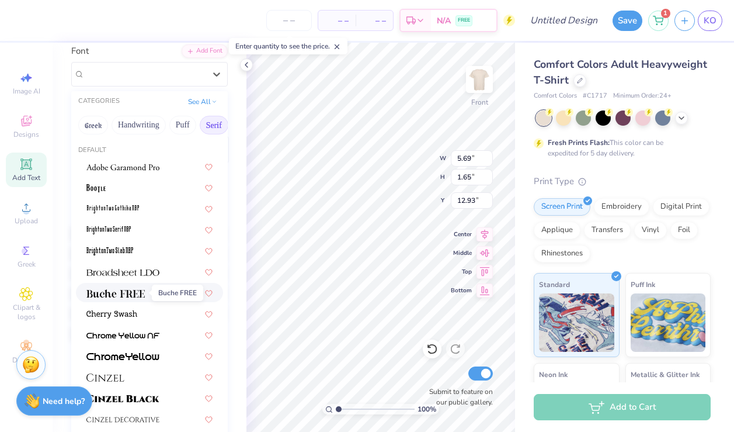
click at [142, 295] on img at bounding box center [115, 293] width 58 height 8
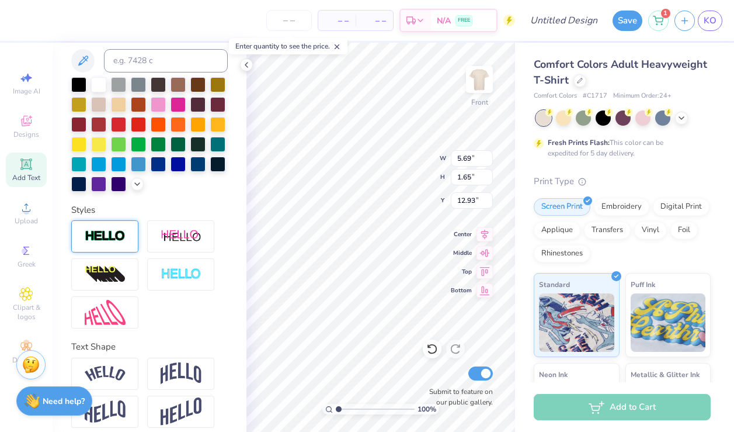
scroll to position [247, 0]
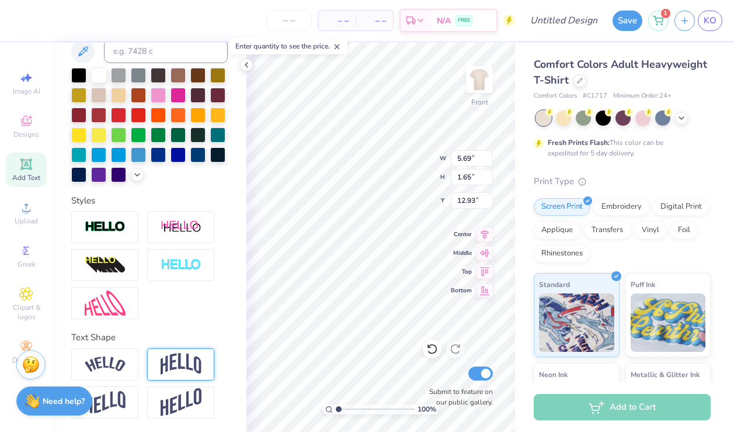
click at [174, 357] on img at bounding box center [181, 364] width 41 height 22
type input "4.53"
type input "1.36"
type input "6.83"
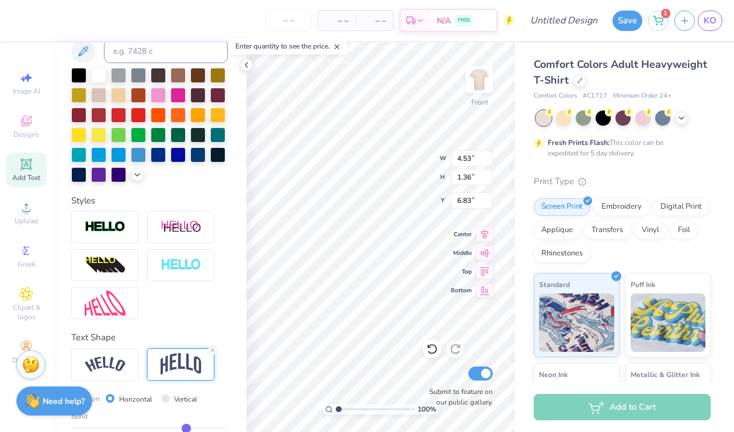
type input "6.88"
click at [474, 90] on img at bounding box center [479, 79] width 47 height 47
